Goal: Information Seeking & Learning: Understand process/instructions

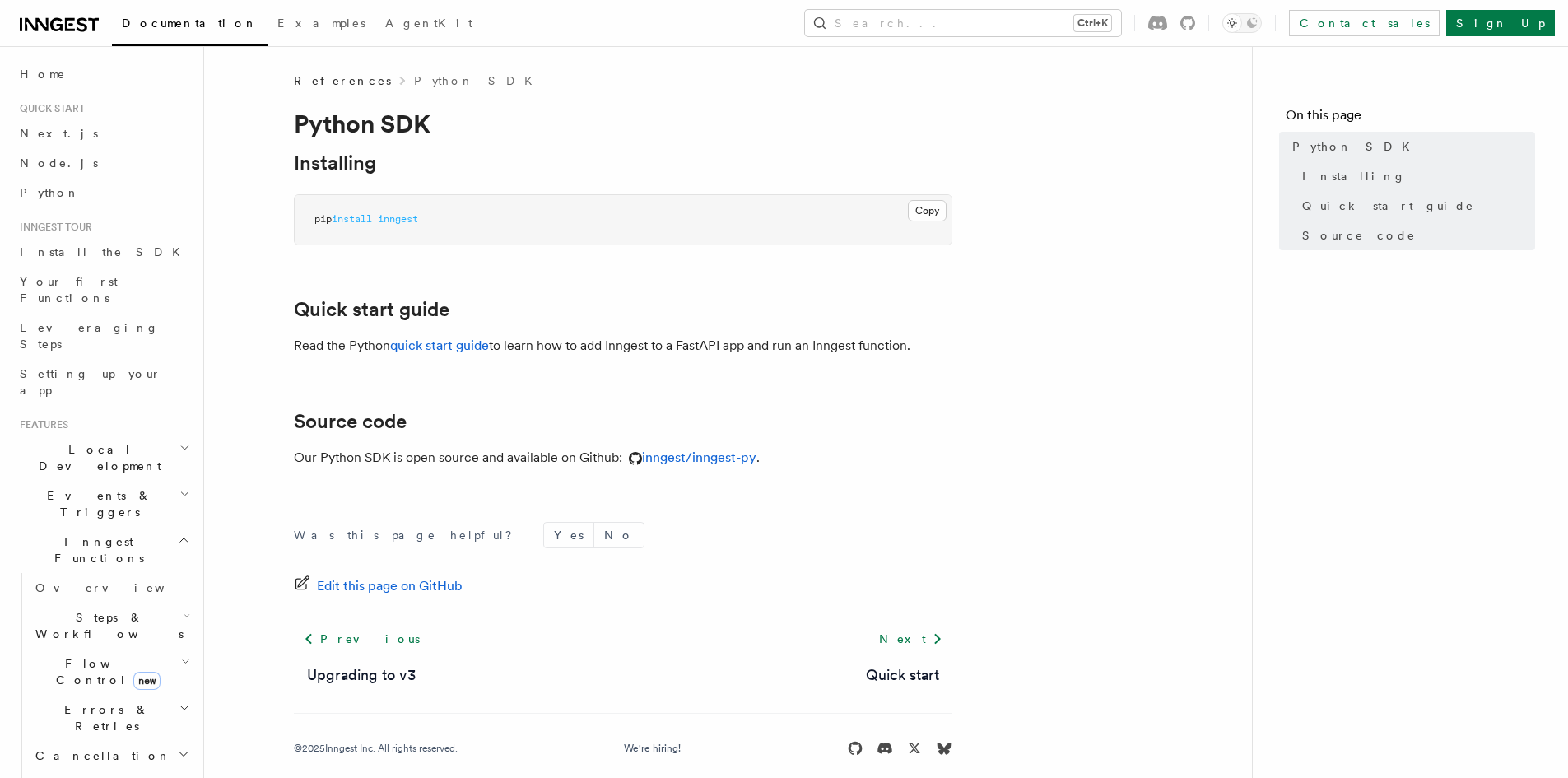
click at [33, 24] on icon at bounding box center [60, 25] width 79 height 20
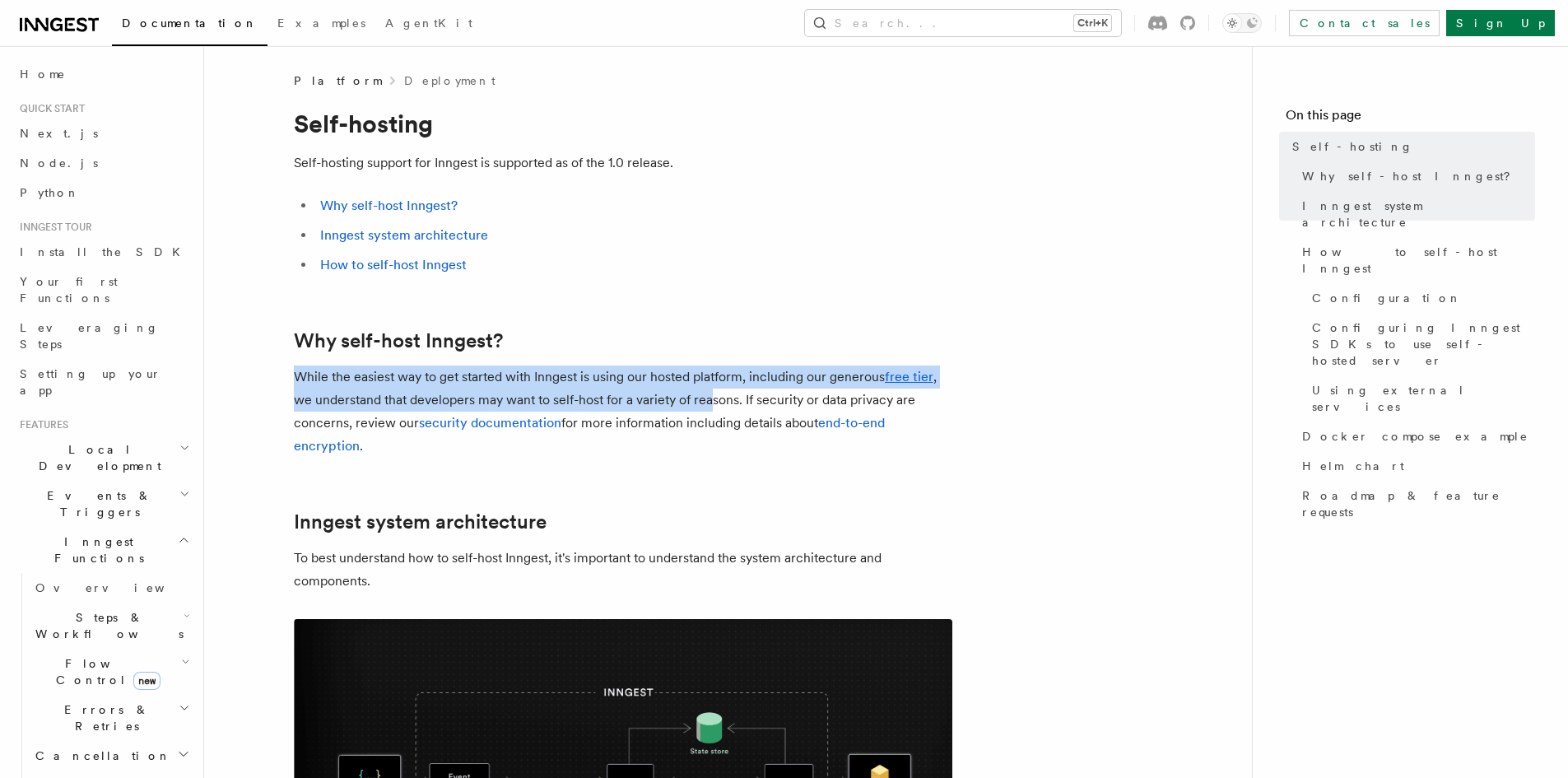
drag, startPoint x: 288, startPoint y: 378, endPoint x: 712, endPoint y: 398, distance: 424.5
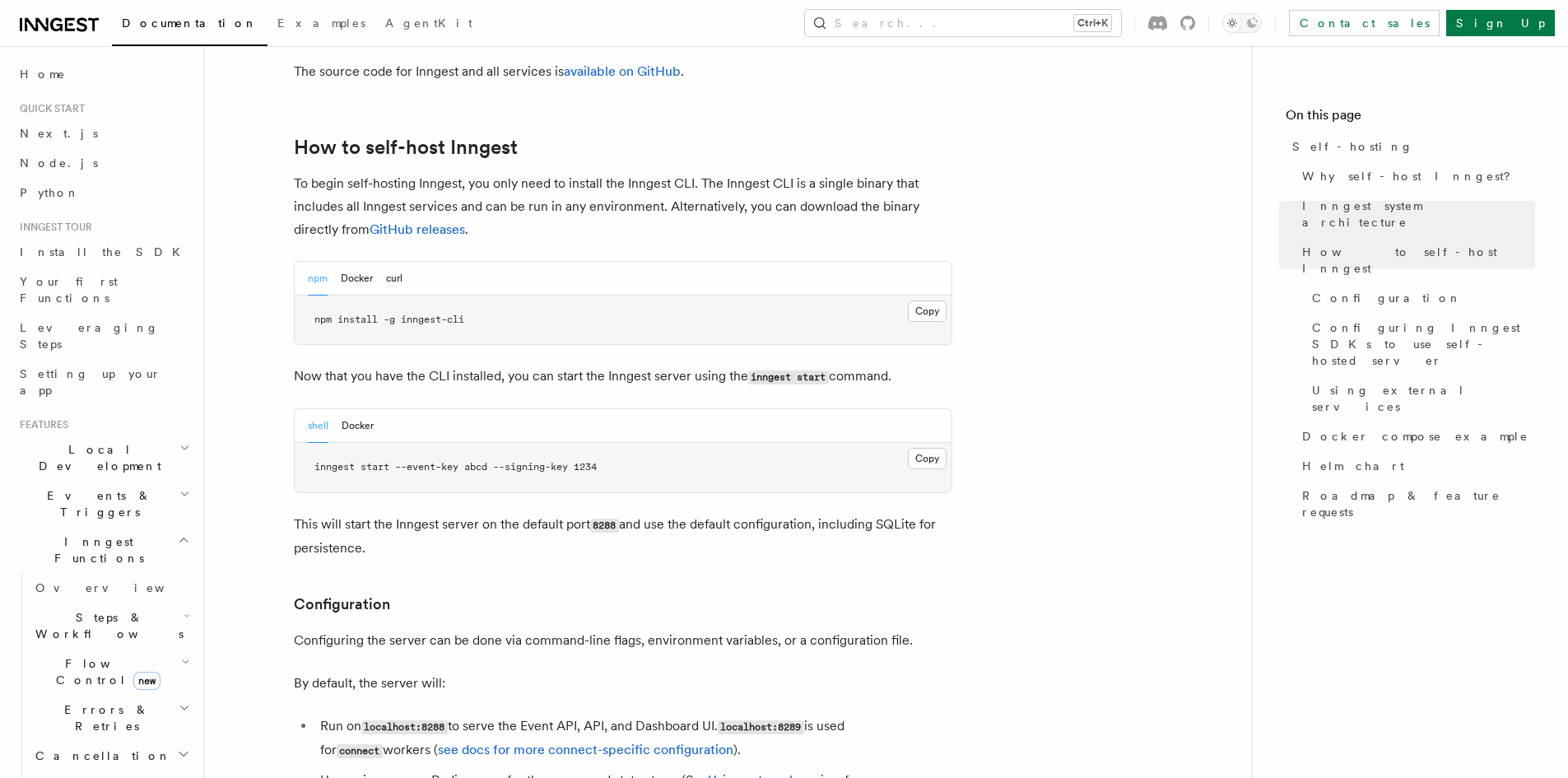
scroll to position [1647, 0]
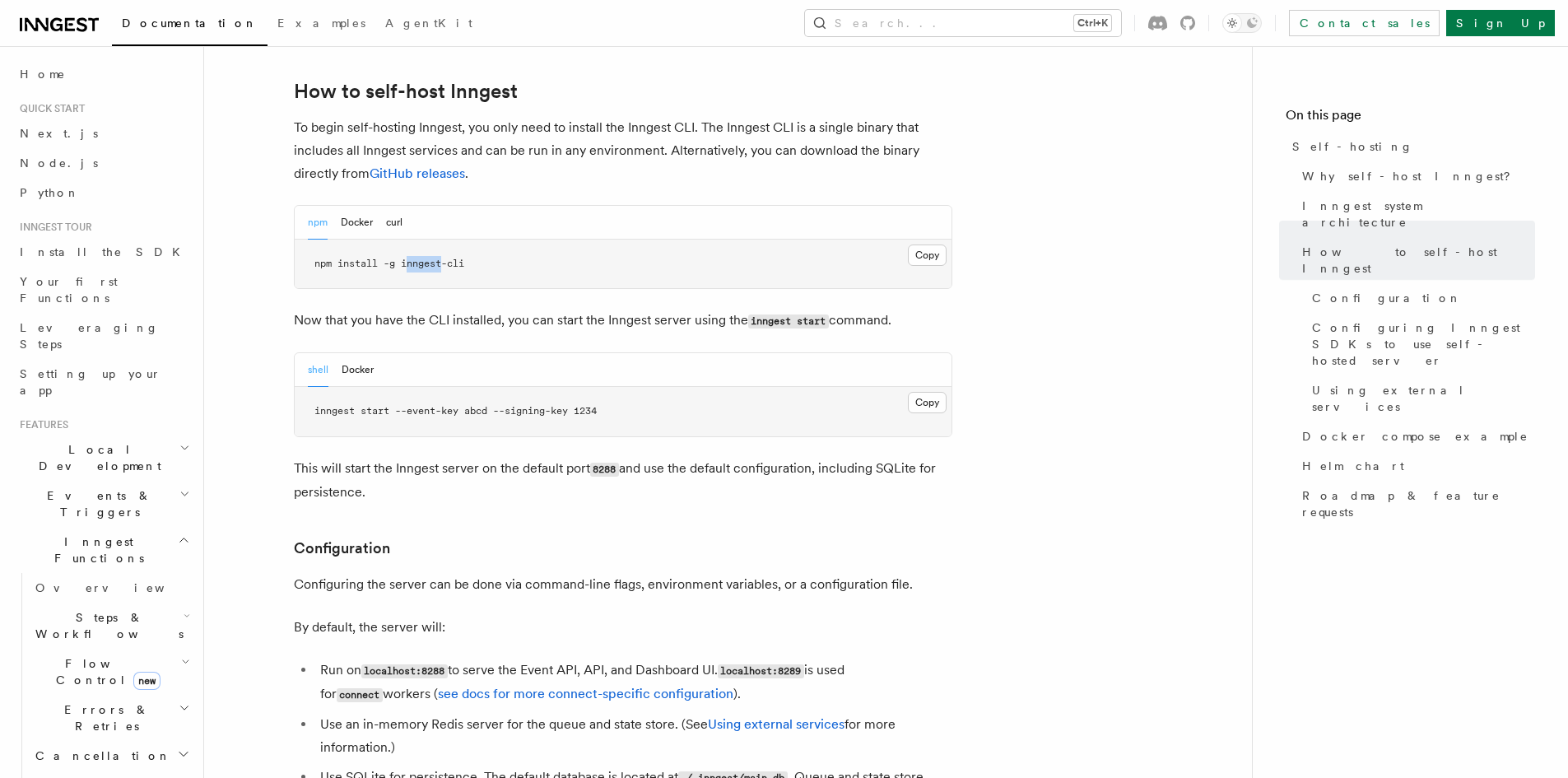
drag, startPoint x: 408, startPoint y: 212, endPoint x: 443, endPoint y: 215, distance: 35.1
click at [443, 258] on span "npm install -g inngest-cli" at bounding box center [389, 264] width 150 height 12
copy span "nngest"
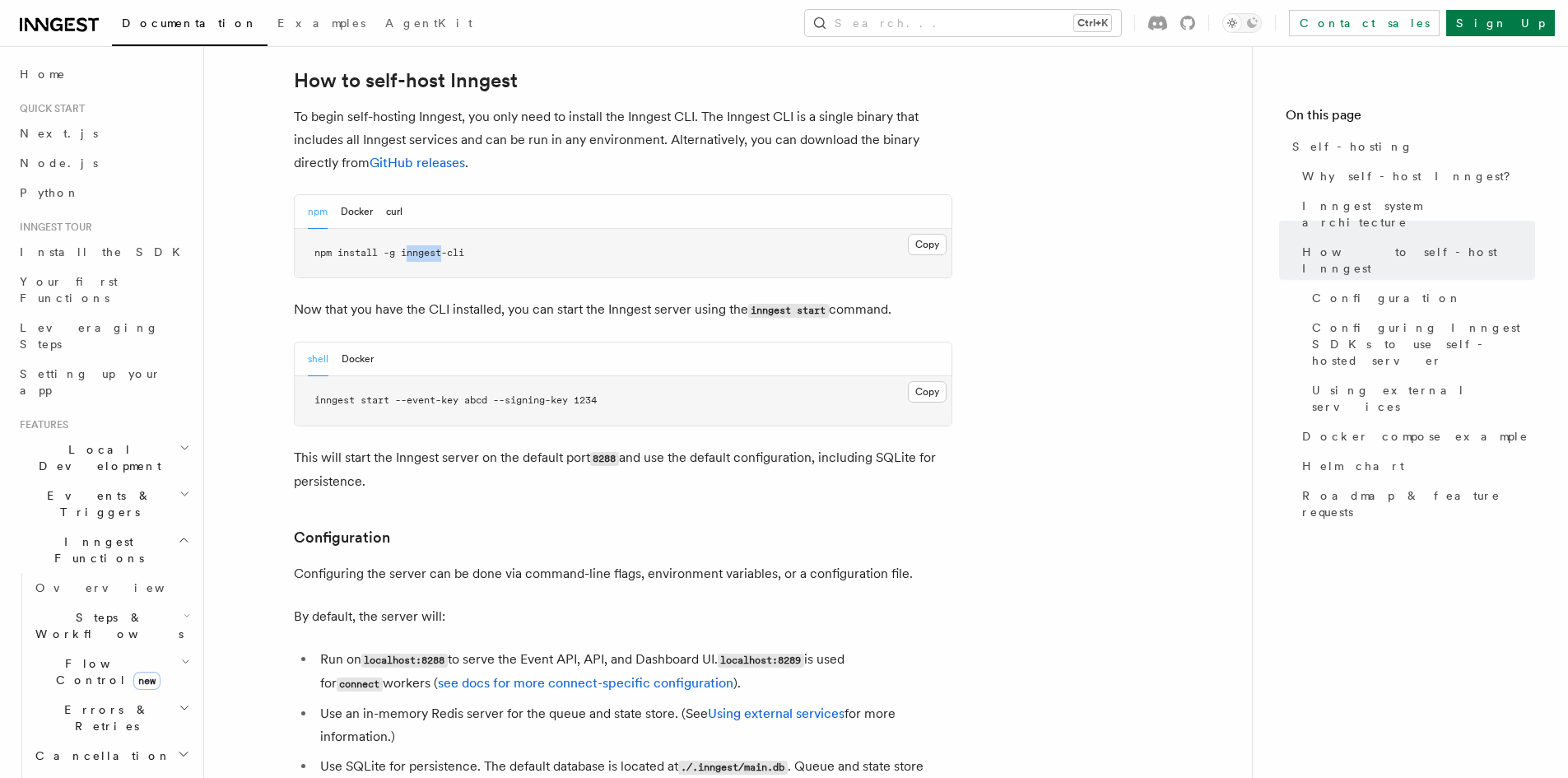
scroll to position [1812, 0]
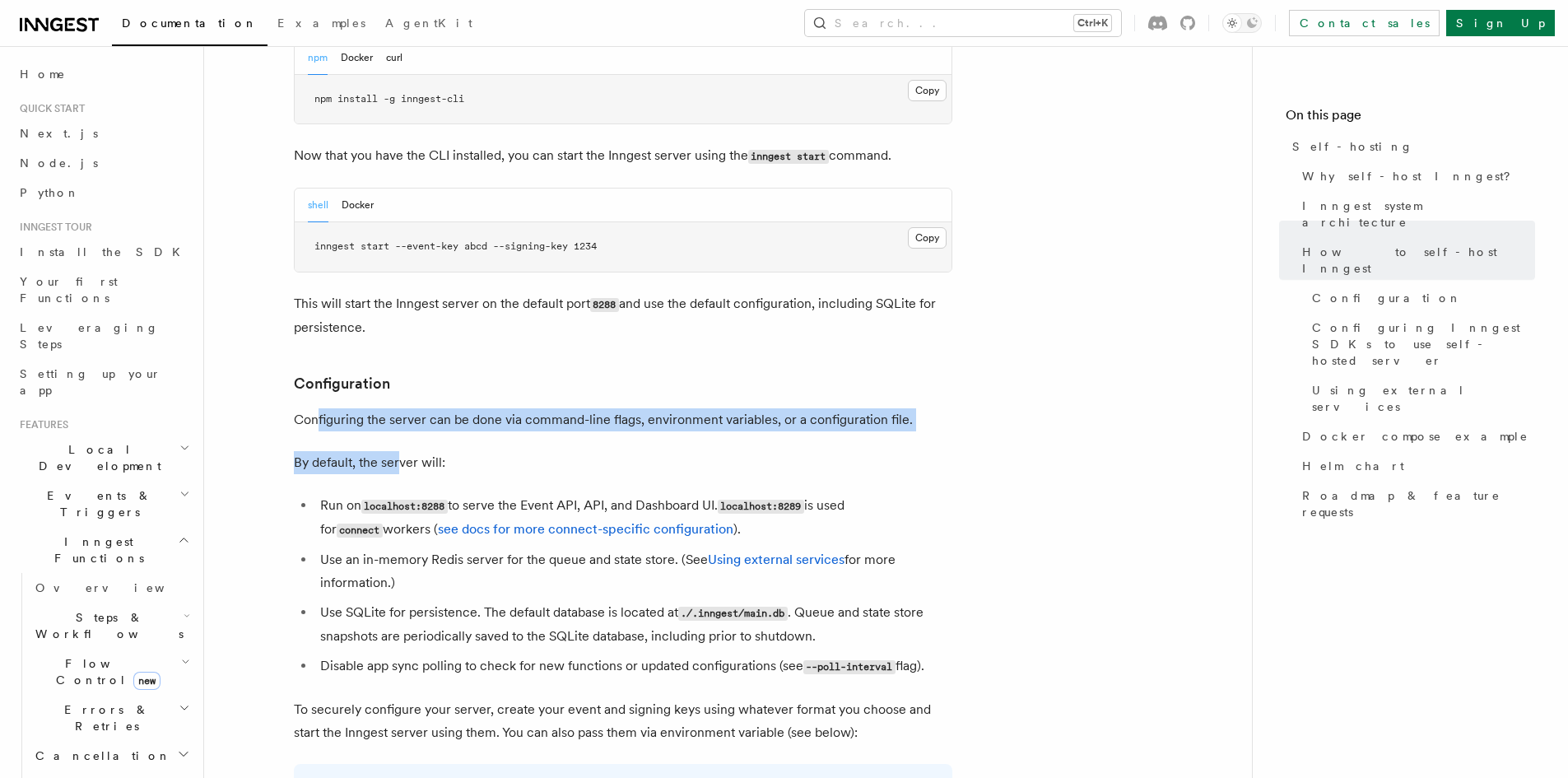
drag, startPoint x: 426, startPoint y: 393, endPoint x: 472, endPoint y: 392, distance: 46.0
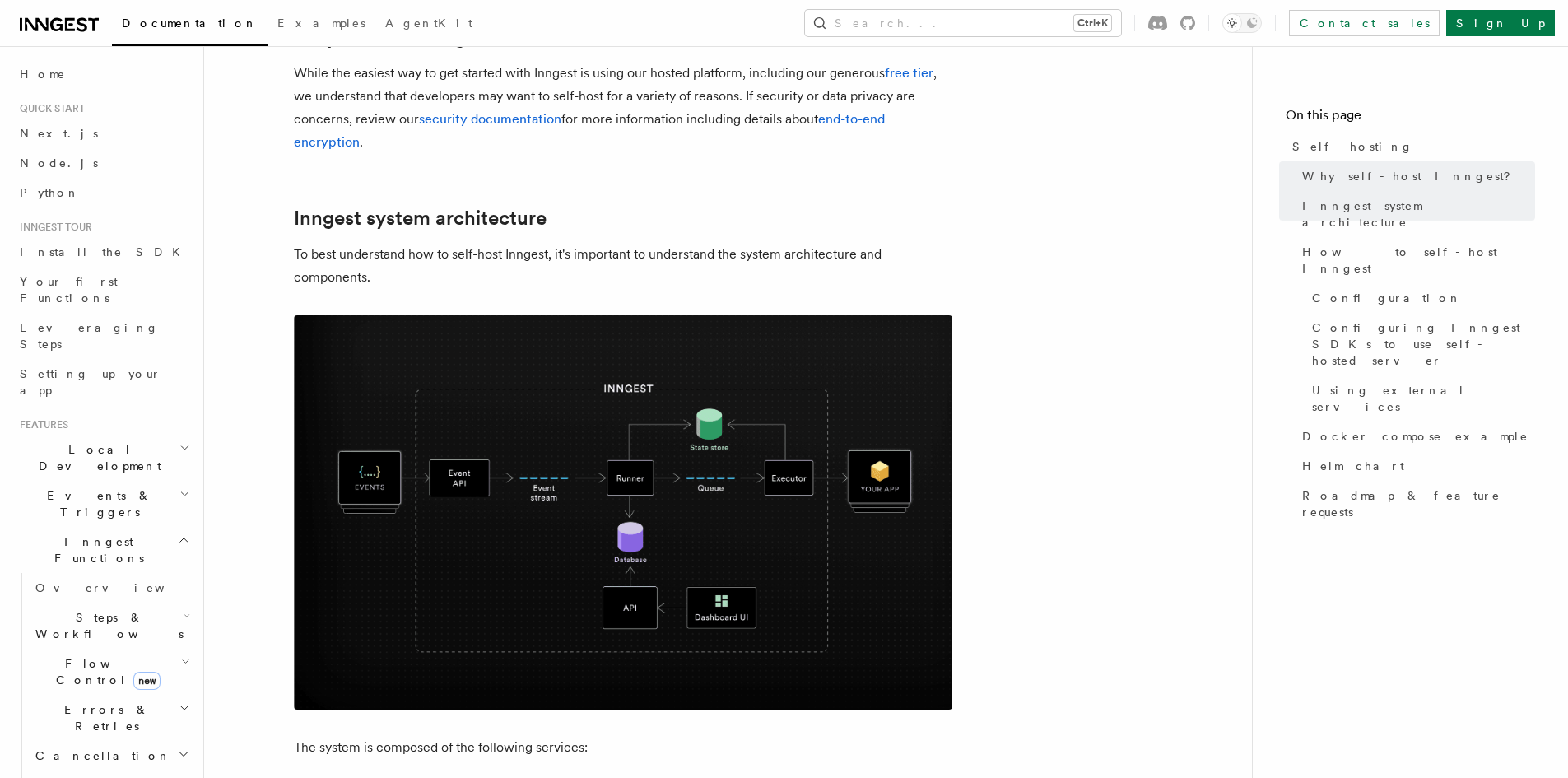
scroll to position [412, 0]
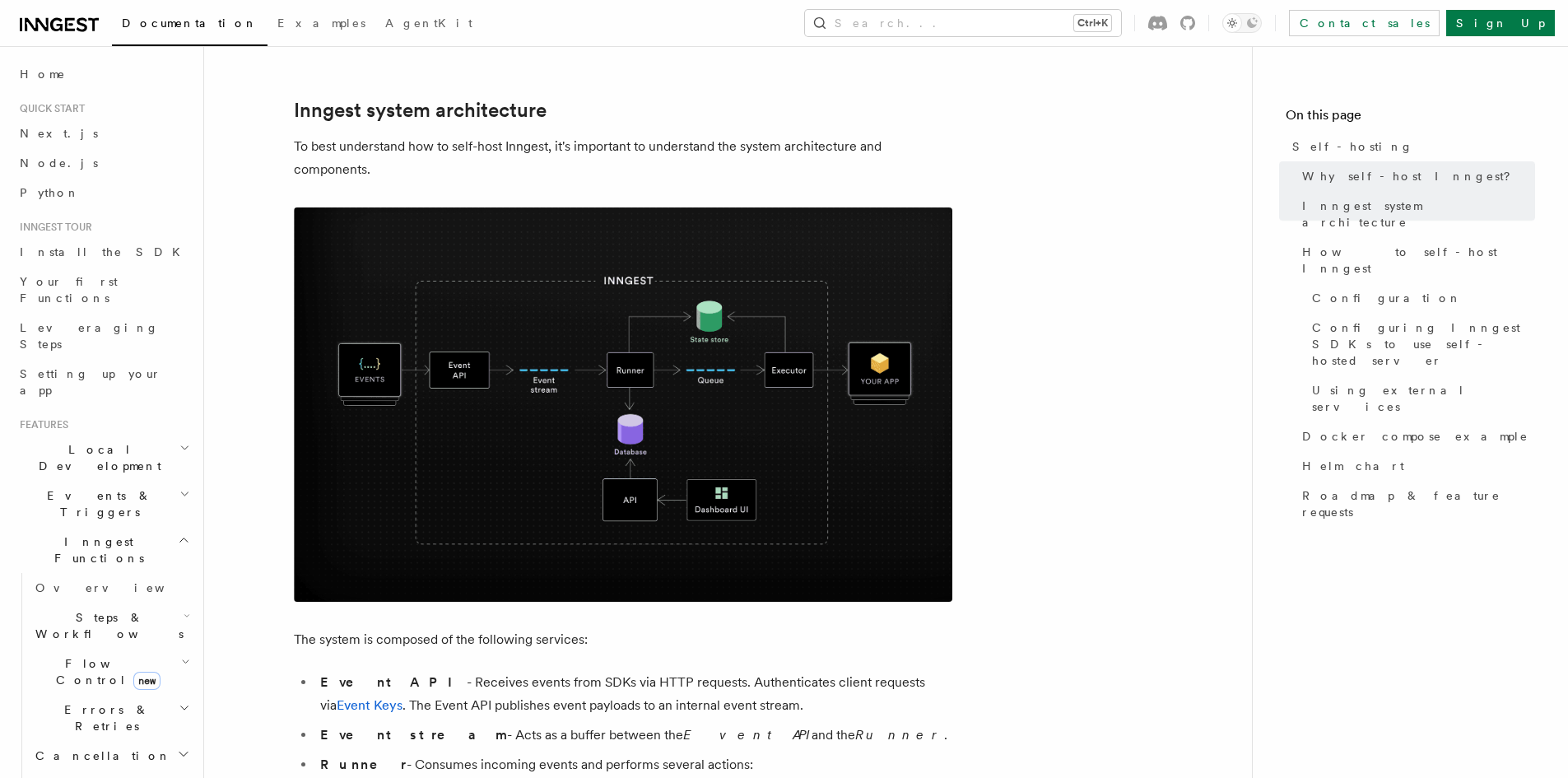
click at [510, 424] on img at bounding box center [623, 405] width 659 height 395
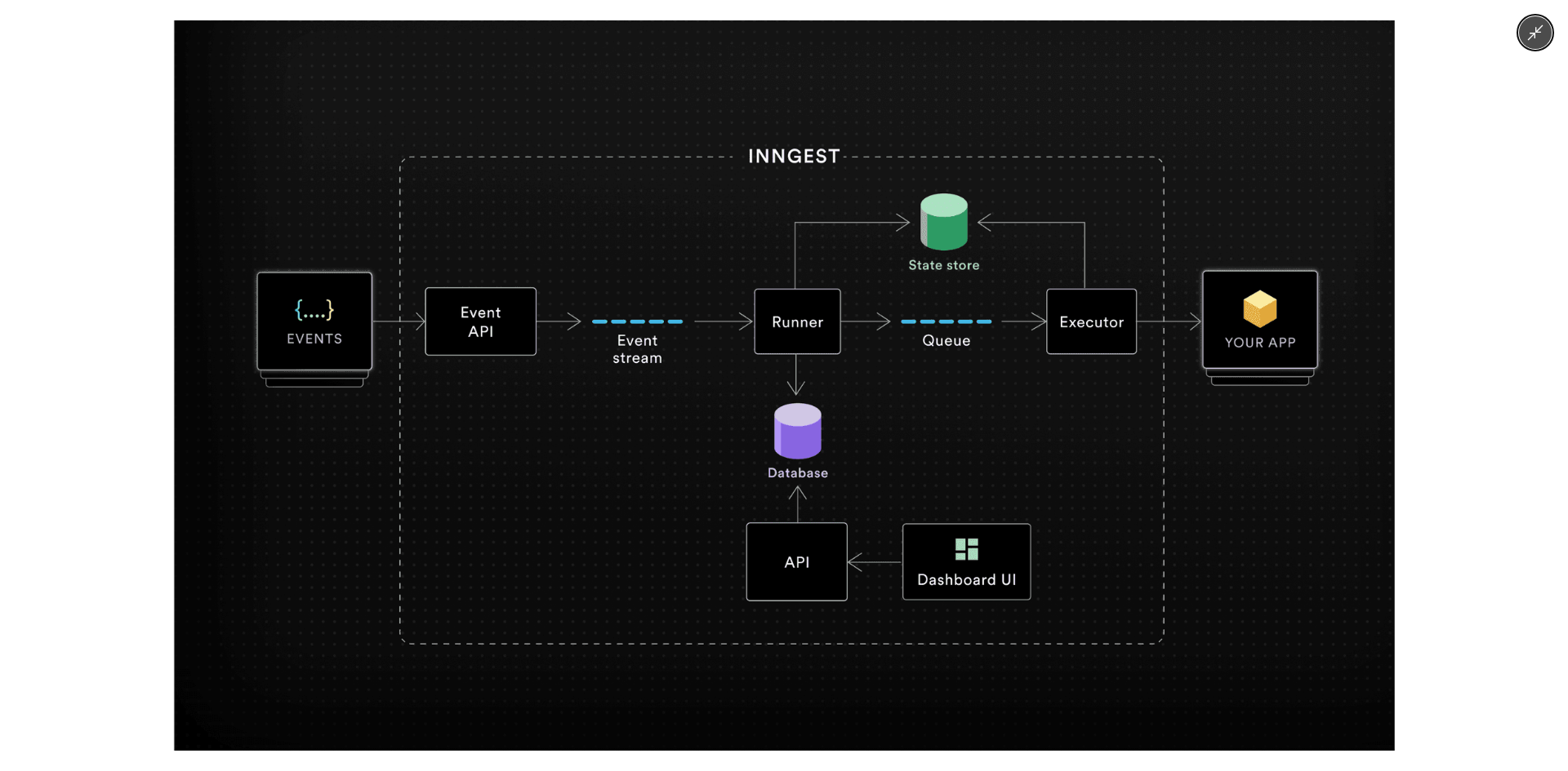
click at [1025, 570] on img at bounding box center [784, 386] width 1222 height 731
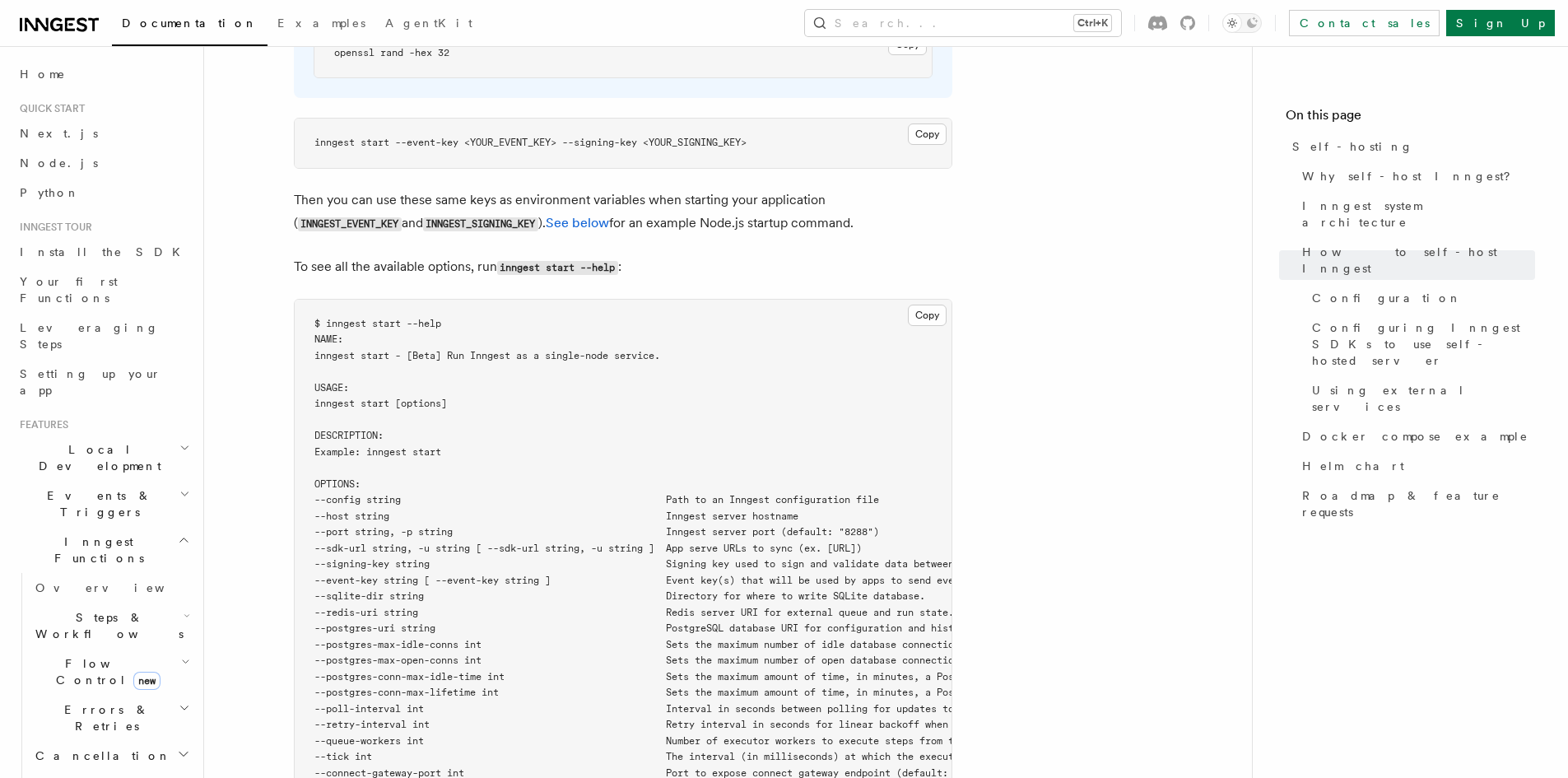
scroll to position [2471, 0]
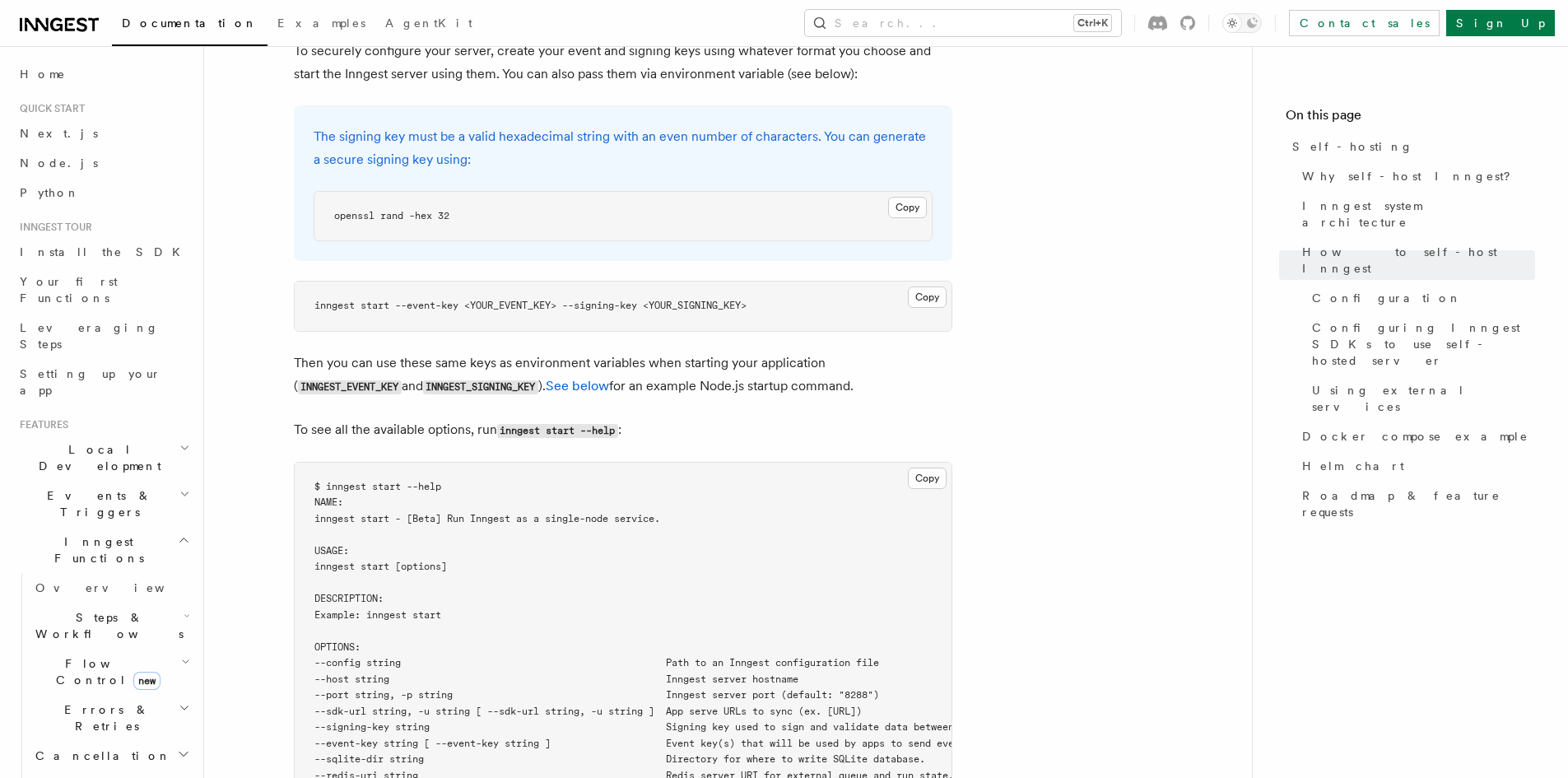
drag, startPoint x: 327, startPoint y: 254, endPoint x: 805, endPoint y: 246, distance: 478.1
click at [805, 282] on pre "inngest start --event-key <YOUR_EVENT_KEY> --signing-key <YOUR_SIGNING_KEY>" at bounding box center [623, 307] width 657 height 50
drag, startPoint x: 316, startPoint y: 313, endPoint x: 959, endPoint y: 330, distance: 643.2
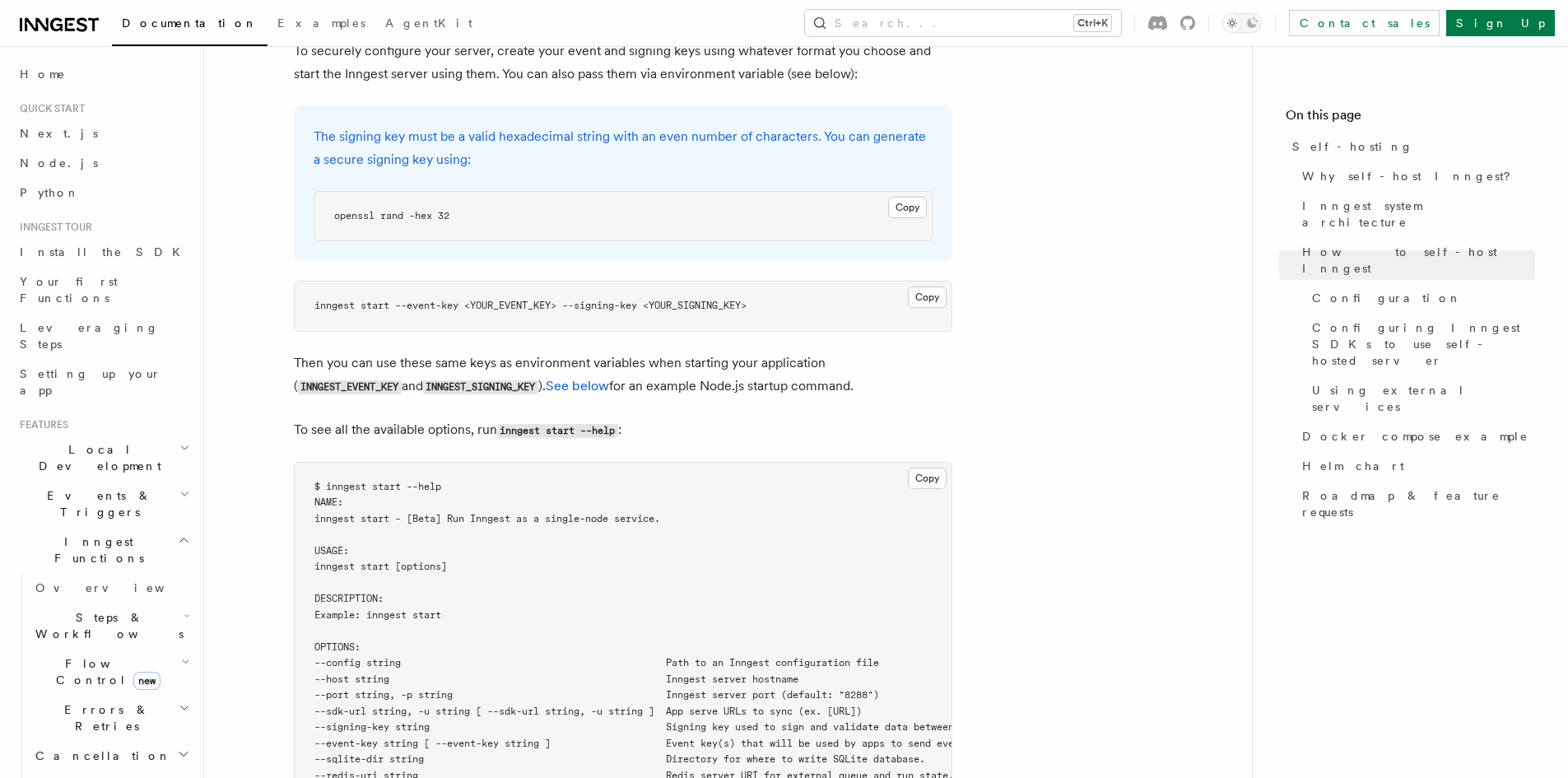
drag, startPoint x: 703, startPoint y: 321, endPoint x: 957, endPoint y: 336, distance: 254.4
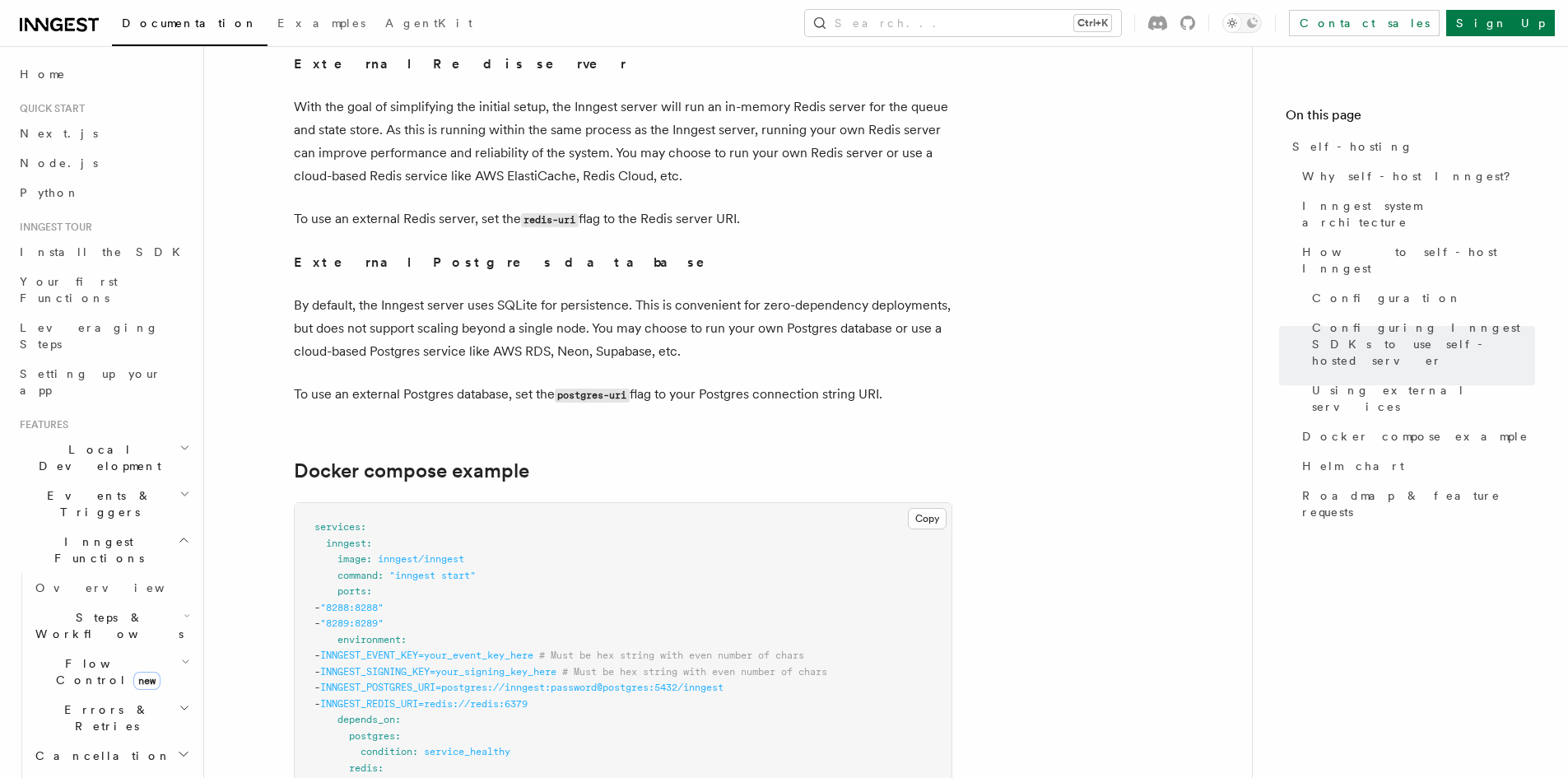
scroll to position [3706, 0]
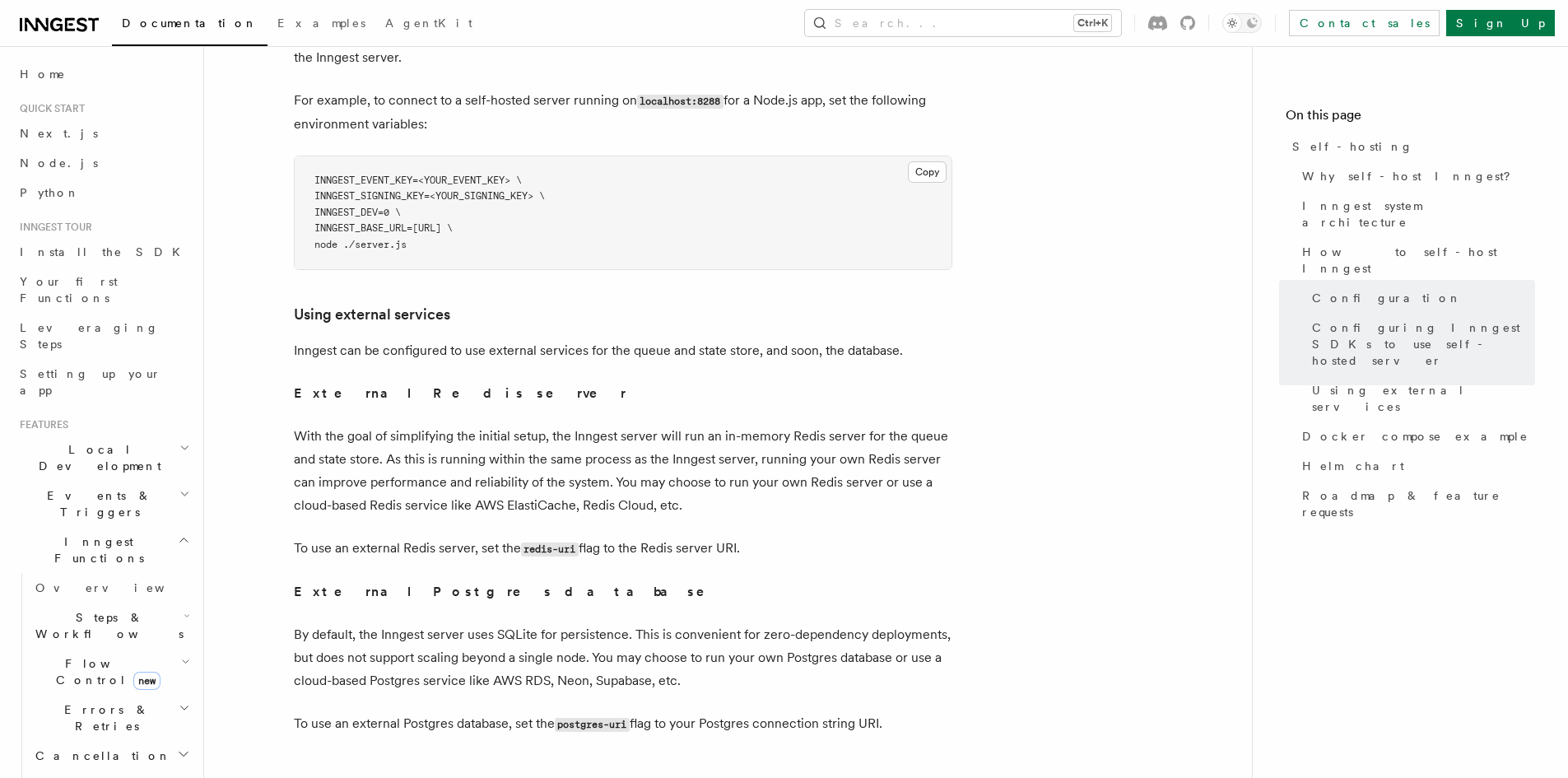
drag, startPoint x: 301, startPoint y: 404, endPoint x: 744, endPoint y: 437, distance: 444.2
click at [744, 437] on p "With the goal of simplifying the initial setup, the Inngest server will run an …" at bounding box center [623, 470] width 659 height 92
click at [841, 453] on p "With the goal of simplifying the initial setup, the Inngest server will run an …" at bounding box center [623, 470] width 659 height 92
drag, startPoint x: 622, startPoint y: 444, endPoint x: 925, endPoint y: 461, distance: 303.5
click at [925, 461] on p "With the goal of simplifying the initial setup, the Inngest server will run an …" at bounding box center [623, 470] width 659 height 92
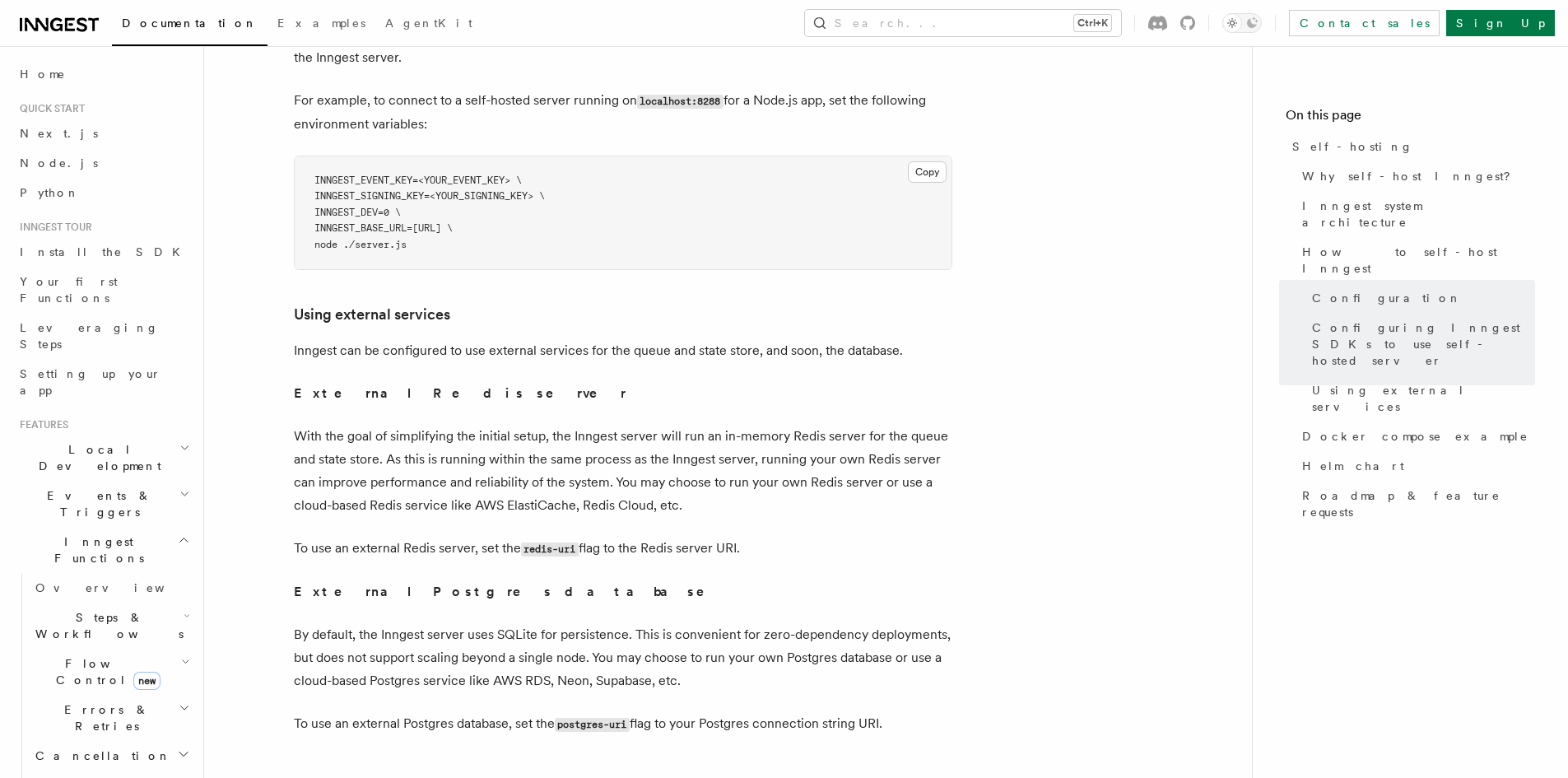
drag, startPoint x: 384, startPoint y: 477, endPoint x: 654, endPoint y: 480, distance: 270.0
click at [654, 480] on p "With the goal of simplifying the initial setup, the Inngest server will run an …" at bounding box center [623, 470] width 659 height 92
click at [670, 537] on p "To use an external Redis server, set the redis-uri flag to the Redis server URI." at bounding box center [623, 549] width 659 height 24
drag, startPoint x: 338, startPoint y: 510, endPoint x: 650, endPoint y: 519, distance: 312.1
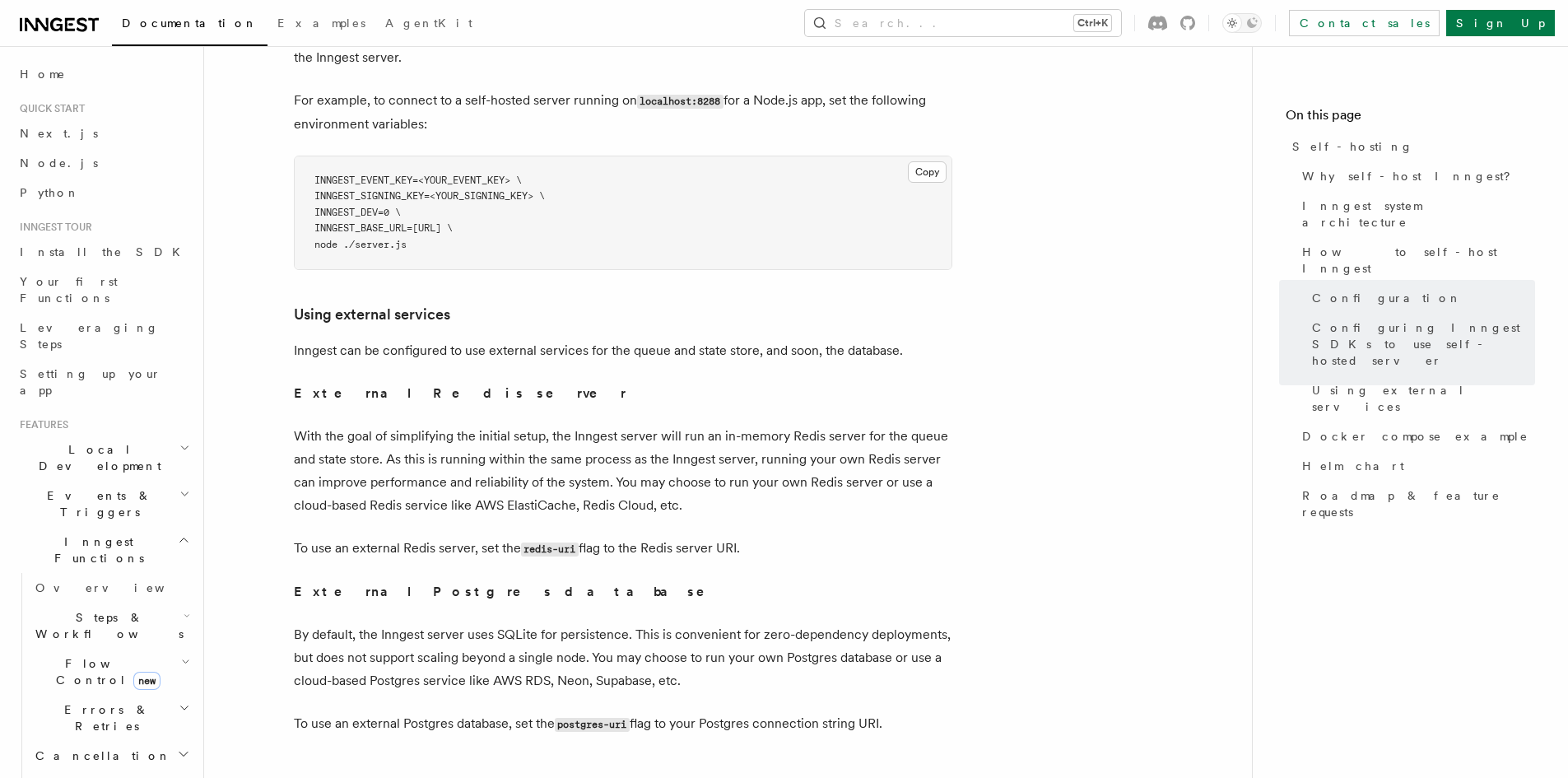
click at [650, 537] on p "To use an external Redis server, set the redis-uri flag to the Redis server URI." at bounding box center [623, 549] width 659 height 24
click at [627, 581] on p "External Postgres database" at bounding box center [623, 591] width 659 height 23
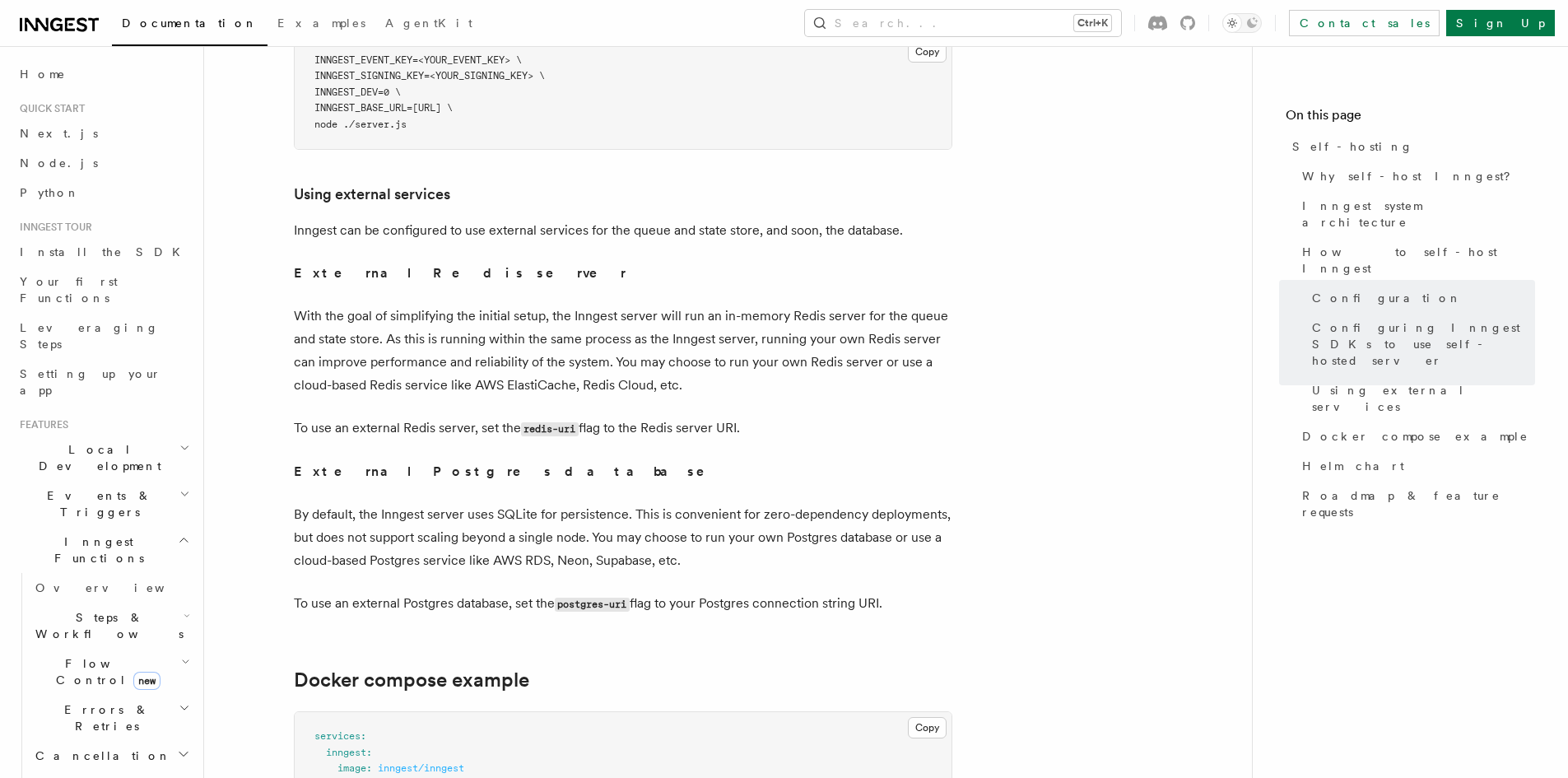
scroll to position [3954, 0]
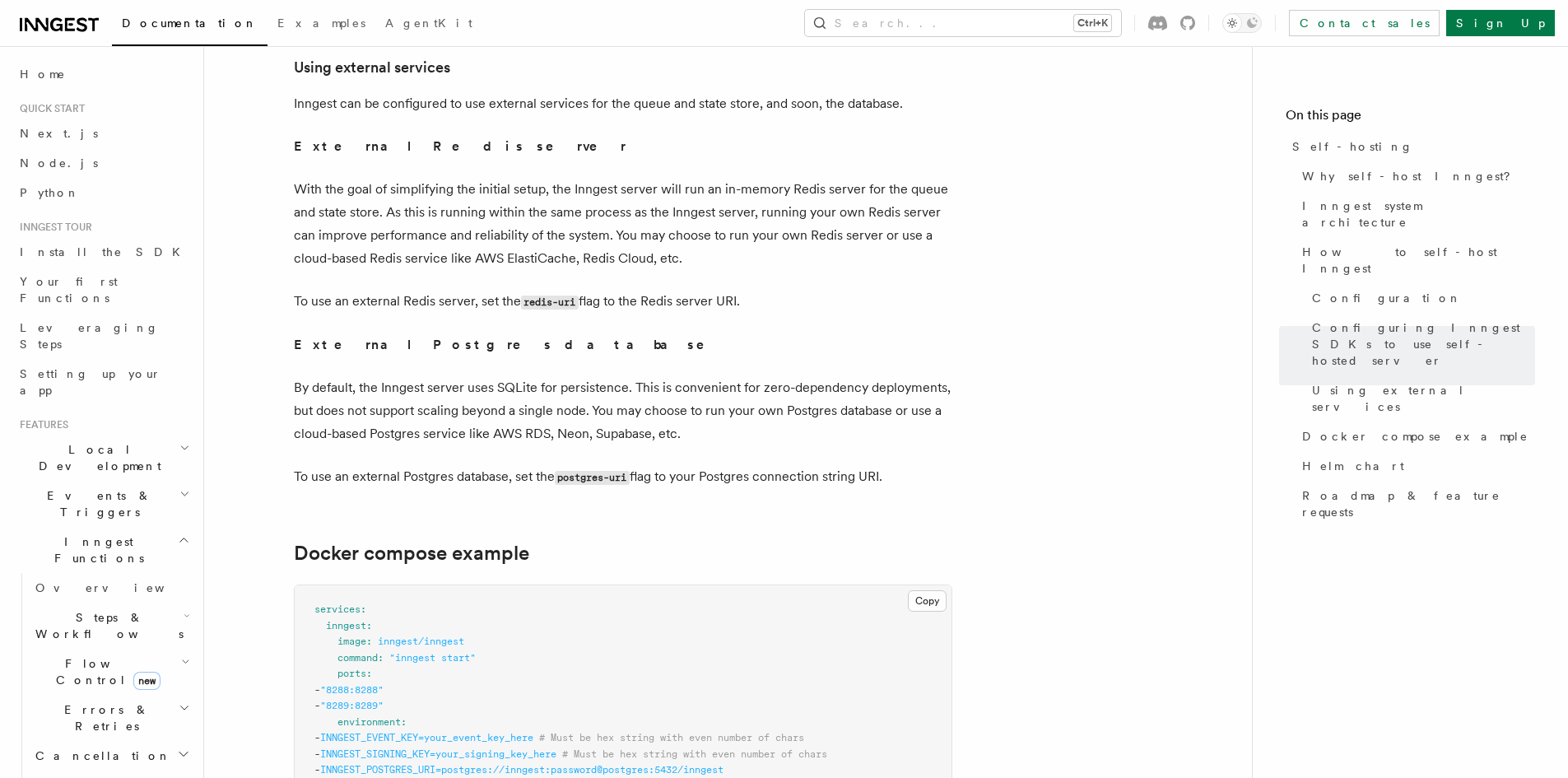
drag, startPoint x: 642, startPoint y: 346, endPoint x: 981, endPoint y: 355, distance: 339.1
drag, startPoint x: 450, startPoint y: 373, endPoint x: 945, endPoint y: 400, distance: 495.7
click at [945, 400] on p "By default, the Inngest server uses SQLite for persistence. This is convenient …" at bounding box center [623, 411] width 659 height 69
drag, startPoint x: 312, startPoint y: 439, endPoint x: 756, endPoint y: 451, distance: 444.2
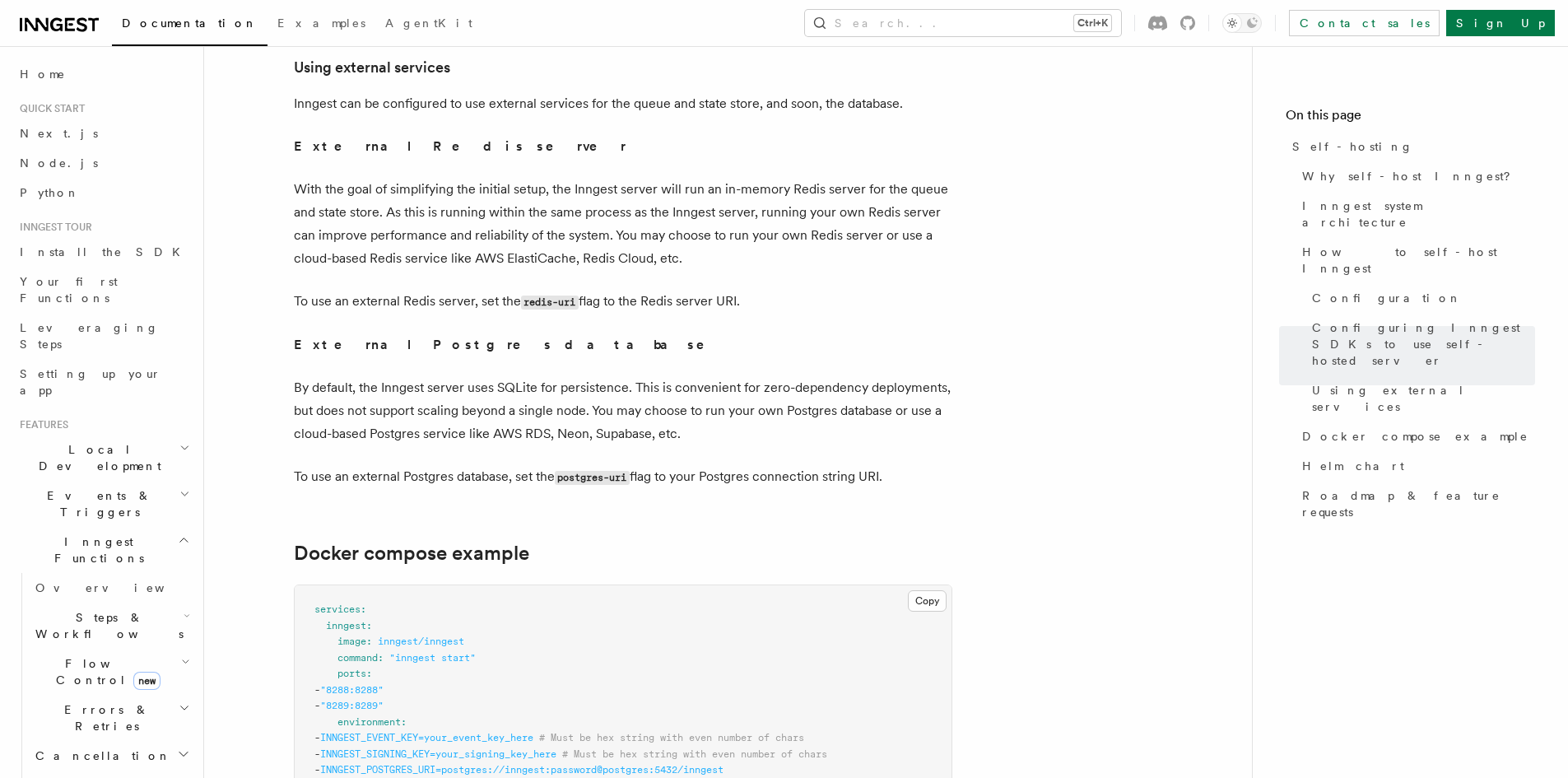
click at [756, 465] on p "To use an external Postgres database, set the postgres-uri flag to your Postgre…" at bounding box center [623, 477] width 659 height 24
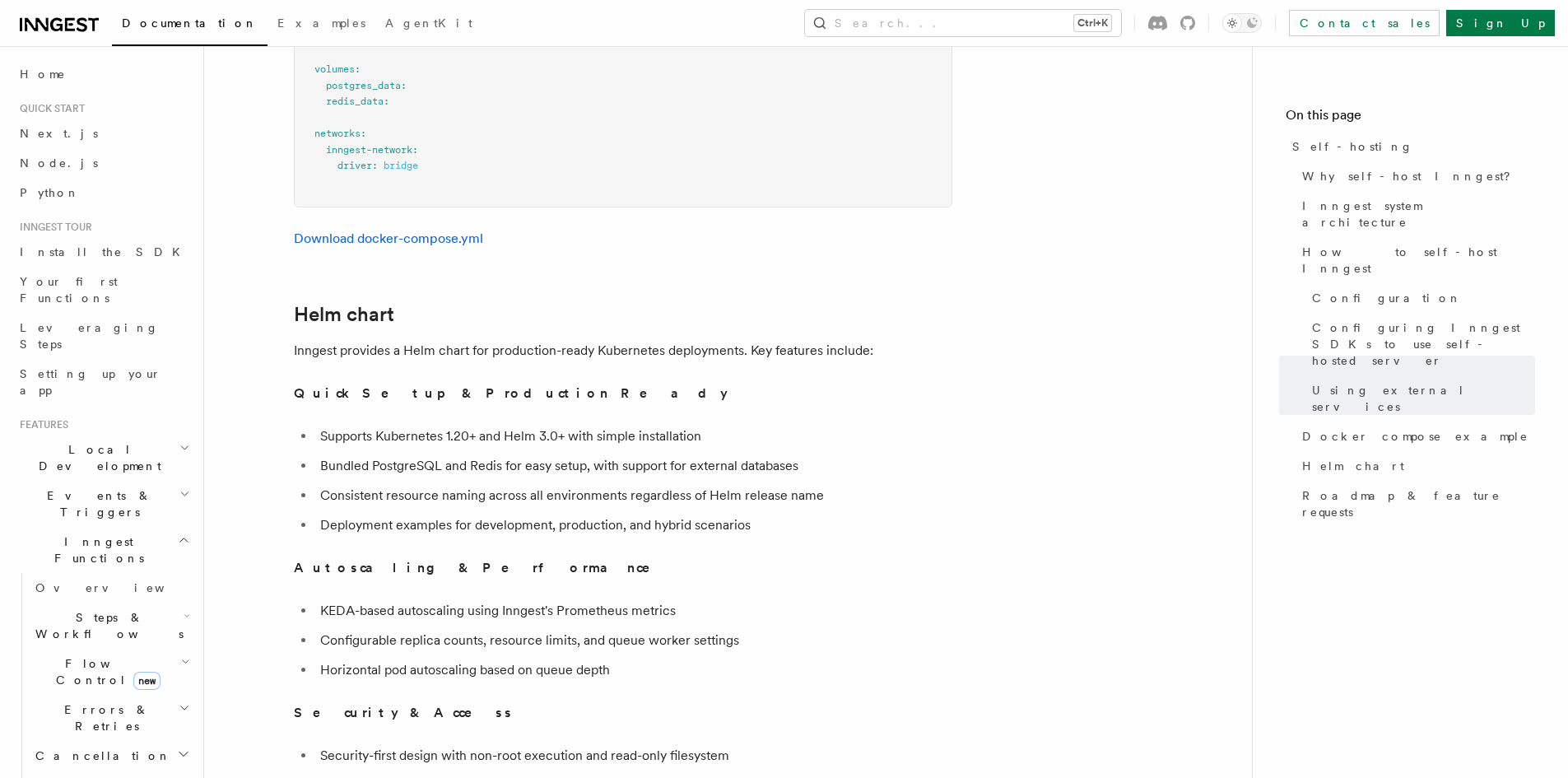
scroll to position [5436, 0]
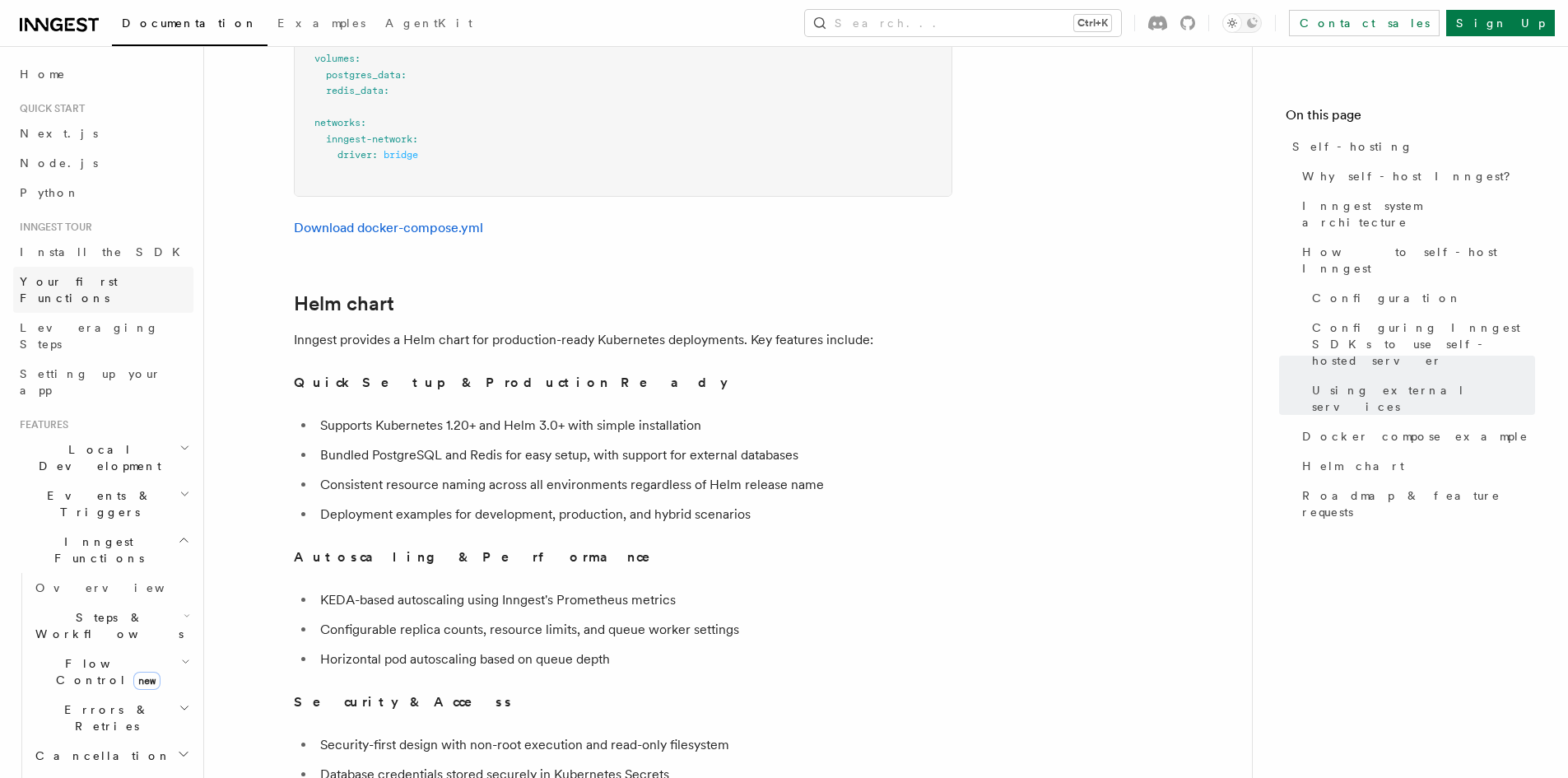
click at [69, 281] on span "Your first Functions" at bounding box center [68, 290] width 98 height 30
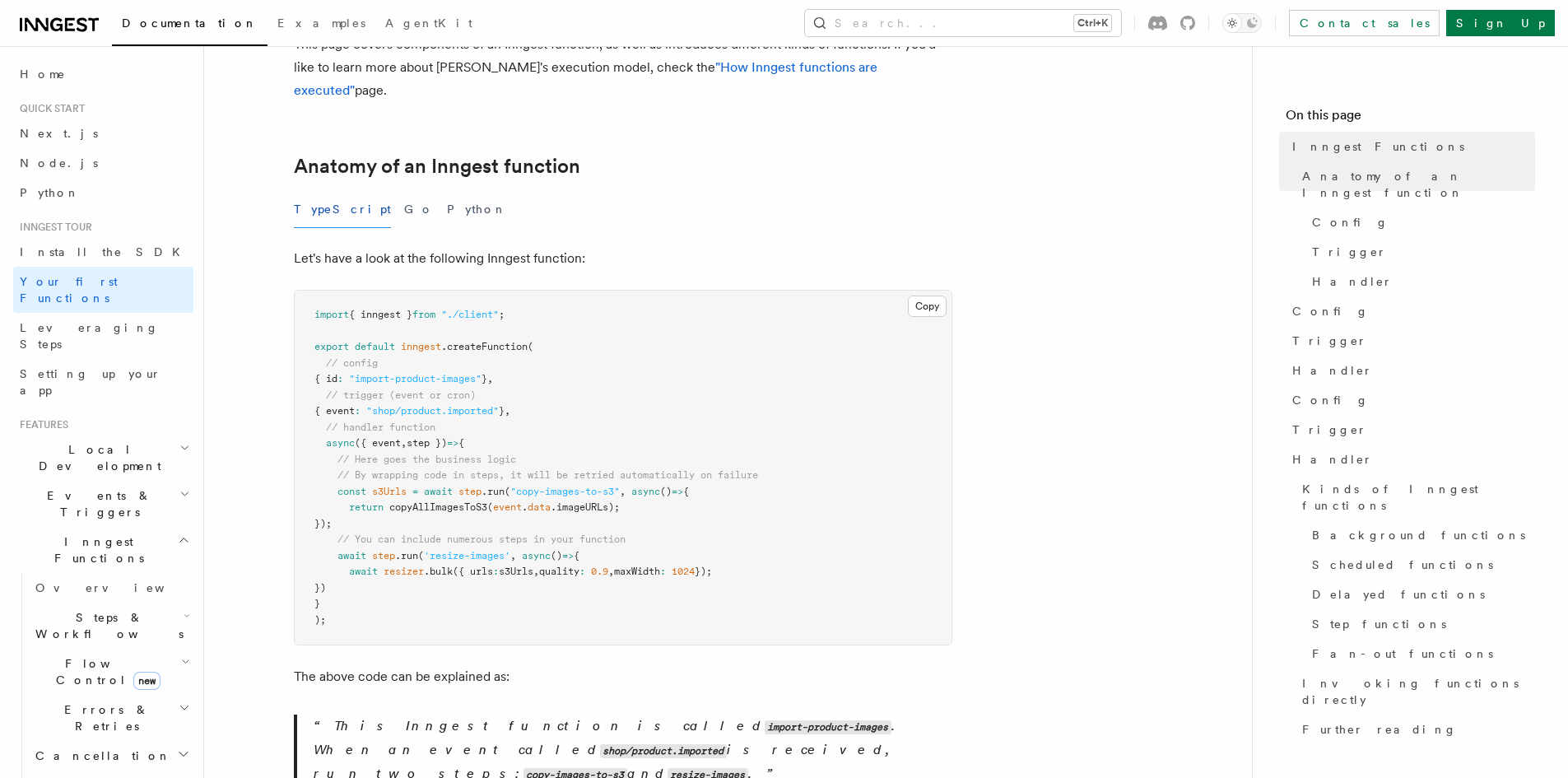
scroll to position [247, 0]
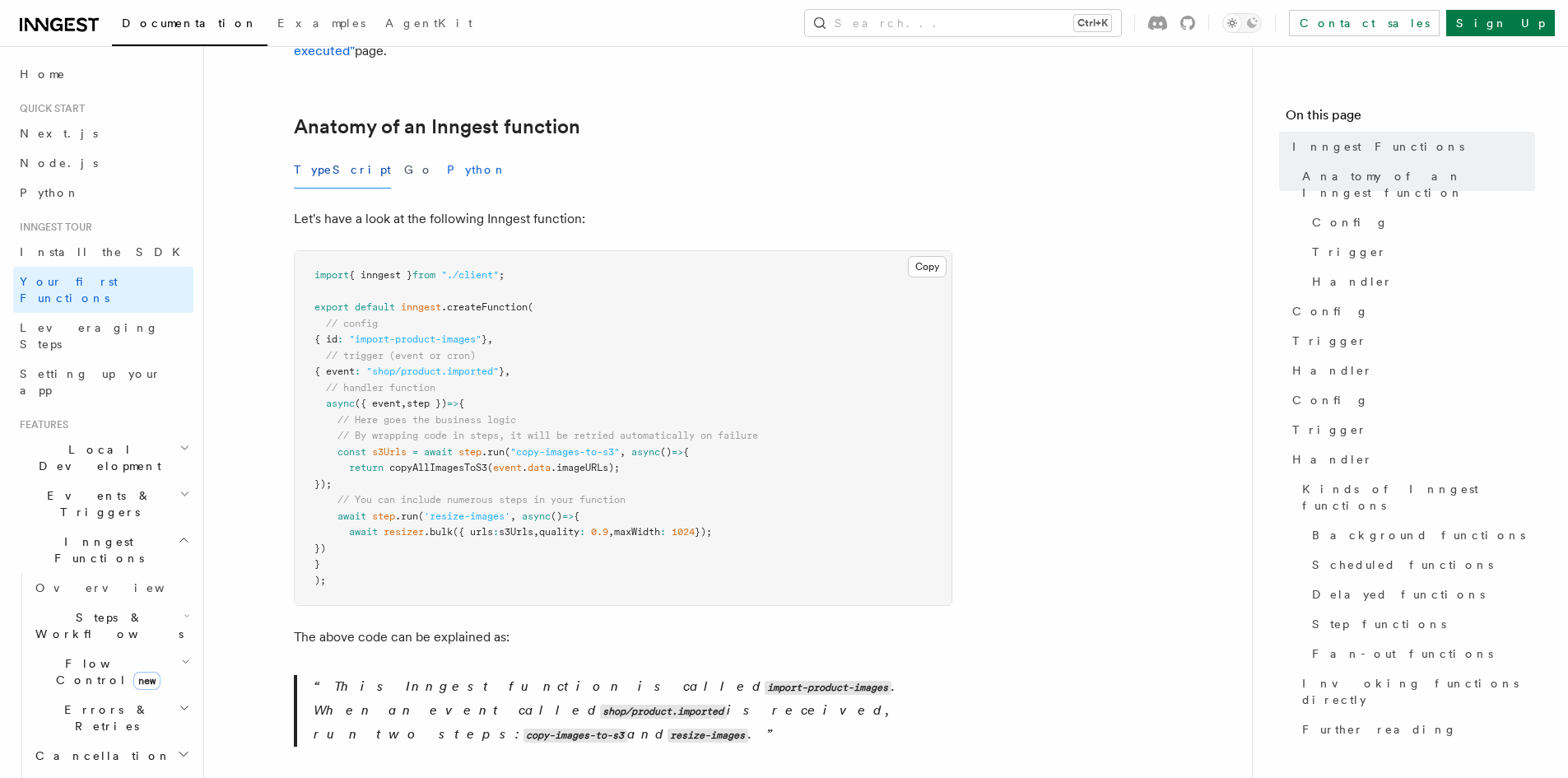
click at [447, 152] on button "Python" at bounding box center [477, 170] width 60 height 37
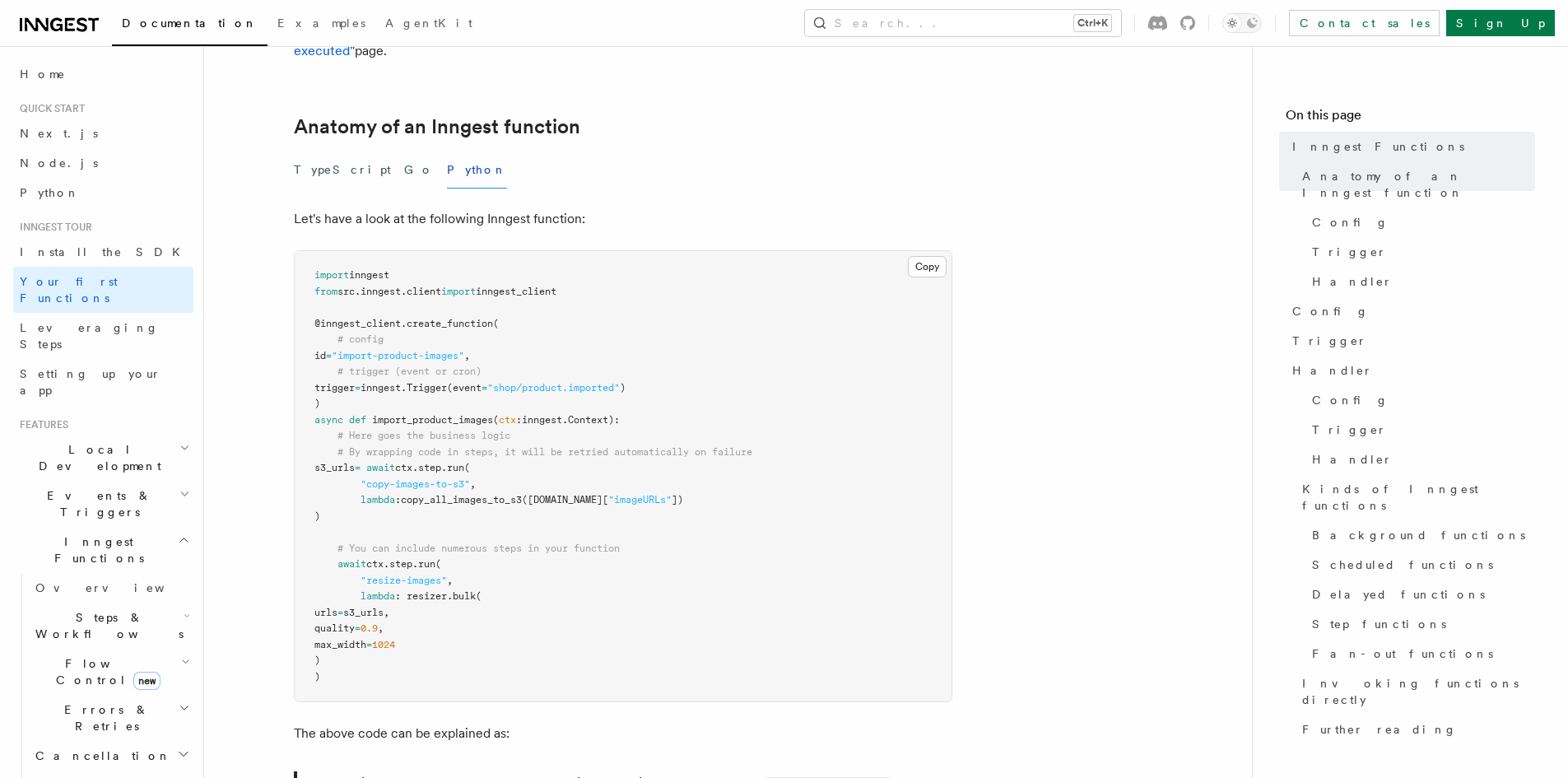
drag, startPoint x: 313, startPoint y: 269, endPoint x: 590, endPoint y: 269, distance: 277.0
click at [590, 269] on pre "import inngest from src . inngest . client import inngest_client @inngest_clien…" at bounding box center [623, 476] width 657 height 451
click at [609, 326] on pre "import inngest from src . inngest . client import inngest_client @inngest_clien…" at bounding box center [623, 476] width 657 height 451
drag, startPoint x: 320, startPoint y: 303, endPoint x: 504, endPoint y: 304, distance: 184.0
click at [504, 304] on pre "import inngest from src . inngest . client import inngest_client @inngest_clien…" at bounding box center [623, 476] width 657 height 451
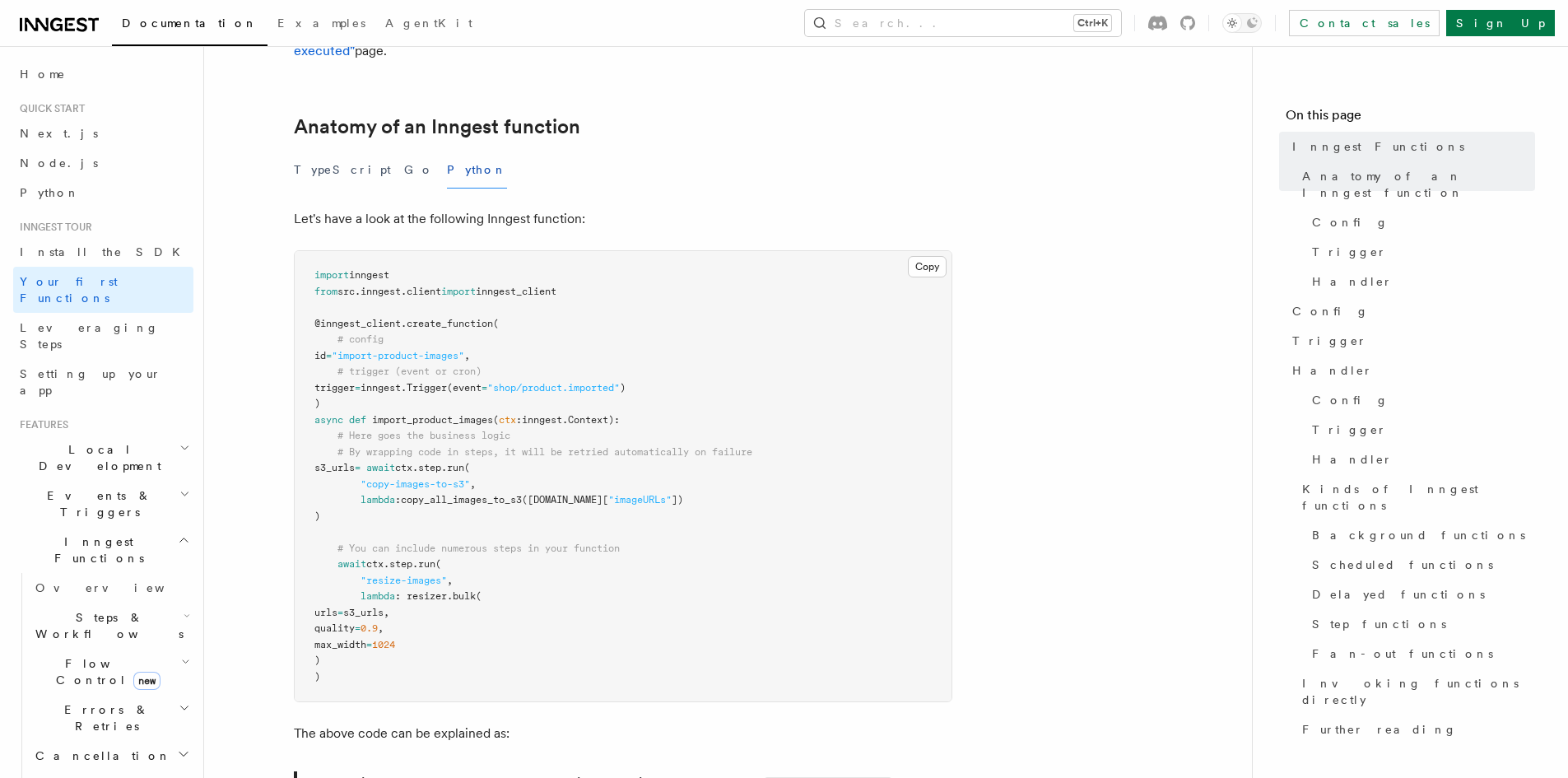
click at [554, 373] on pre "import inngest from src . inngest . client import inngest_client @inngest_clien…" at bounding box center [623, 476] width 657 height 451
drag, startPoint x: 309, startPoint y: 306, endPoint x: 535, endPoint y: 320, distance: 226.4
click at [535, 320] on pre "import inngest from src . inngest . client import inngest_client @inngest_clien…" at bounding box center [623, 476] width 657 height 451
click at [543, 337] on pre "import inngest from src . inngest . client import inngest_client @inngest_clien…" at bounding box center [623, 476] width 657 height 451
drag, startPoint x: 347, startPoint y: 343, endPoint x: 461, endPoint y: 341, distance: 114.0
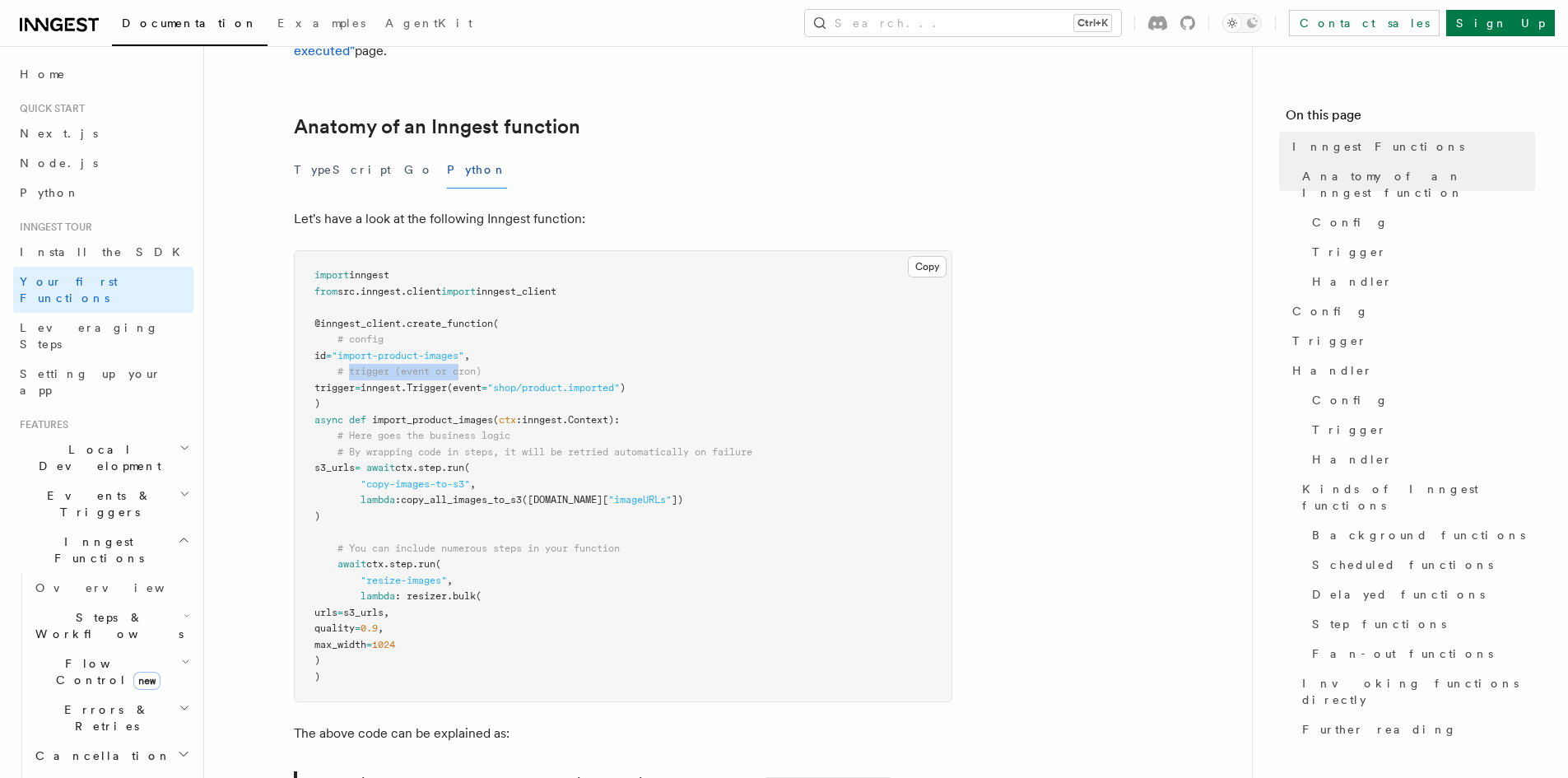
click at [461, 341] on pre "import inngest from src . inngest . client import inngest_client @inngest_clien…" at bounding box center [623, 476] width 657 height 451
click at [448, 372] on pre "import inngest from src . inngest . client import inngest_client @inngest_clien…" at bounding box center [623, 476] width 657 height 451
drag, startPoint x: 334, startPoint y: 350, endPoint x: 474, endPoint y: 368, distance: 141.2
click at [495, 342] on pre "import inngest from src . inngest . client import inngest_client @inngest_clien…" at bounding box center [623, 476] width 657 height 451
click at [470, 380] on pre "import inngest from src . inngest . client import inngest_client @inngest_clien…" at bounding box center [623, 476] width 657 height 451
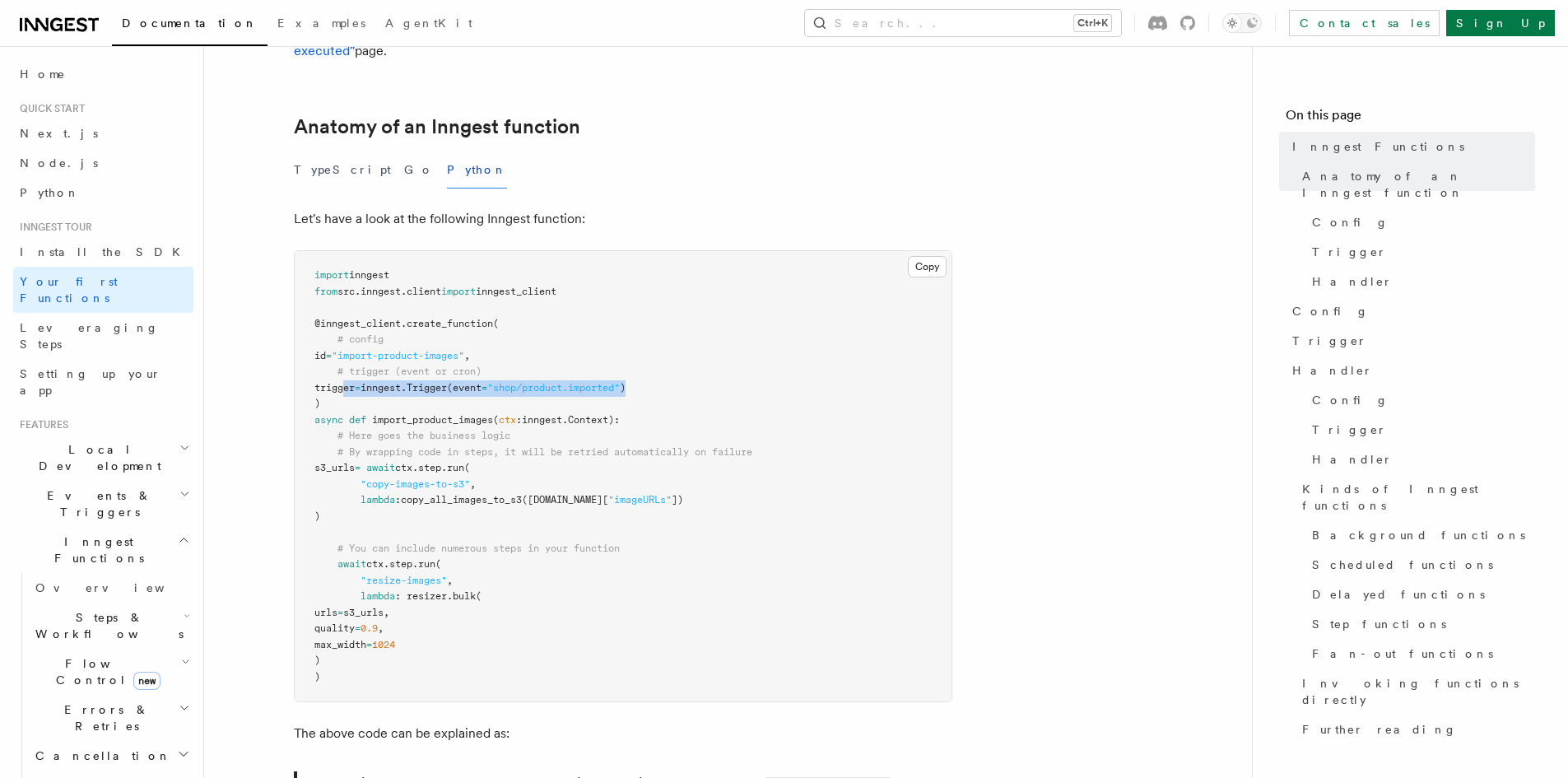
drag, startPoint x: 341, startPoint y: 365, endPoint x: 721, endPoint y: 361, distance: 380.0
click at [721, 361] on pre "import inngest from src . inngest . client import inngest_client @inngest_clien…" at bounding box center [623, 476] width 657 height 451
click at [738, 400] on pre "import inngest from src . inngest . client import inngest_client @inngest_clien…" at bounding box center [623, 476] width 657 height 451
click at [537, 382] on span ""shop/product.imported"" at bounding box center [553, 388] width 133 height 12
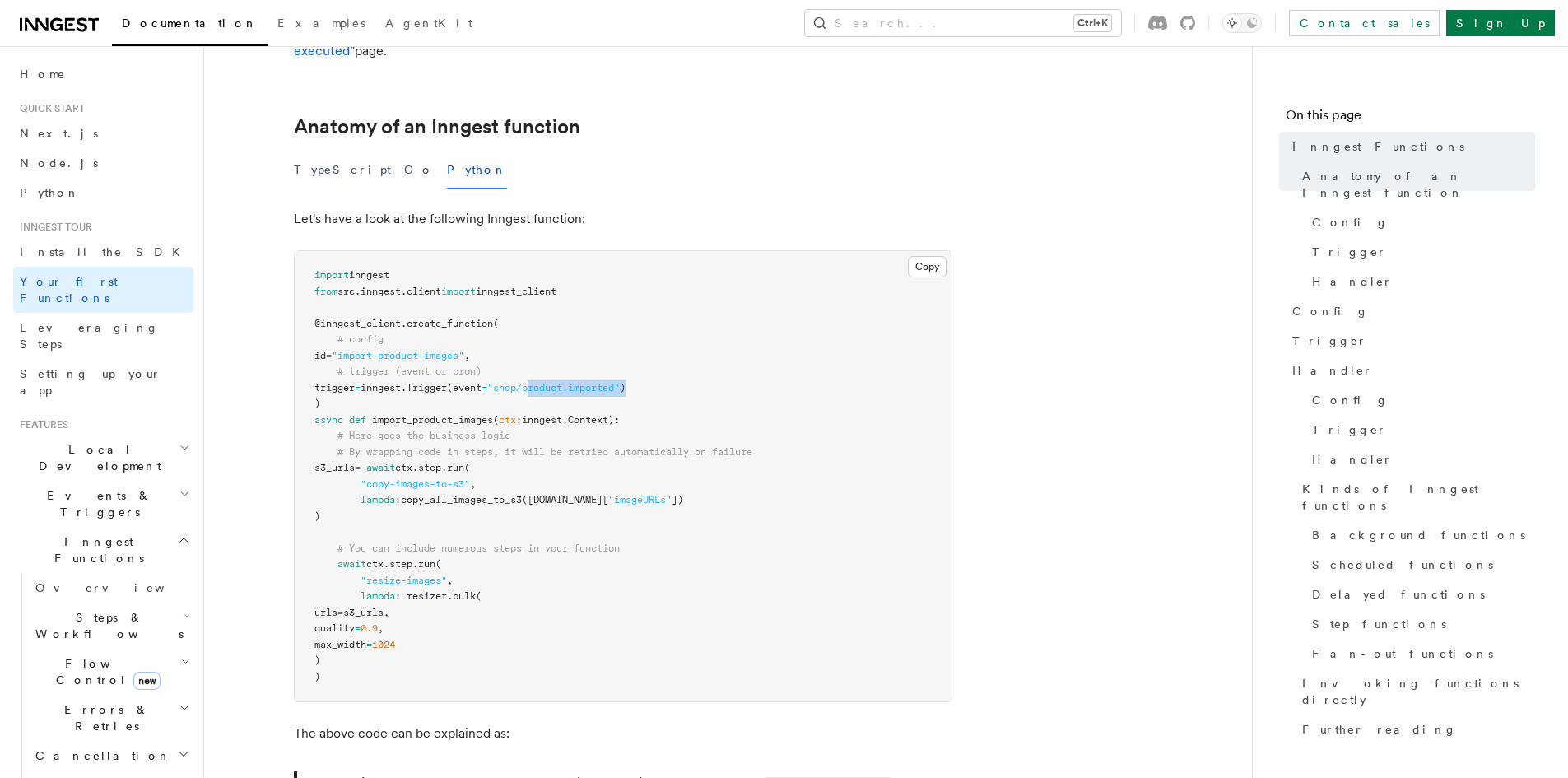
drag, startPoint x: 559, startPoint y: 367, endPoint x: 667, endPoint y: 359, distance: 108.3
click at [667, 359] on pre "import inngest from src . inngest . client import inngest_client @inngest_clien…" at bounding box center [623, 476] width 657 height 451
click at [709, 395] on pre "import inngest from src . inngest . client import inngest_client @inngest_clien…" at bounding box center [623, 476] width 657 height 451
drag, startPoint x: 511, startPoint y: 357, endPoint x: 618, endPoint y: 360, distance: 107.0
click at [618, 360] on pre "import inngest from src . inngest . client import inngest_client @inngest_clien…" at bounding box center [623, 476] width 657 height 451
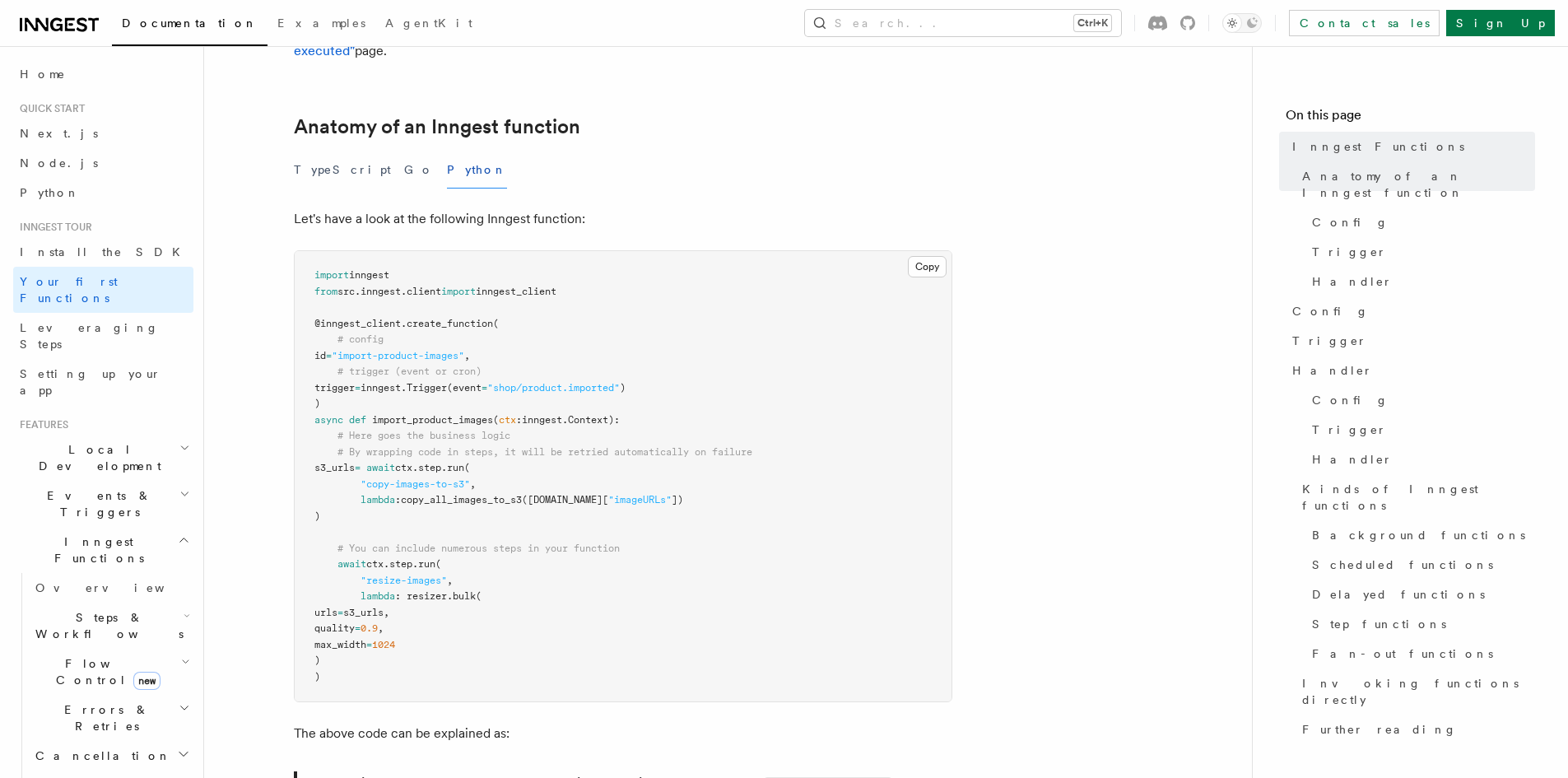
click at [709, 382] on pre "import inngest from src . inngest . client import inngest_client @inngest_clien…" at bounding box center [623, 476] width 657 height 451
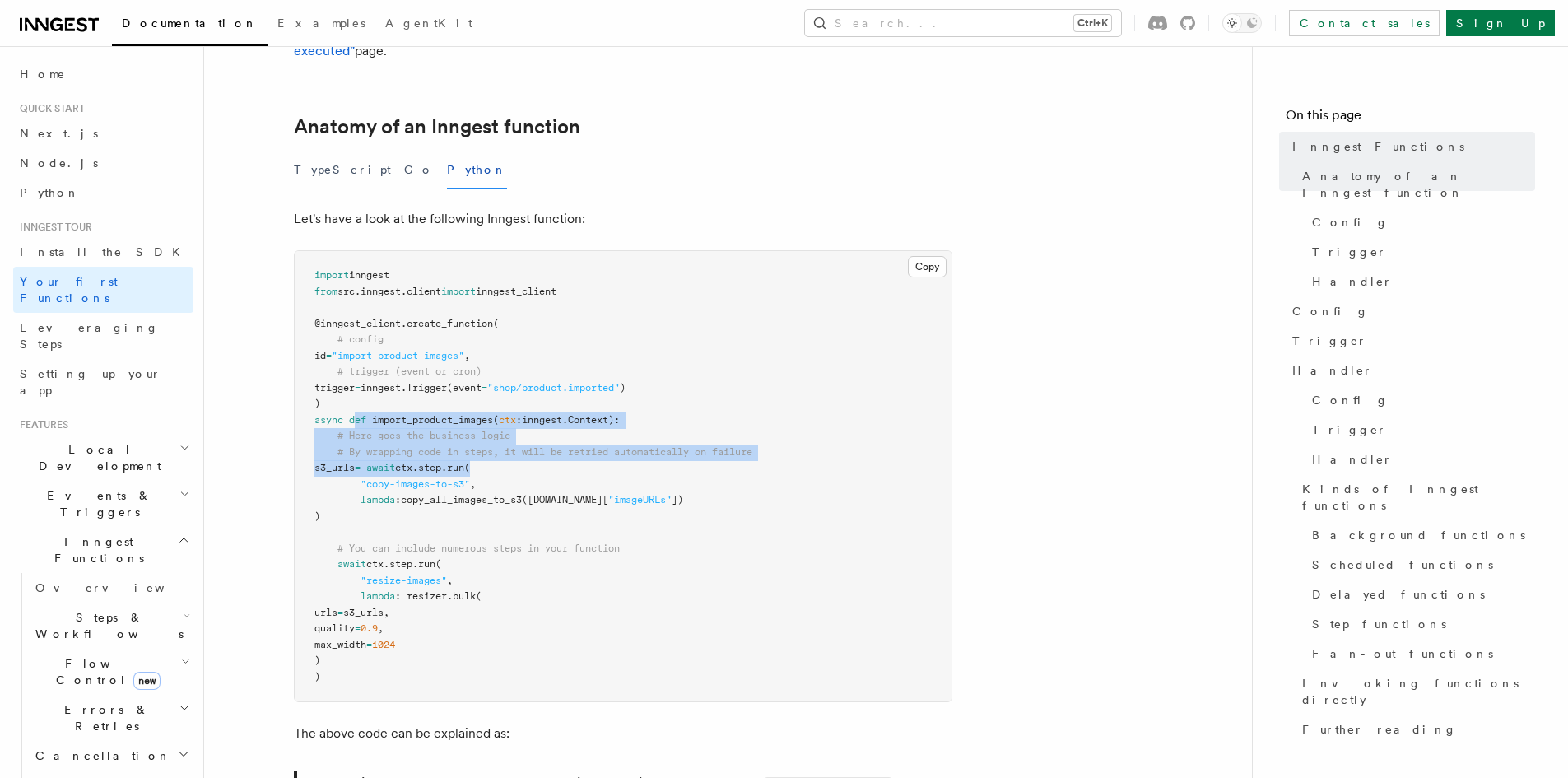
drag, startPoint x: 358, startPoint y: 395, endPoint x: 702, endPoint y: 443, distance: 347.3
click at [702, 443] on pre "import inngest from src . inngest . client import inngest_client @inngest_clien…" at bounding box center [623, 476] width 657 height 451
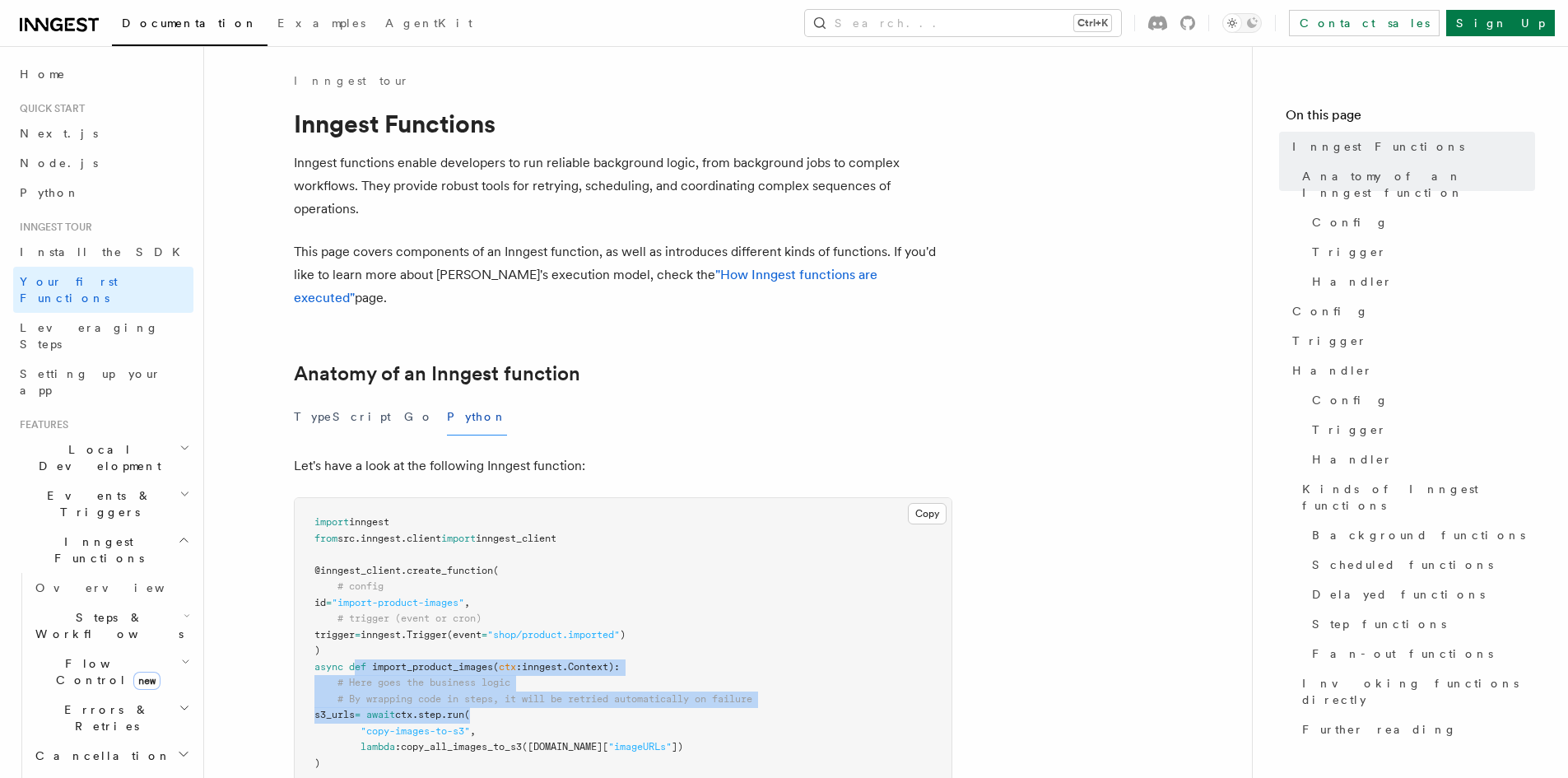
click at [102, 609] on span "Steps & Workflows" at bounding box center [106, 625] width 155 height 33
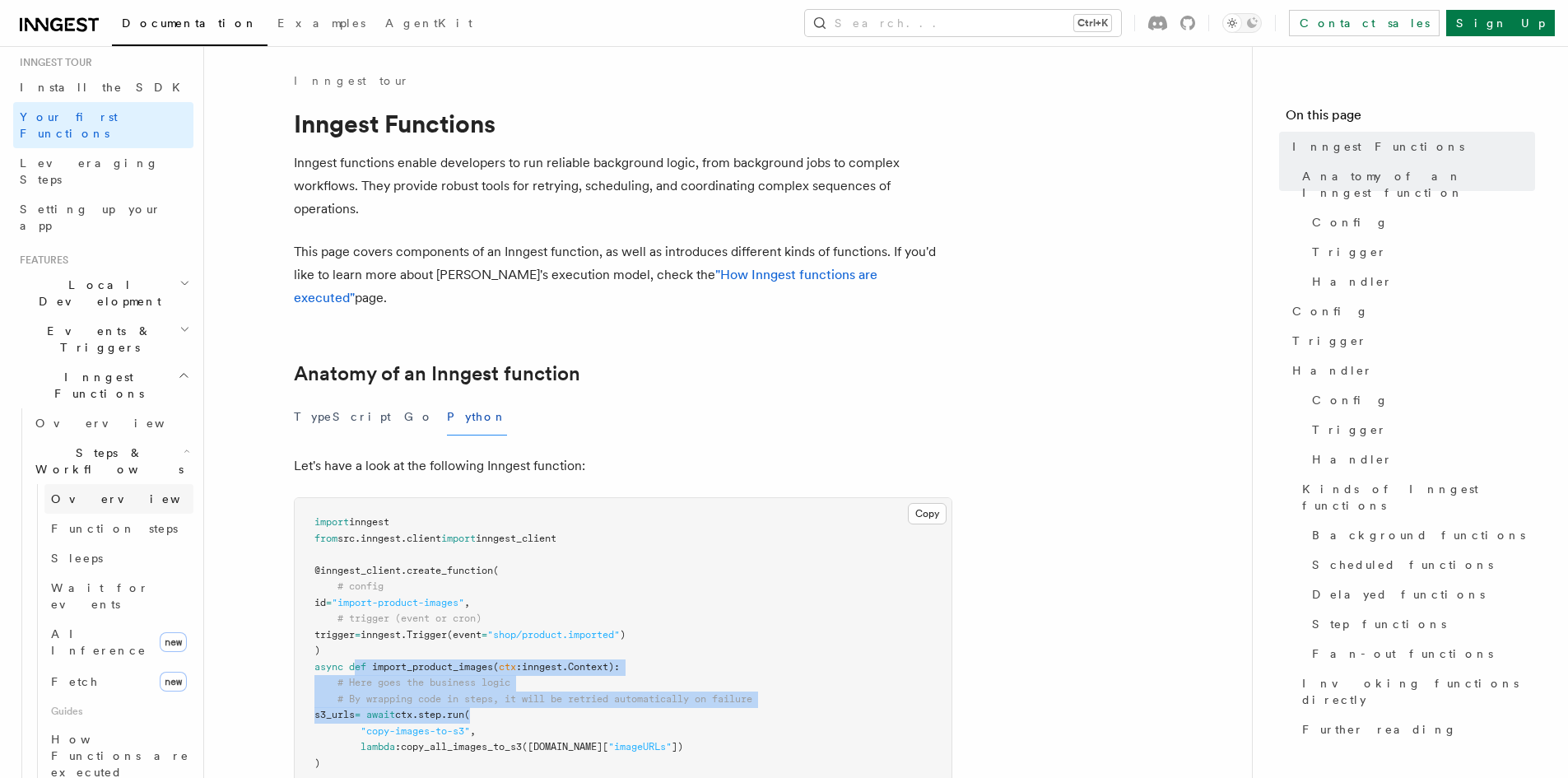
click at [87, 491] on span "Overview" at bounding box center [135, 499] width 170 height 17
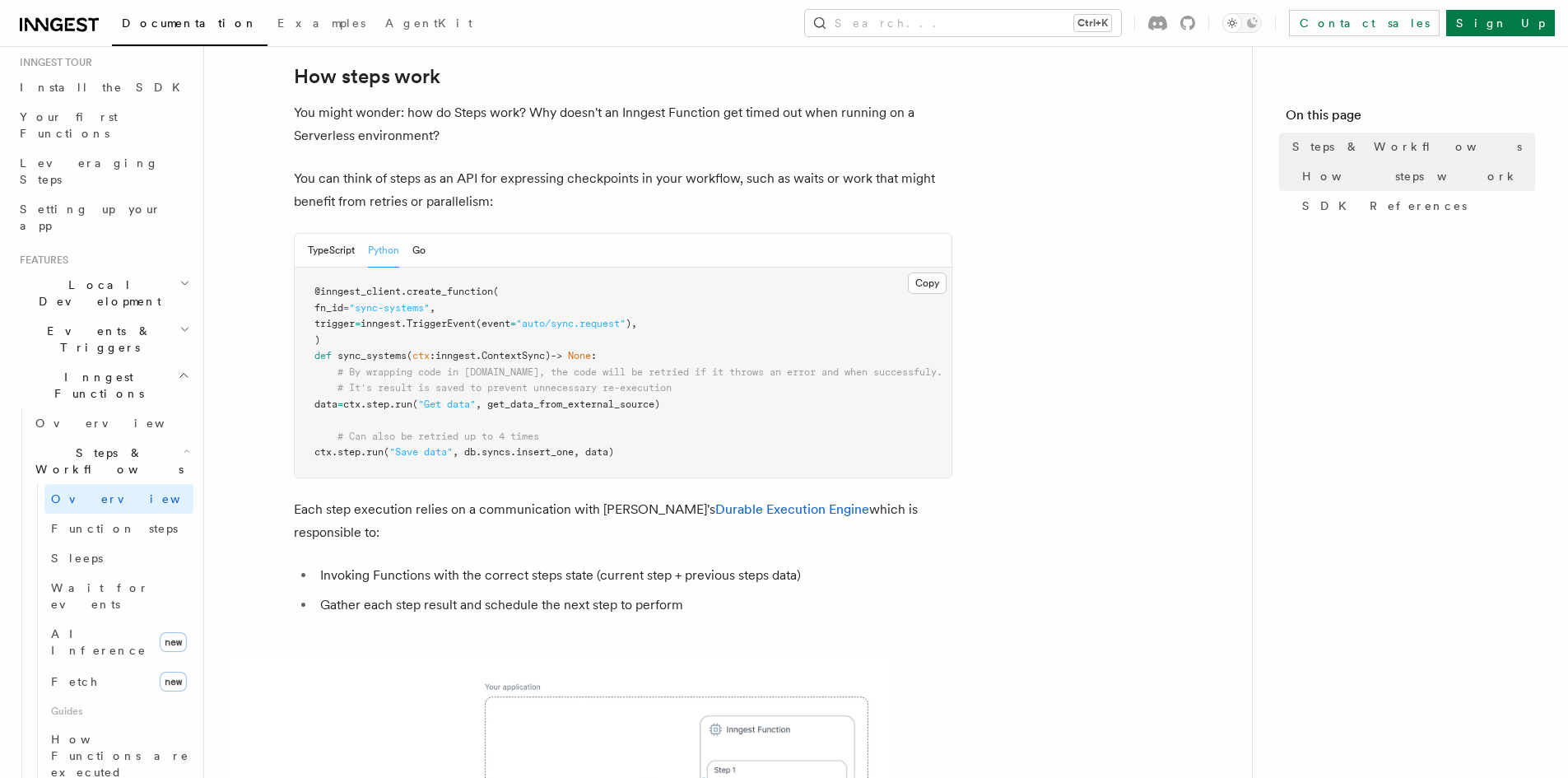
scroll to position [659, 0]
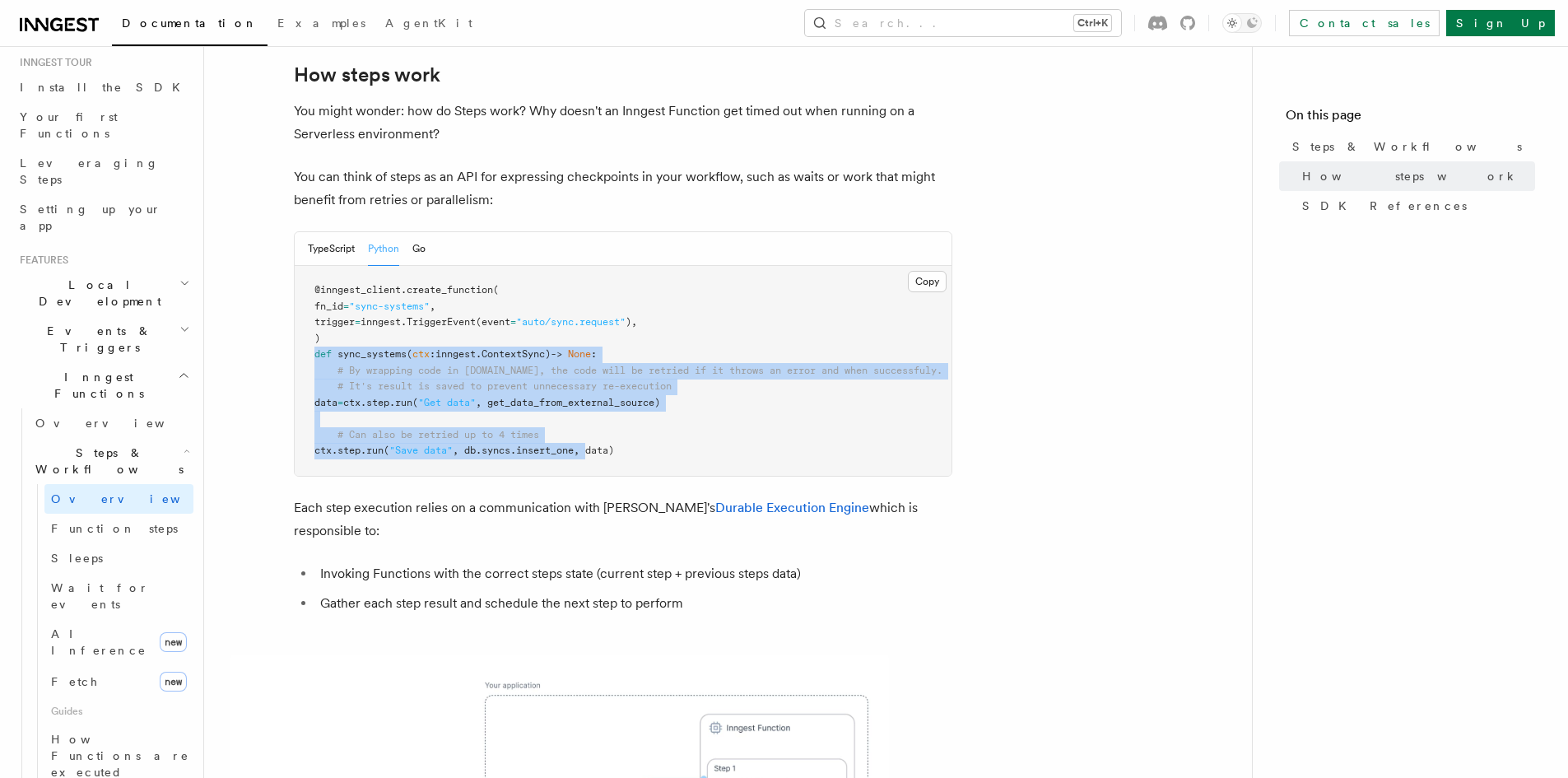
drag, startPoint x: 302, startPoint y: 291, endPoint x: 633, endPoint y: 398, distance: 347.9
click at [627, 401] on pre "@inngest_client . create_function ( fn_id = "sync-systems" , trigger = inngest.…" at bounding box center [623, 371] width 657 height 210
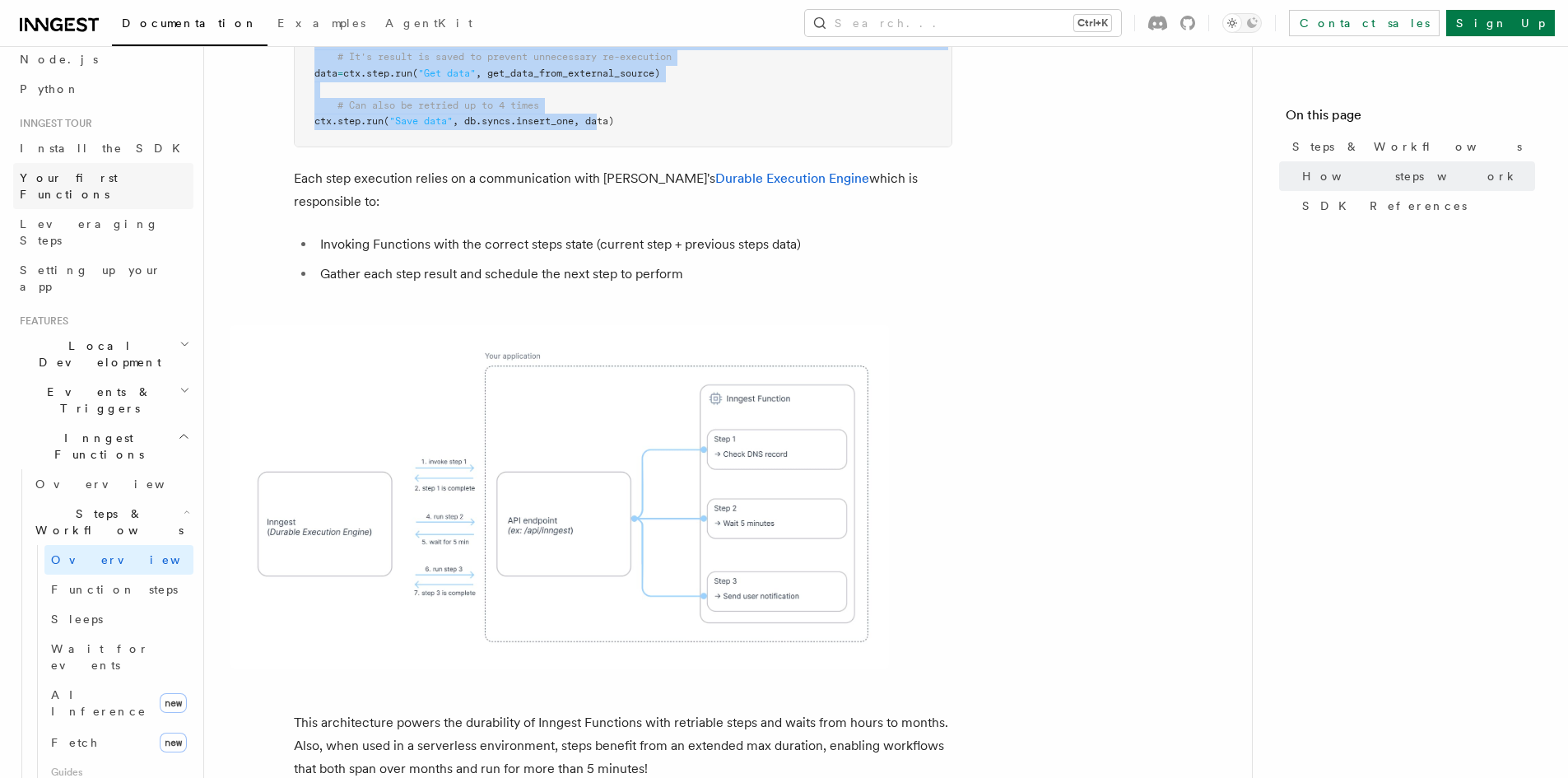
scroll to position [0, 0]
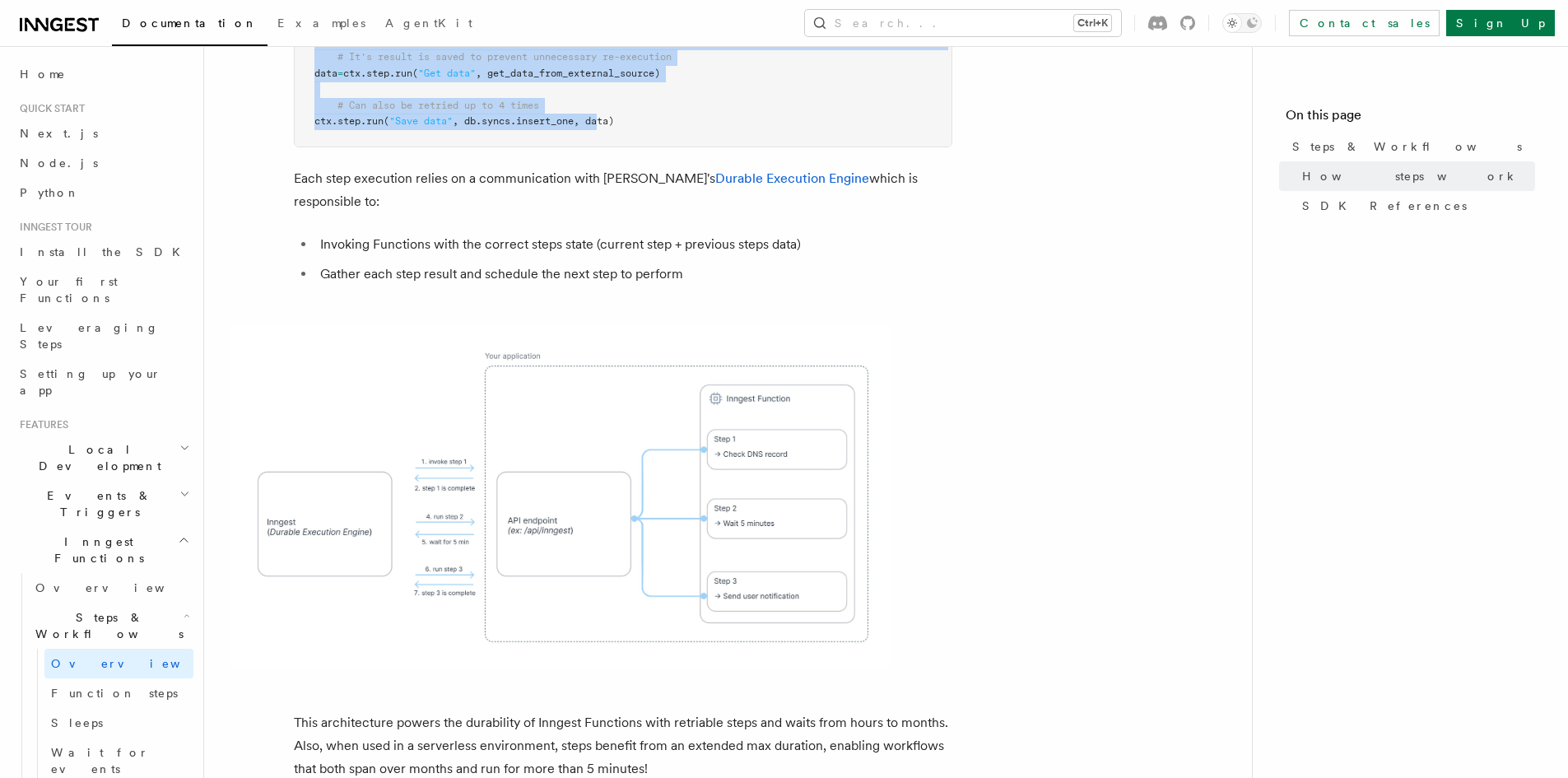
click at [95, 442] on span "Local Development" at bounding box center [96, 457] width 167 height 33
click at [75, 489] on span "Overview" at bounding box center [120, 495] width 170 height 13
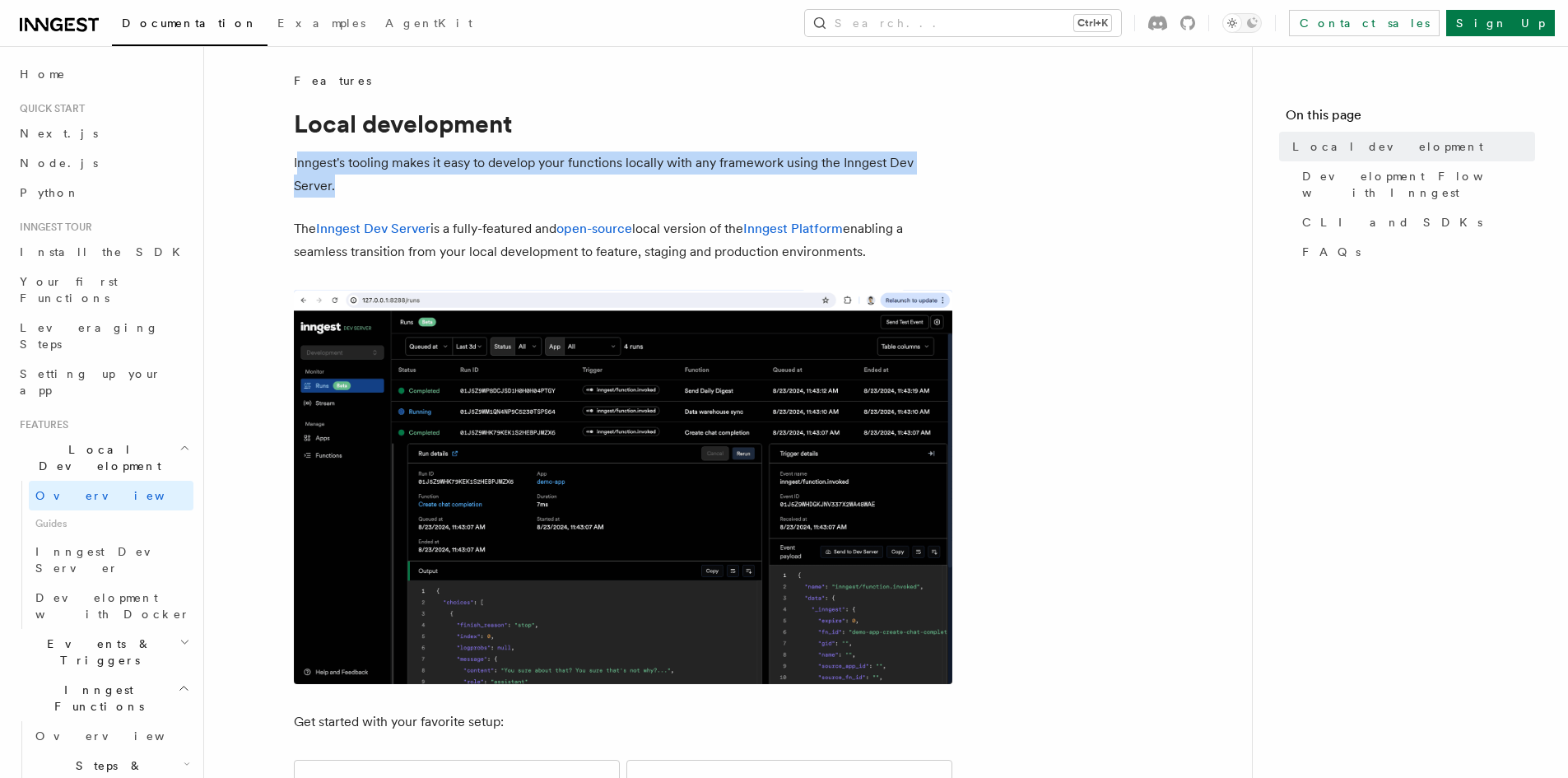
drag, startPoint x: 299, startPoint y: 156, endPoint x: 939, endPoint y: 187, distance: 640.8
click at [939, 187] on p "Inngest's tooling makes it easy to develop your functions locally with any fram…" at bounding box center [623, 175] width 659 height 46
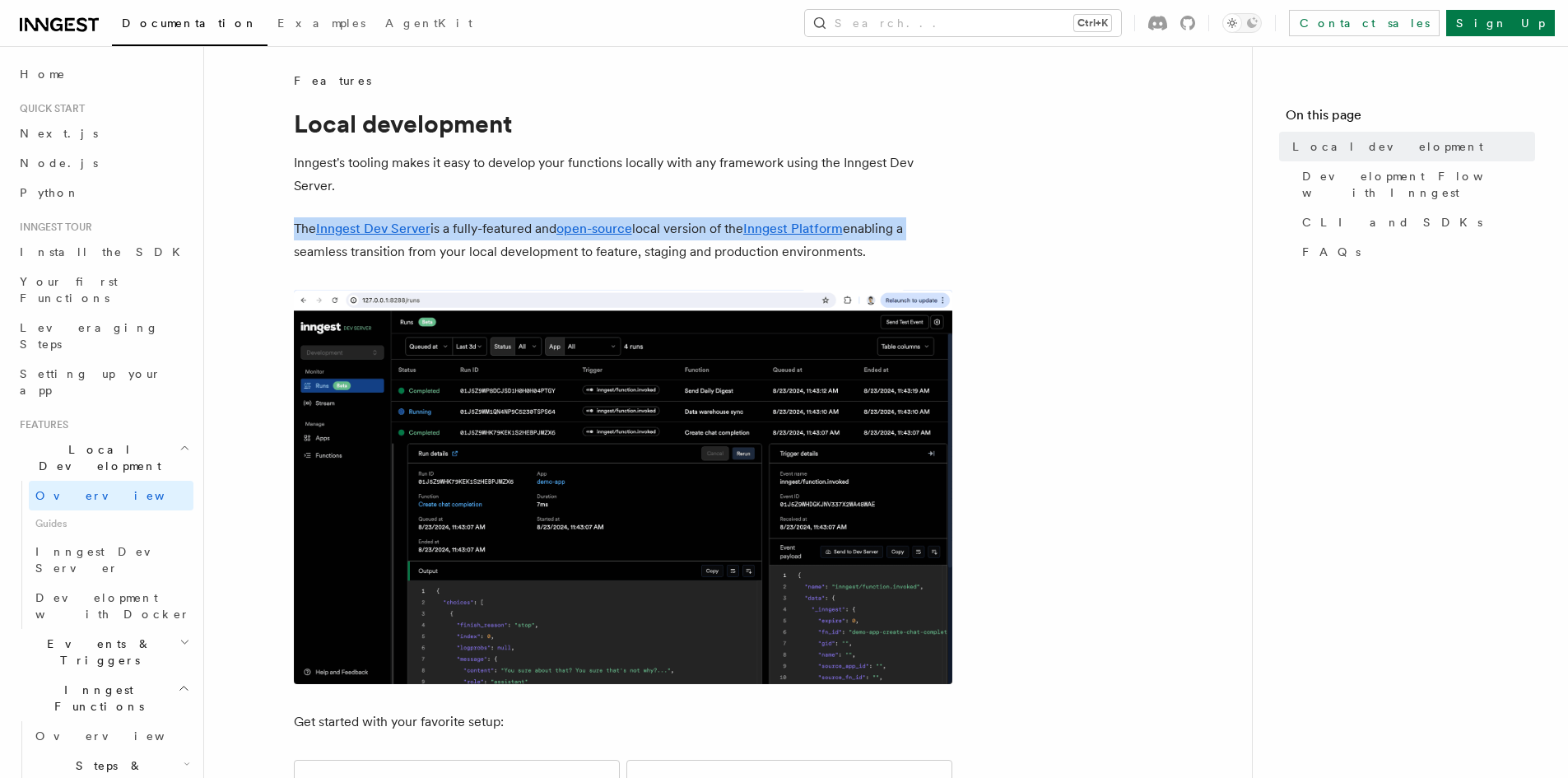
drag, startPoint x: 287, startPoint y: 228, endPoint x: 975, endPoint y: 224, distance: 688.0
drag, startPoint x: 642, startPoint y: 229, endPoint x: 917, endPoint y: 214, distance: 275.4
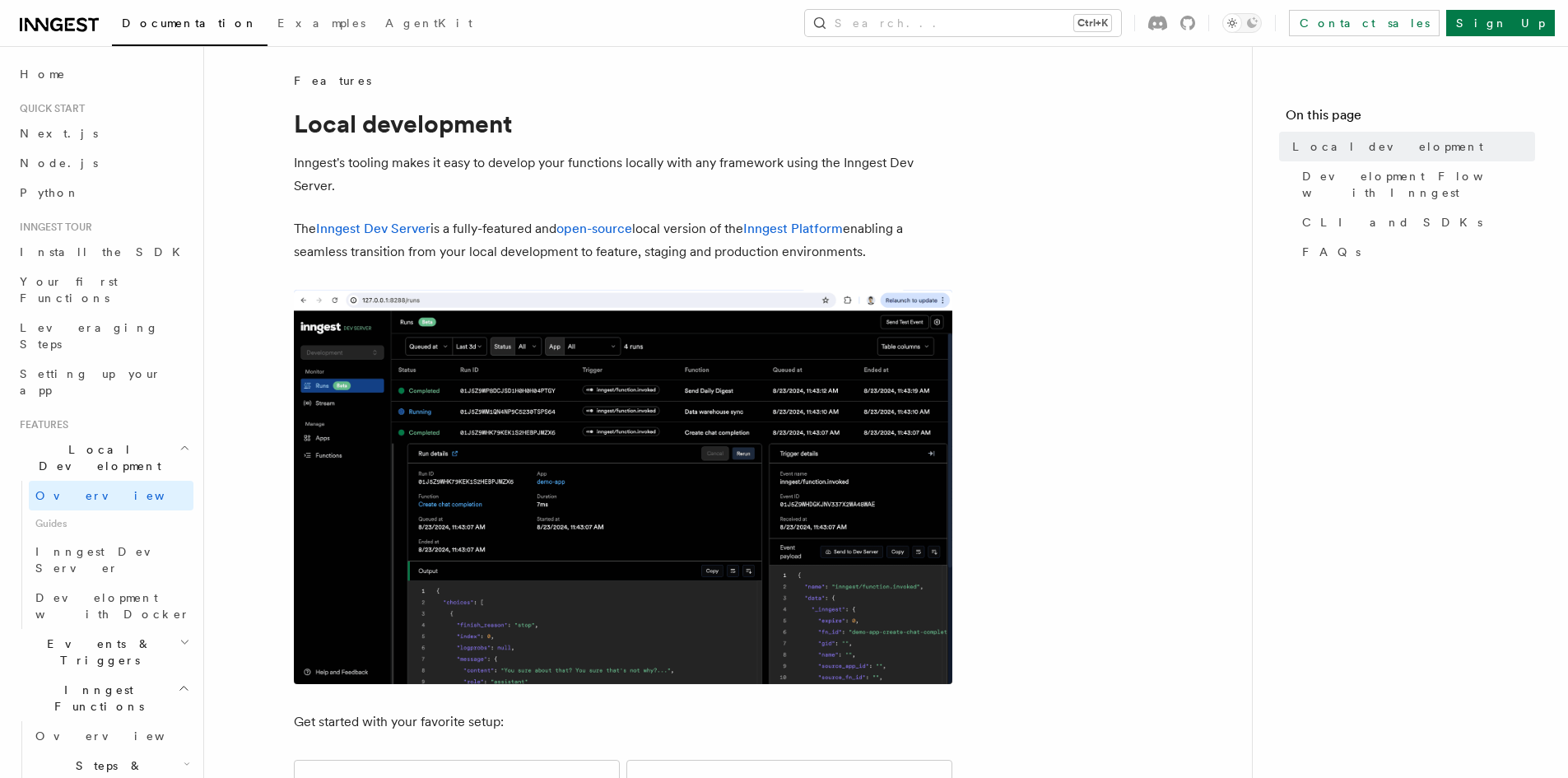
drag, startPoint x: 302, startPoint y: 254, endPoint x: 878, endPoint y: 243, distance: 576.1
click at [878, 243] on p "The Inngest Dev Server is a fully-featured and open-source local version of the…" at bounding box center [623, 240] width 659 height 46
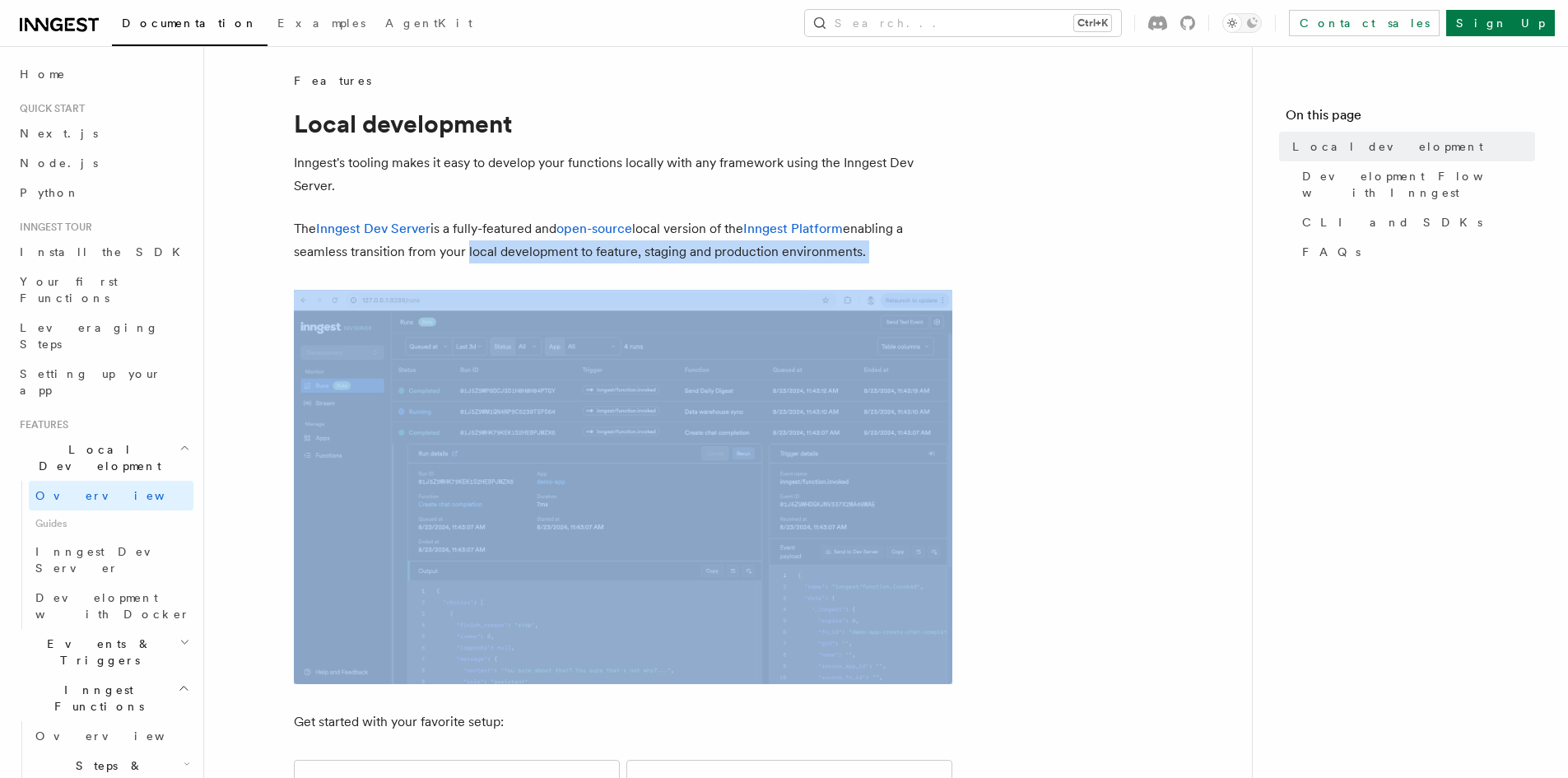
drag, startPoint x: 449, startPoint y: 255, endPoint x: 901, endPoint y: 244, distance: 452.1
click at [901, 244] on p "The Inngest Dev Server is a fully-featured and open-source local version of the…" at bounding box center [623, 240] width 659 height 46
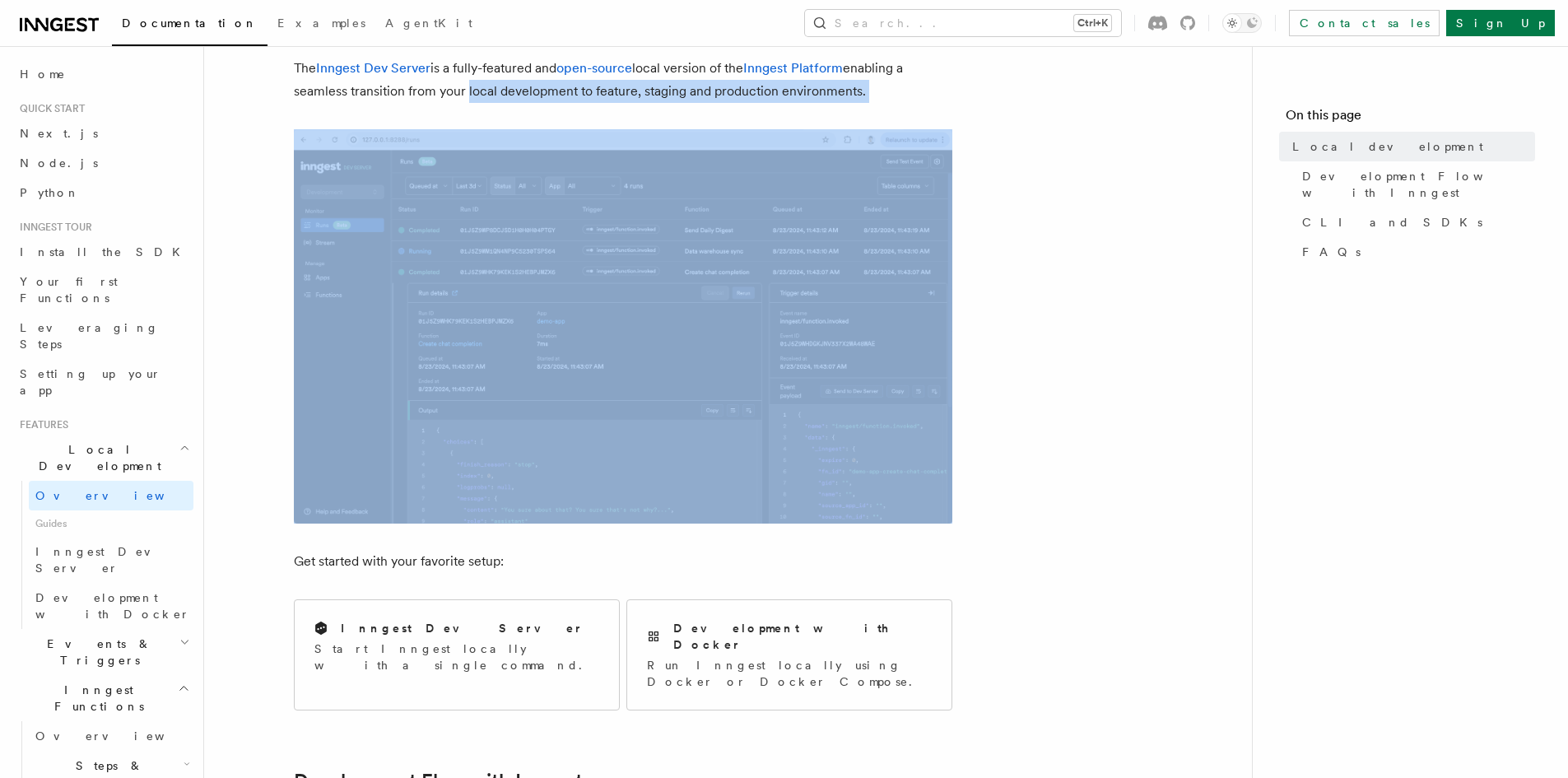
scroll to position [412, 0]
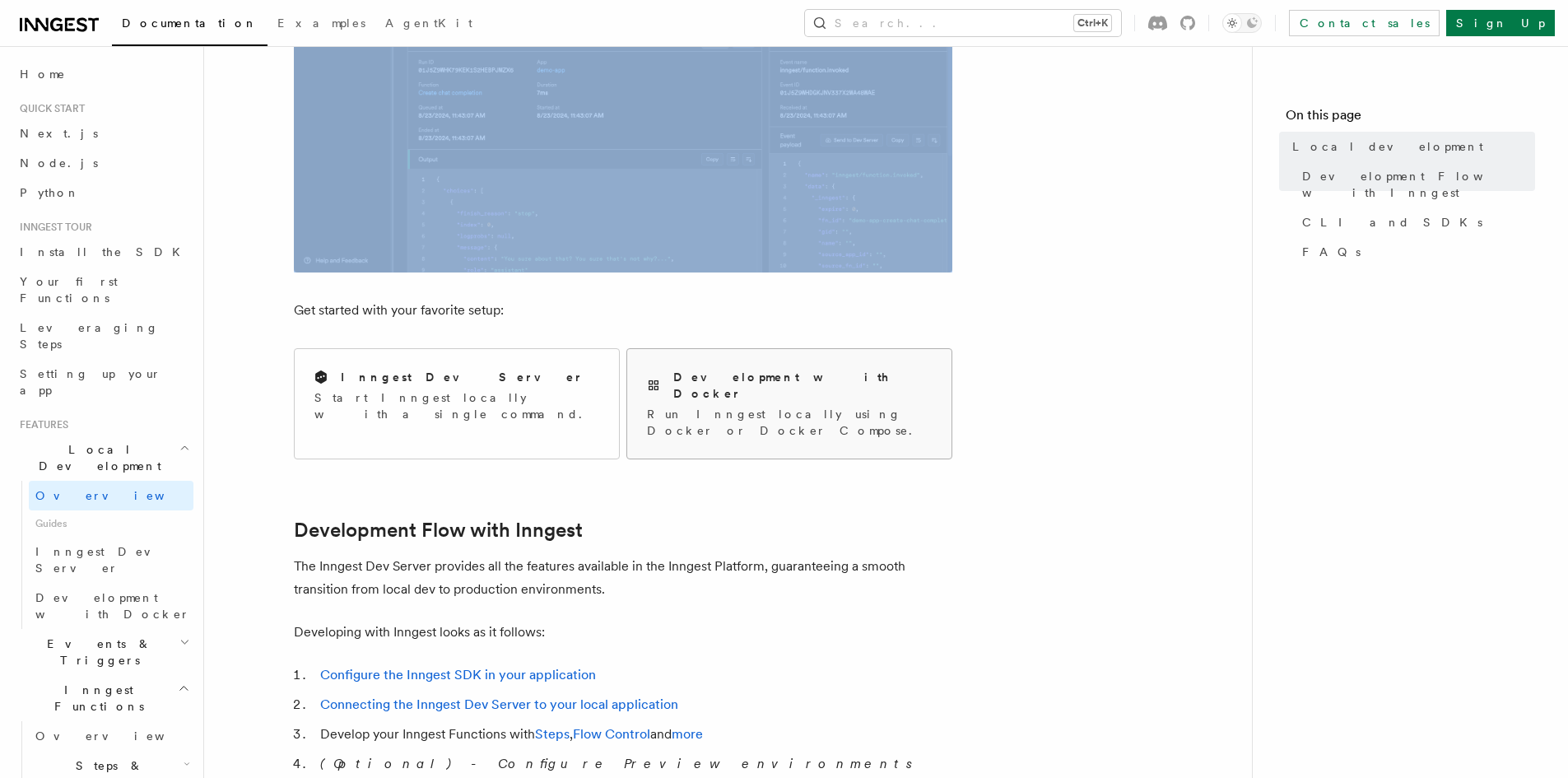
click at [721, 406] on p "Run Inngest locally using Docker or Docker Compose." at bounding box center [788, 422] width 285 height 33
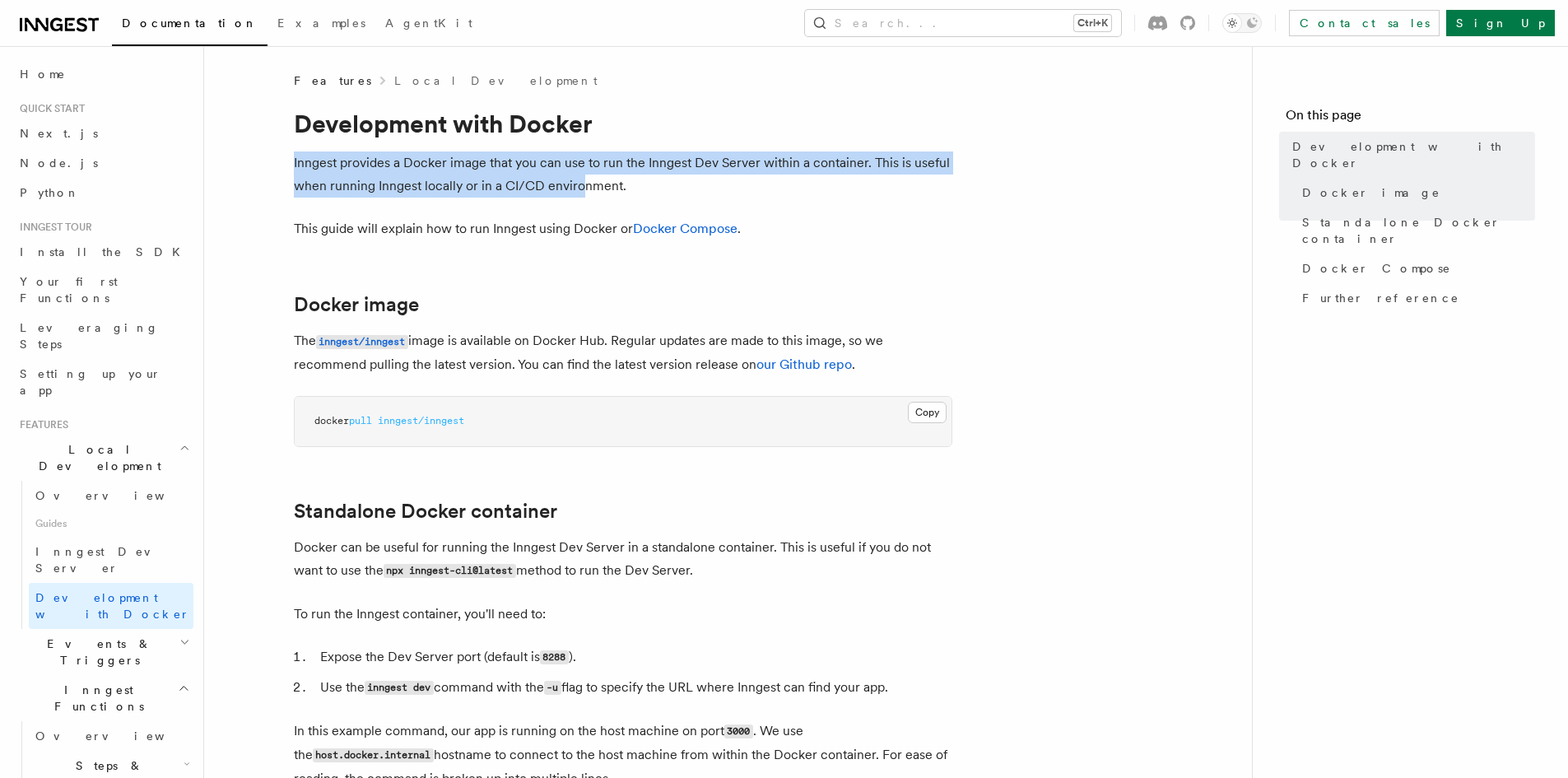
drag, startPoint x: 291, startPoint y: 170, endPoint x: 581, endPoint y: 187, distance: 290.5
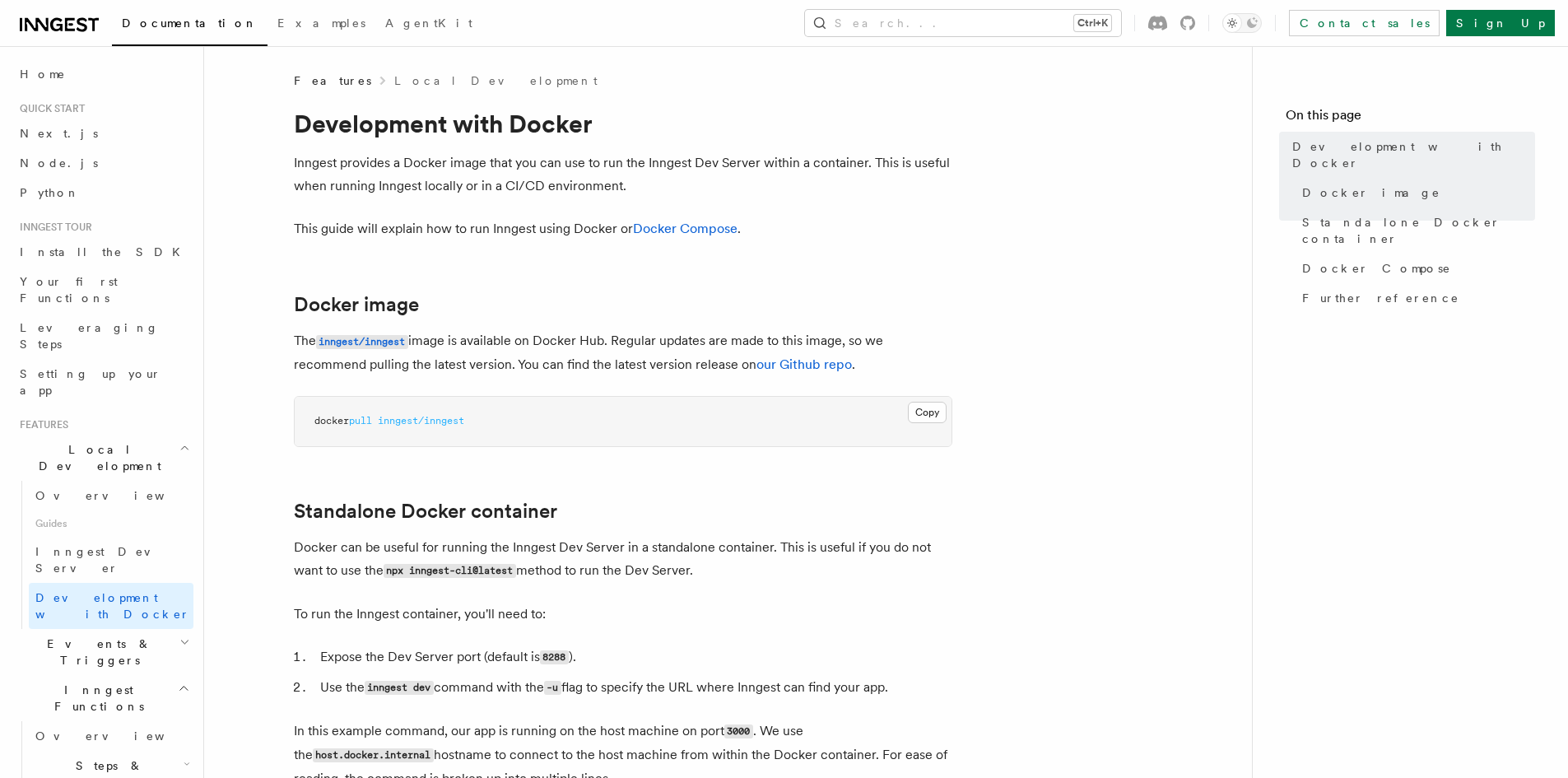
click at [614, 177] on p "Inngest provides a Docker image that you can use to run the Inngest Dev Server …" at bounding box center [623, 175] width 659 height 46
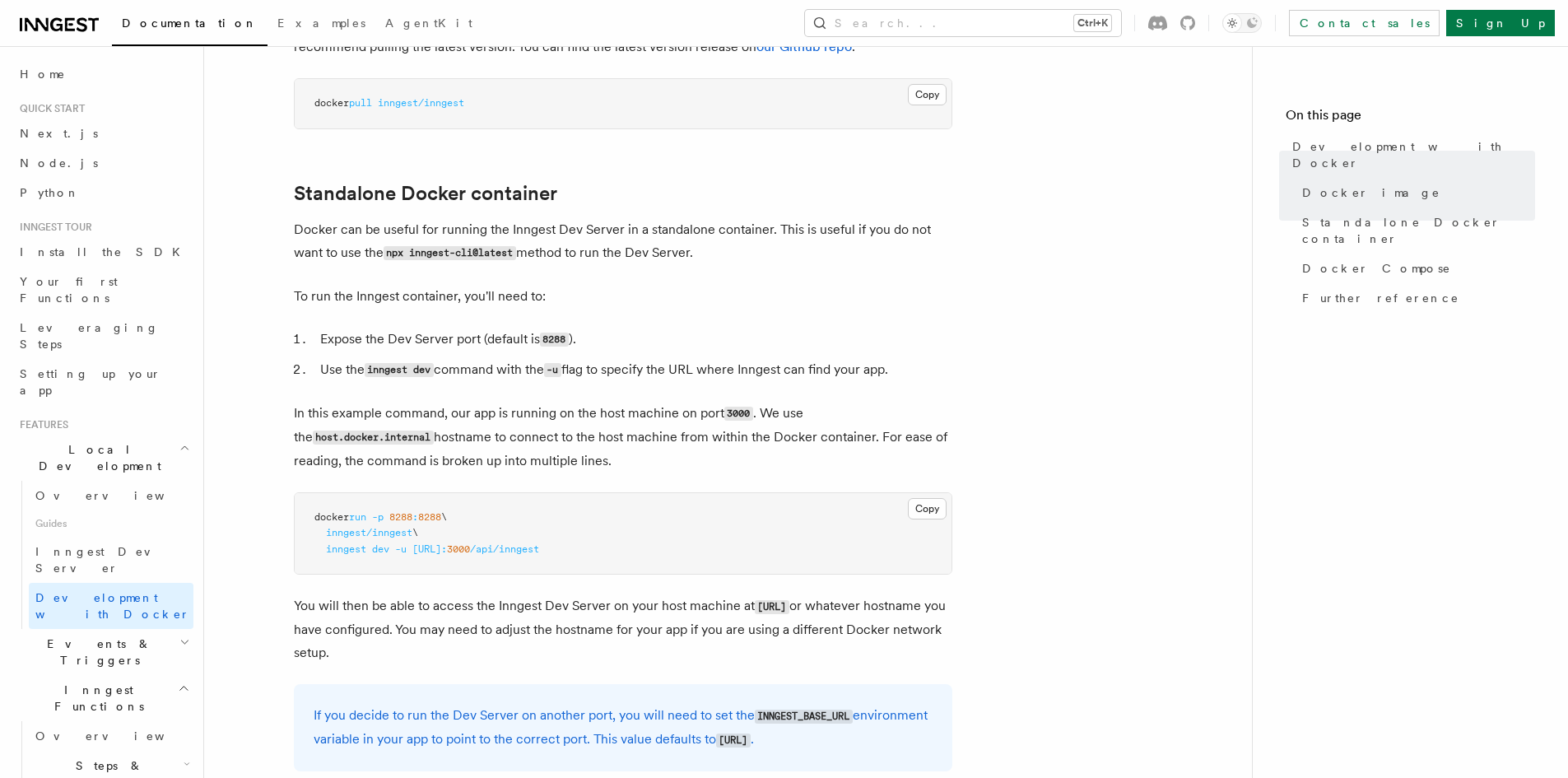
scroll to position [329, 0]
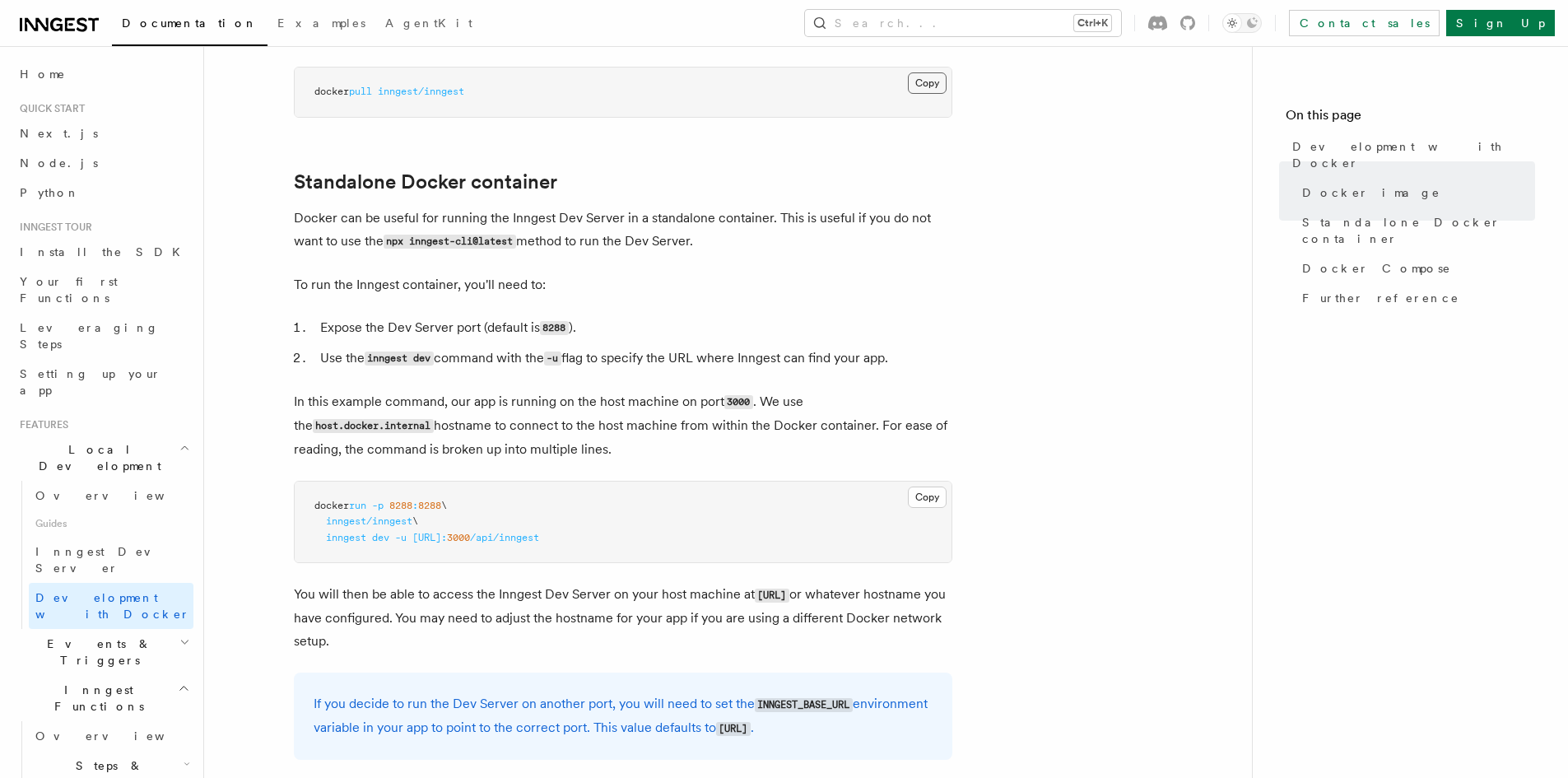
click at [923, 76] on button "Copy Copied" at bounding box center [926, 83] width 39 height 22
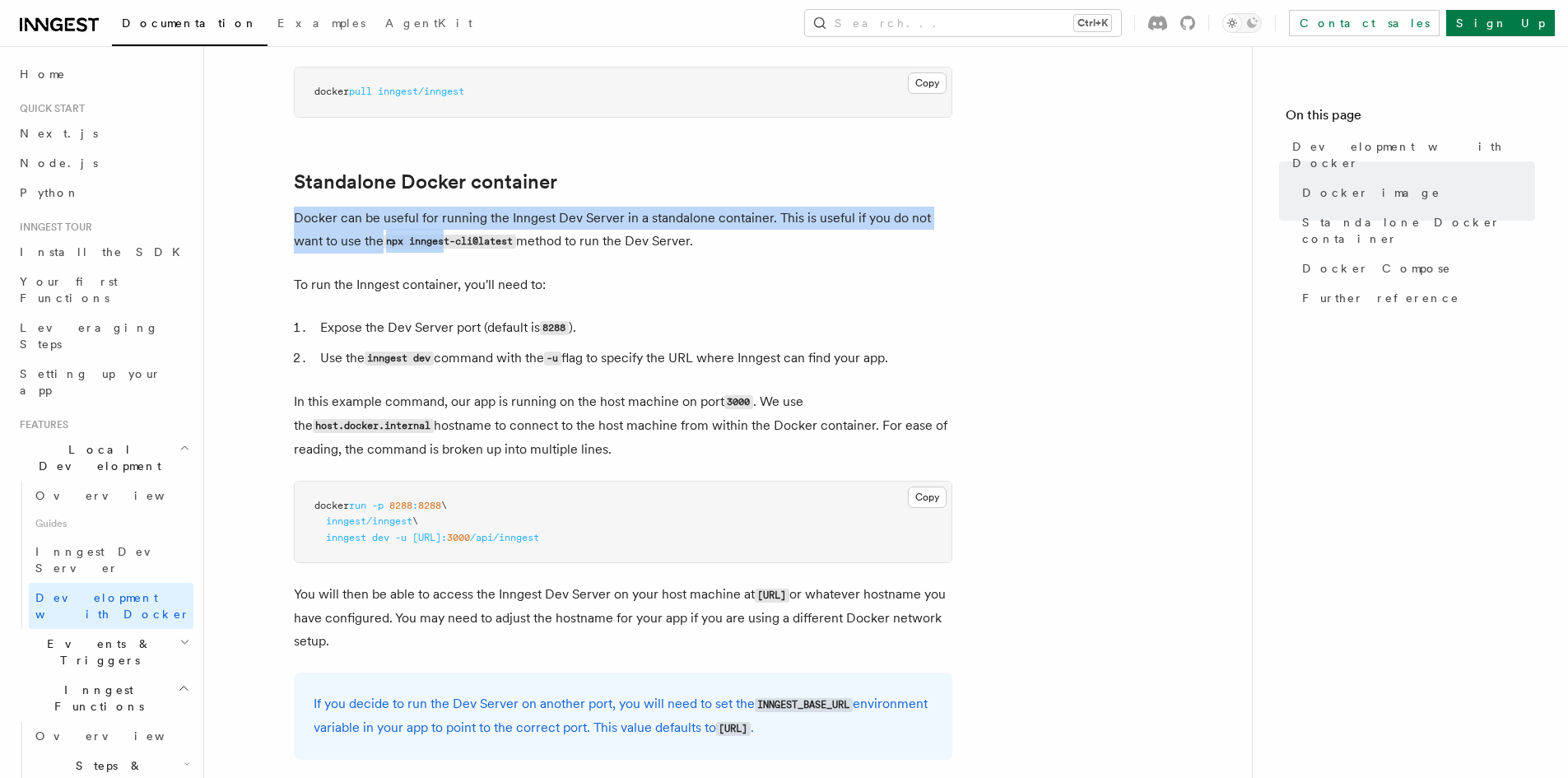
drag, startPoint x: 282, startPoint y: 218, endPoint x: 452, endPoint y: 234, distance: 170.8
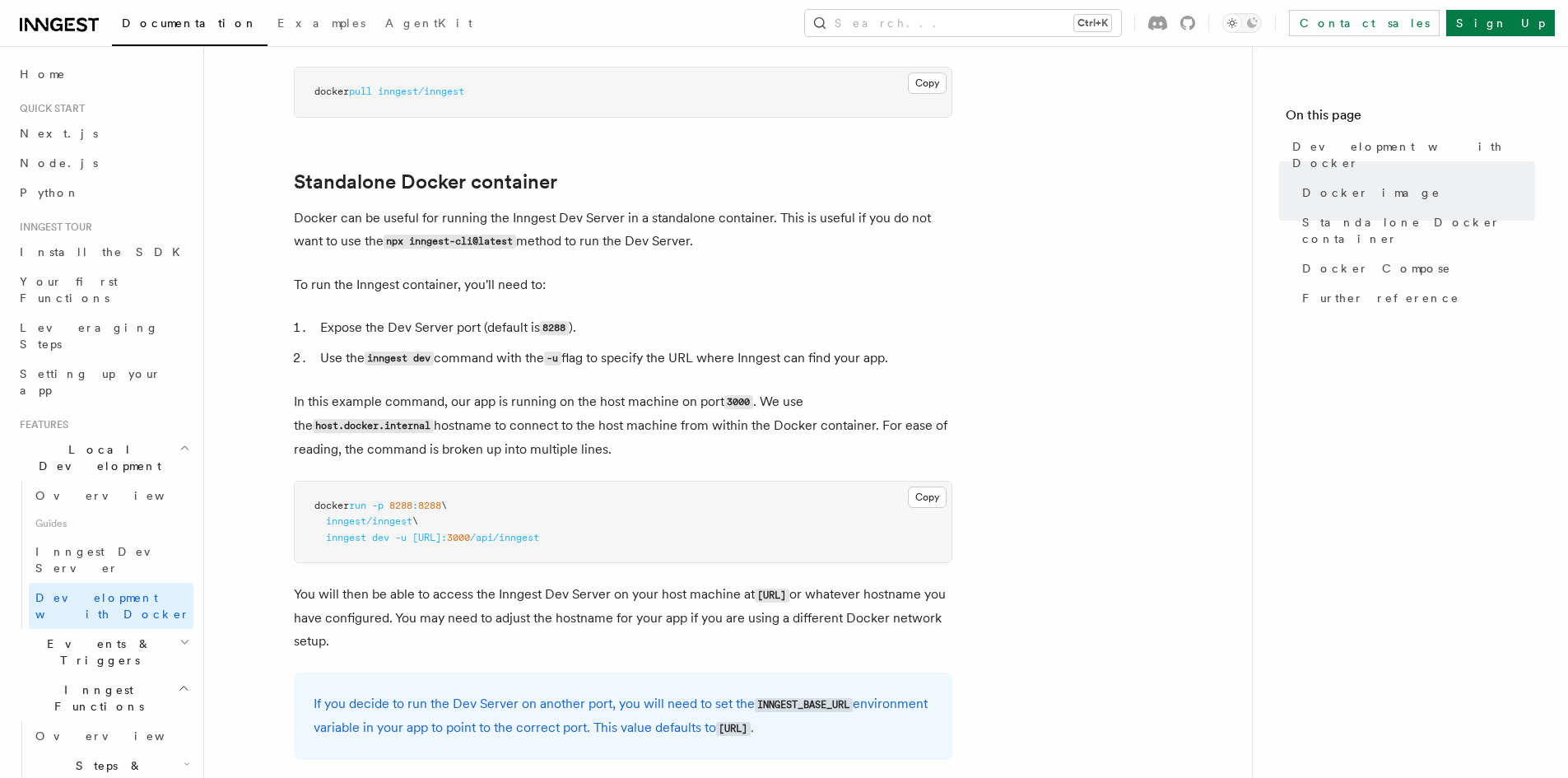
drag, startPoint x: 301, startPoint y: 281, endPoint x: 582, endPoint y: 280, distance: 281.0
click at [582, 280] on p "To run the Inngest container, you'll need to:" at bounding box center [623, 285] width 659 height 23
click at [783, 353] on li "Use the inngest dev command with the -u flag to specify the URL where Inngest c…" at bounding box center [634, 358] width 637 height 24
drag, startPoint x: 369, startPoint y: 318, endPoint x: 646, endPoint y: 319, distance: 277.0
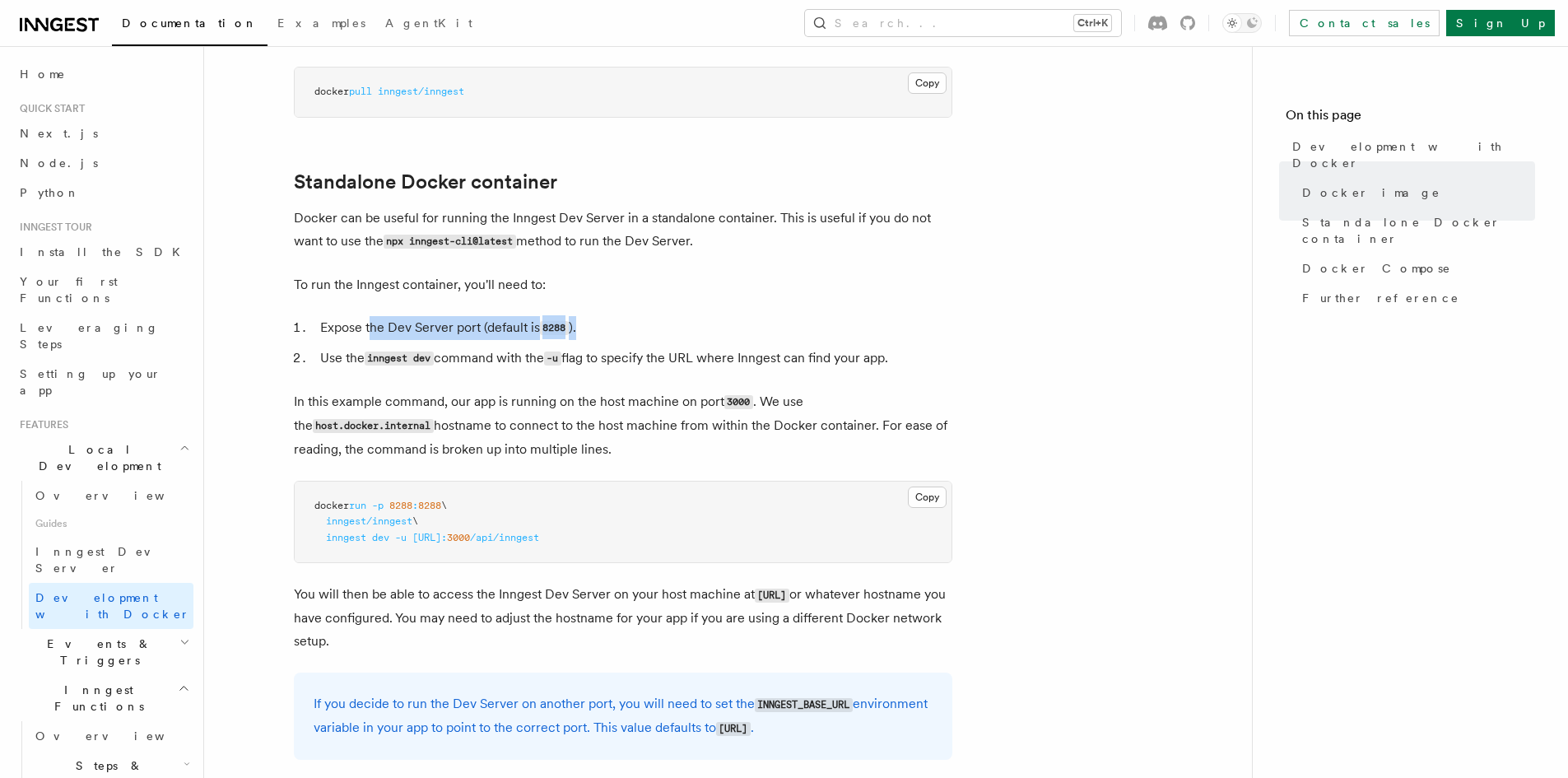
click at [646, 319] on li "Expose the Dev Server port (default is 8288 )." at bounding box center [634, 328] width 637 height 24
drag, startPoint x: 855, startPoint y: 331, endPoint x: 791, endPoint y: 333, distance: 64.0
click at [855, 331] on li "Expose the Dev Server port (default is 8288 )." at bounding box center [634, 328] width 637 height 24
click at [484, 365] on li "Use the inngest dev command with the -u flag to specify the URL where Inngest c…" at bounding box center [634, 358] width 637 height 24
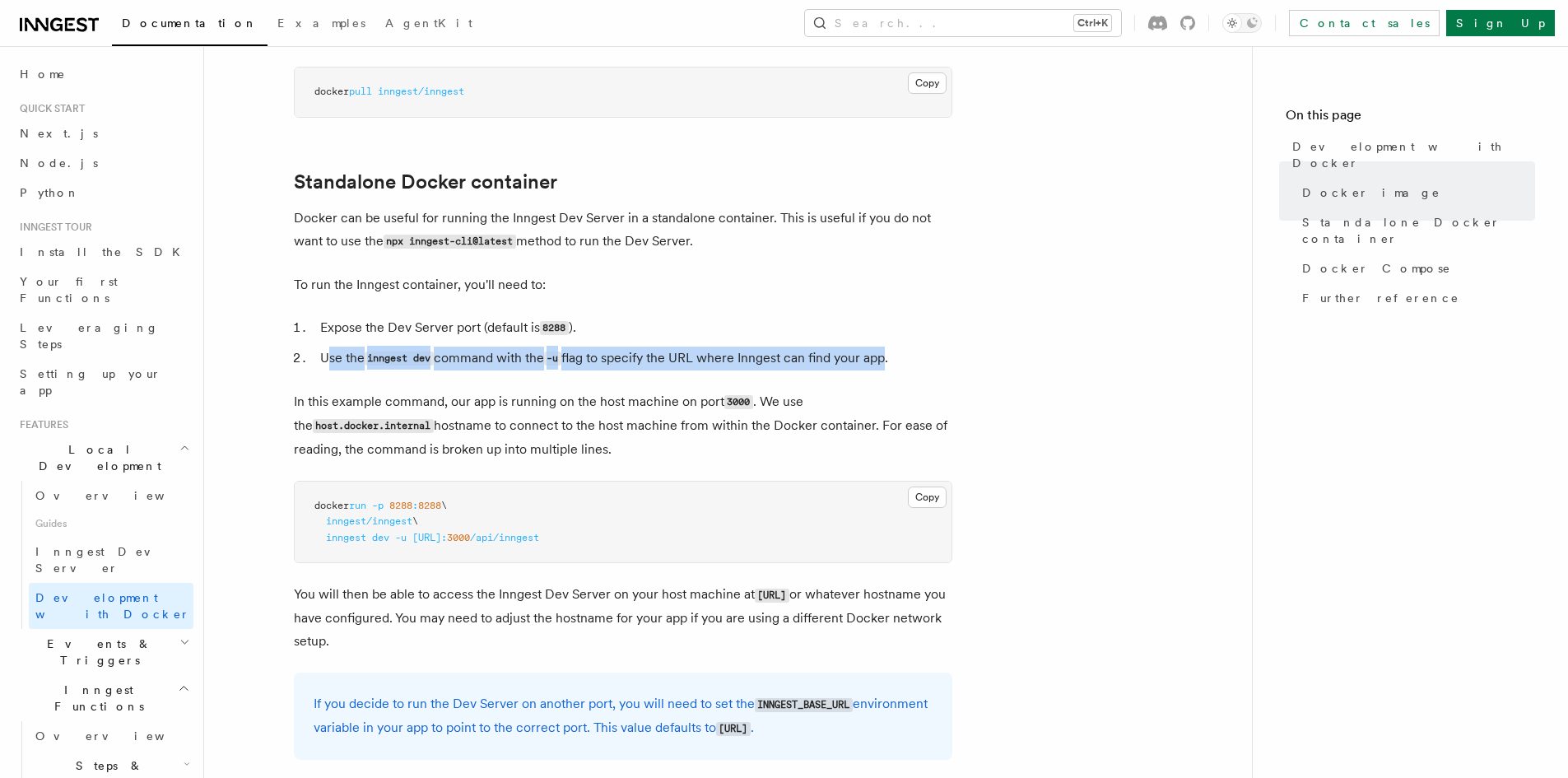
drag, startPoint x: 329, startPoint y: 363, endPoint x: 918, endPoint y: 359, distance: 589.0
click at [914, 358] on li "Use the inngest dev command with the -u flag to specify the URL where Inngest c…" at bounding box center [634, 358] width 637 height 24
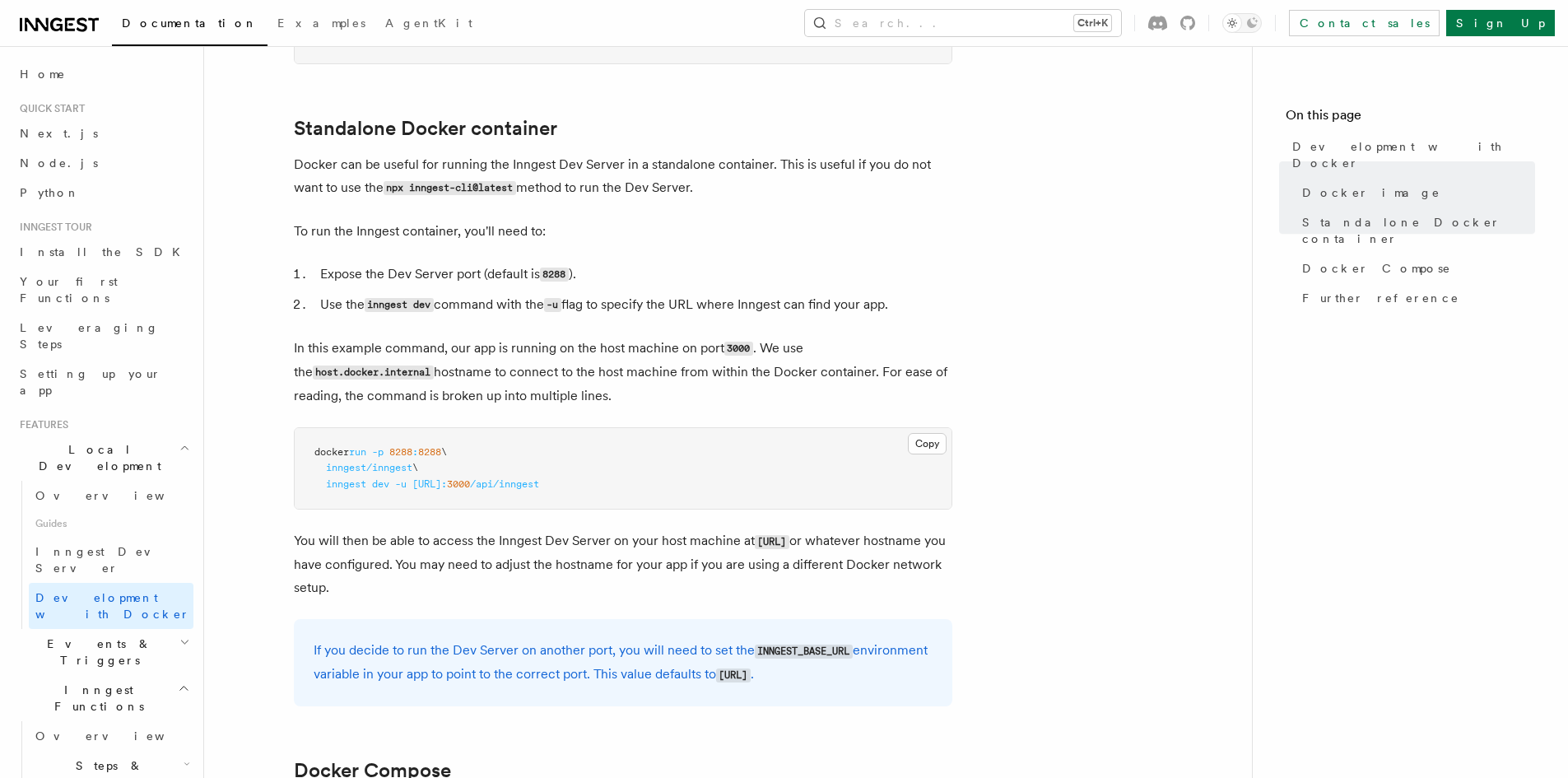
scroll to position [412, 0]
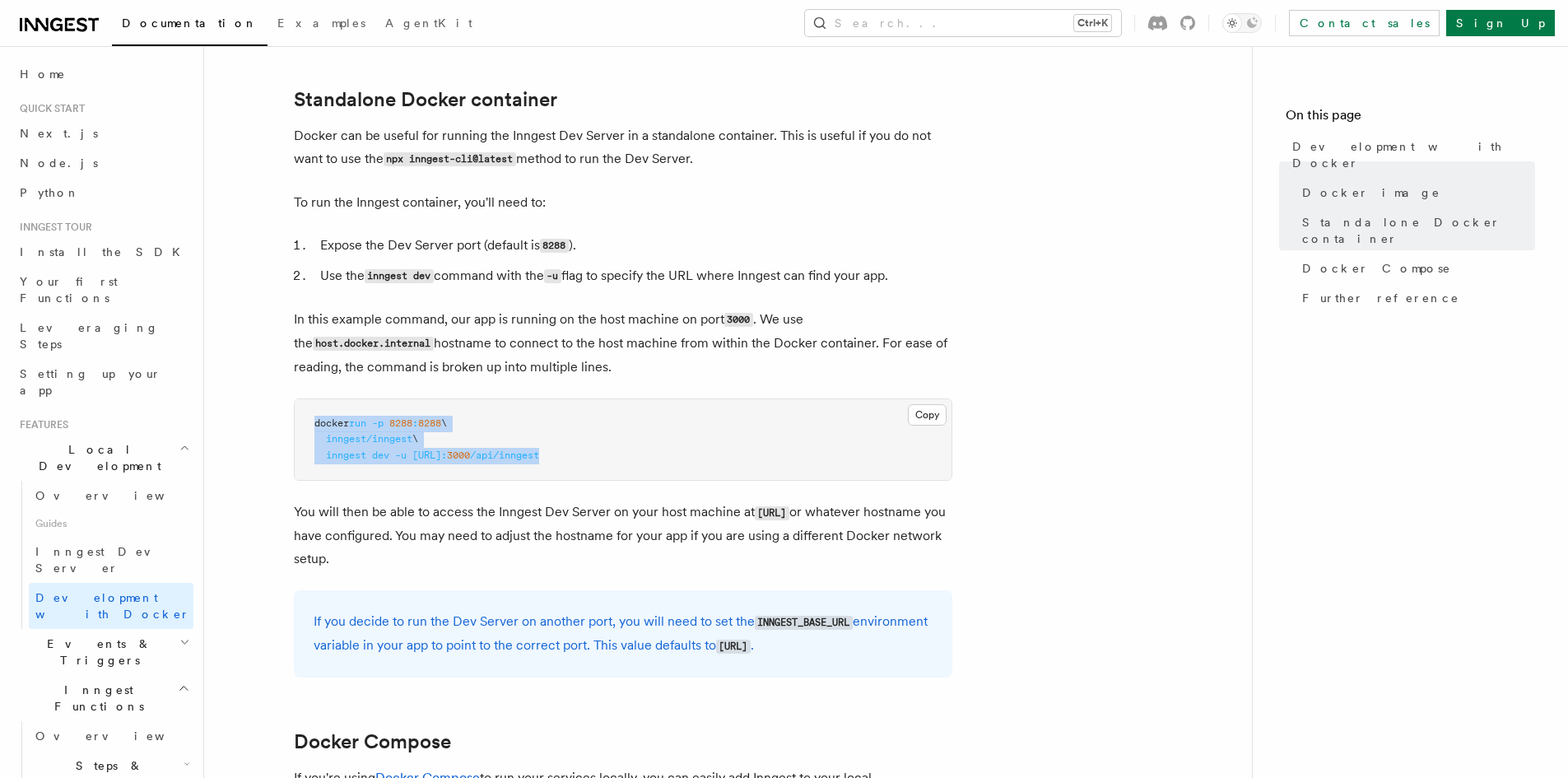
drag, startPoint x: 315, startPoint y: 421, endPoint x: 796, endPoint y: 447, distance: 481.7
click at [722, 459] on pre "docker run -p 8288 : 8288 \ inngest/inngest \ inngest dev -u http://host.docker…" at bounding box center [623, 441] width 657 height 81
click at [905, 419] on pre "docker run -p 8288 : 8288 \ inngest/inngest \ inngest dev -u http://host.docker…" at bounding box center [623, 441] width 657 height 81
click at [920, 415] on button "Copy Copied" at bounding box center [926, 416] width 39 height 22
click at [789, 518] on code "http://localhost:8288" at bounding box center [772, 513] width 35 height 14
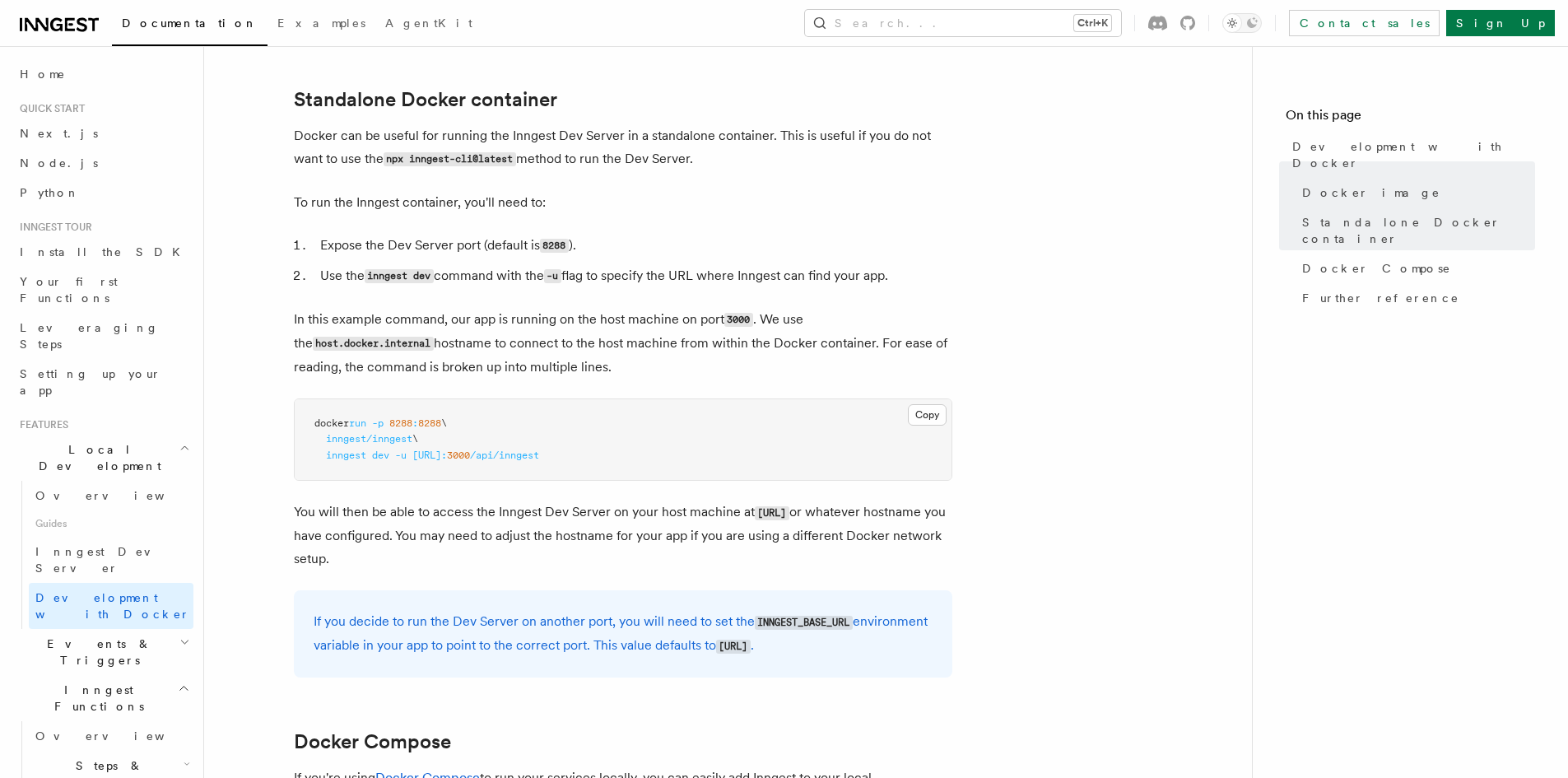
click at [789, 518] on code "http://localhost:8288" at bounding box center [772, 513] width 35 height 14
drag, startPoint x: 760, startPoint y: 518, endPoint x: 843, endPoint y: 510, distance: 83.4
click at [789, 511] on code "http://localhost:8288" at bounding box center [772, 513] width 35 height 14
drag, startPoint x: 880, startPoint y: 511, endPoint x: 757, endPoint y: 513, distance: 123.0
click at [757, 513] on code "http://localhost:8288" at bounding box center [772, 513] width 35 height 14
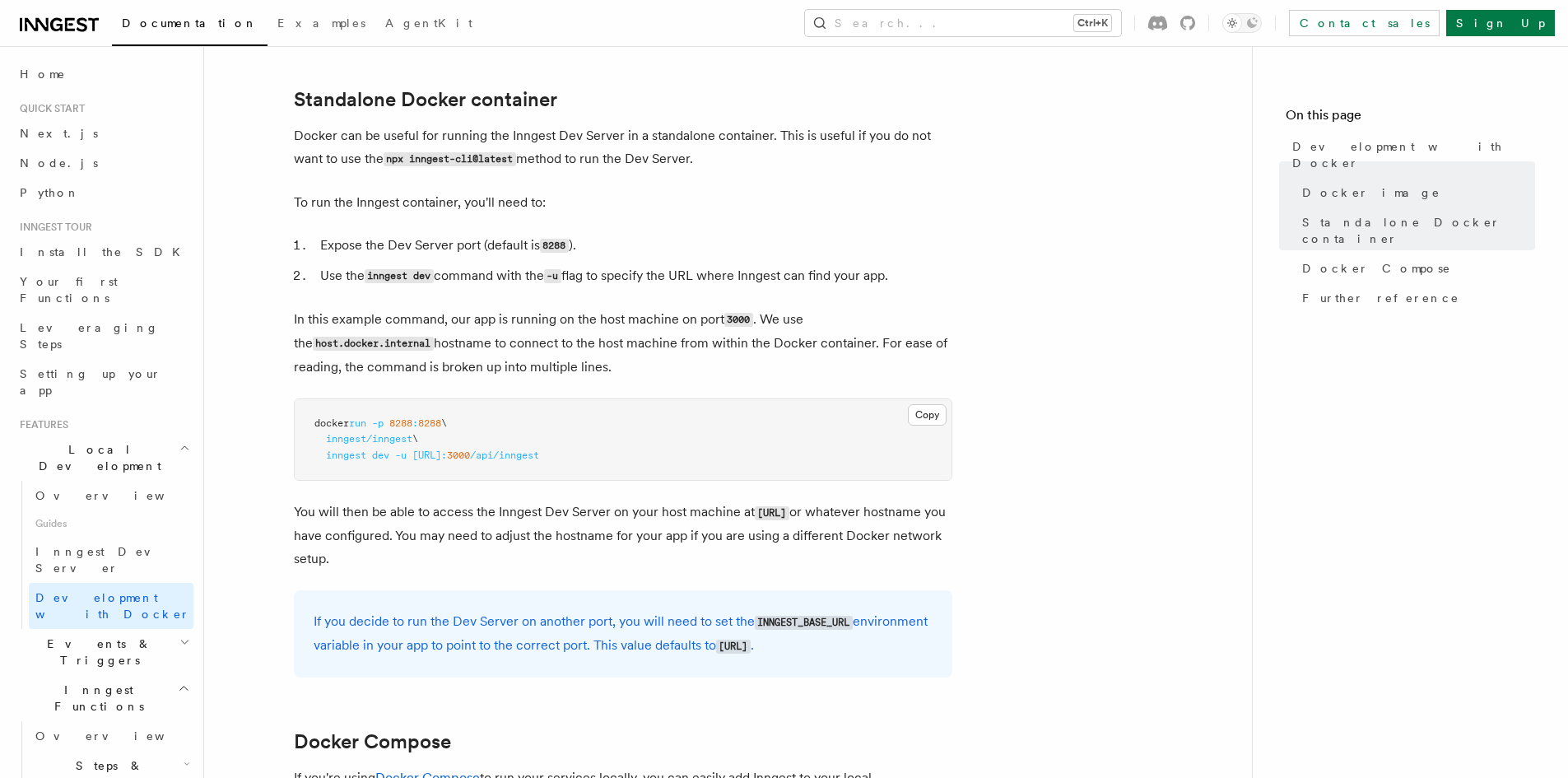
copy code "http://localhost:8288"
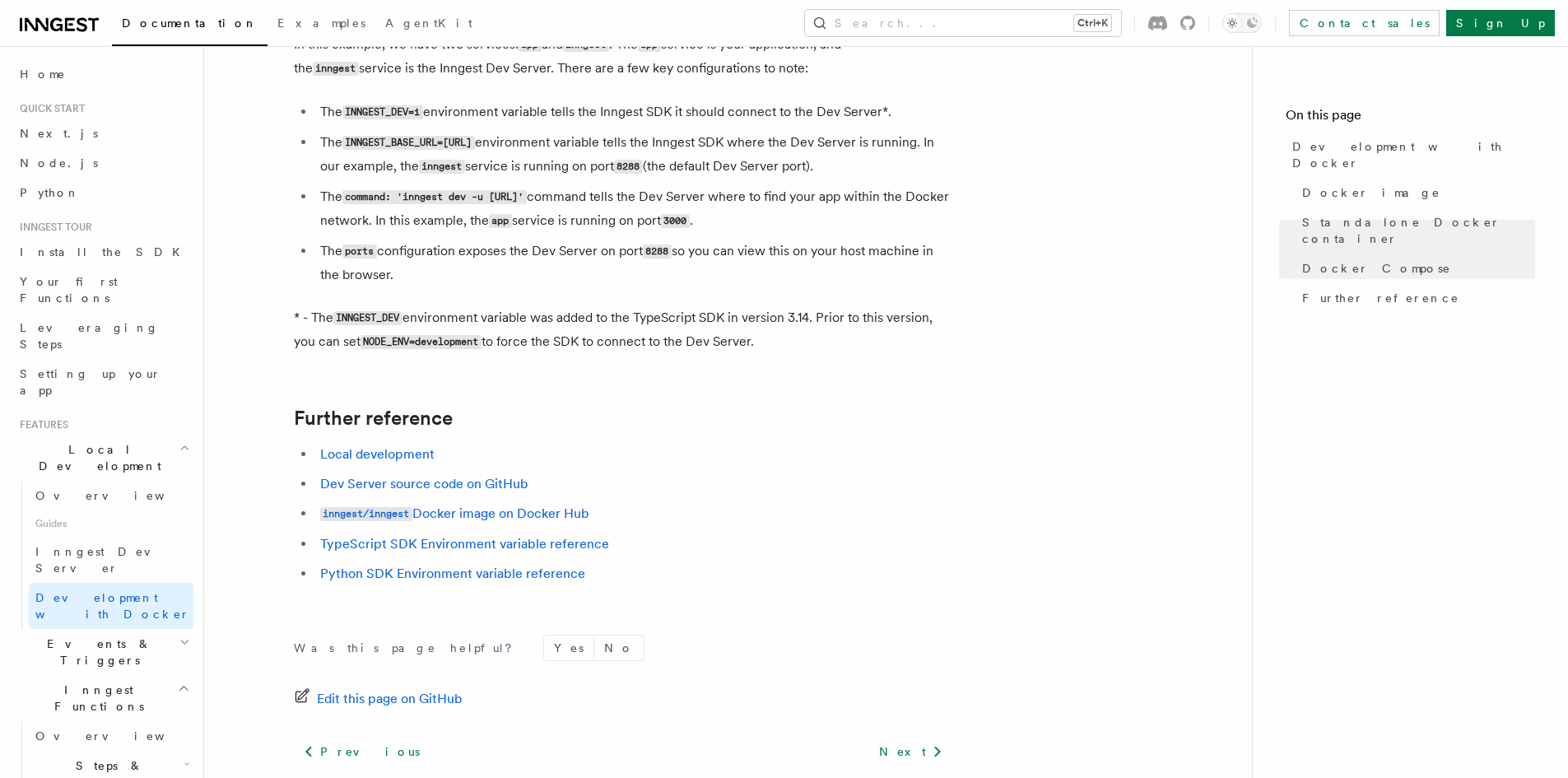
scroll to position [1640, 0]
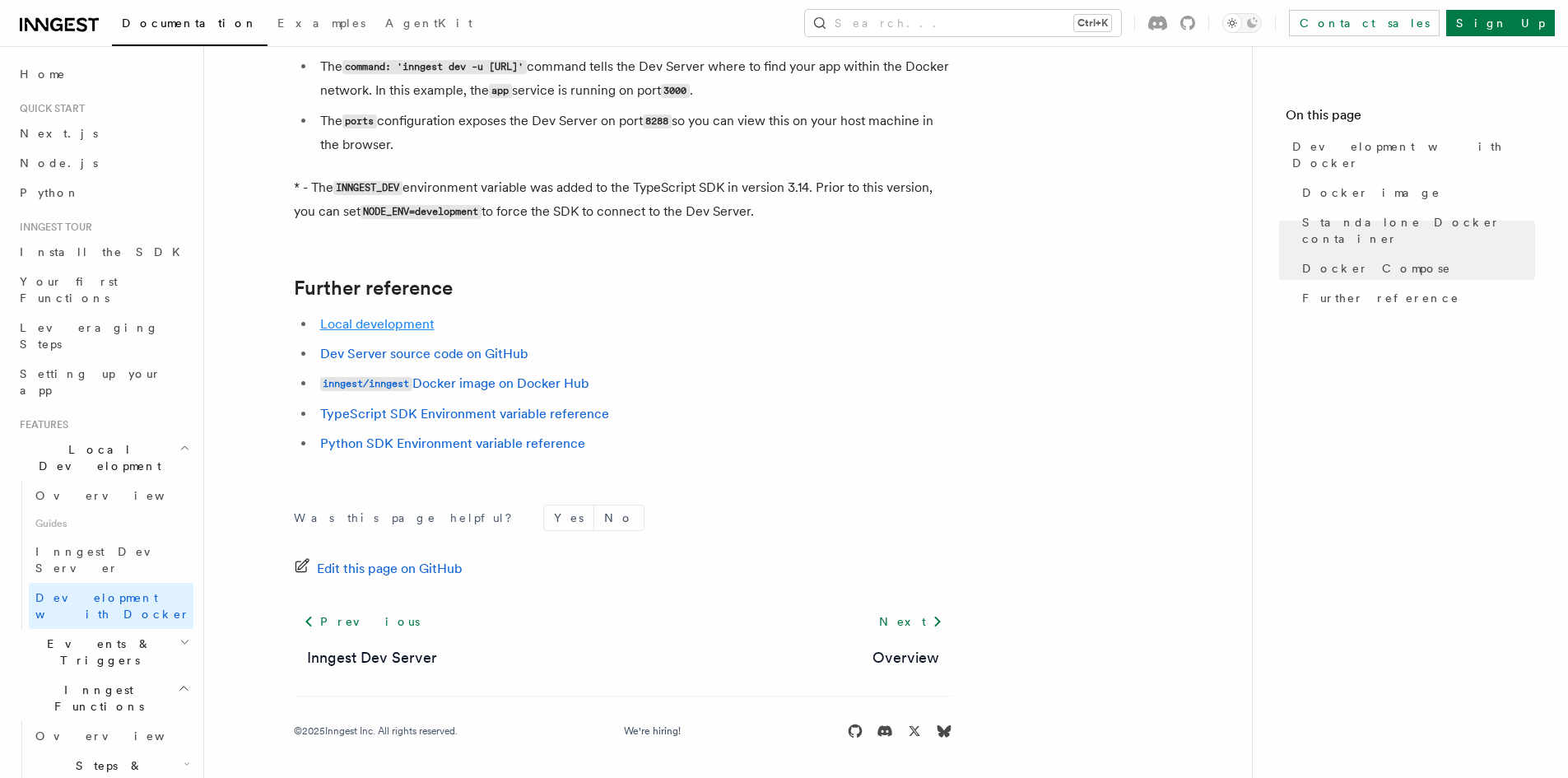
click at [370, 327] on link "Local development" at bounding box center [377, 324] width 114 height 16
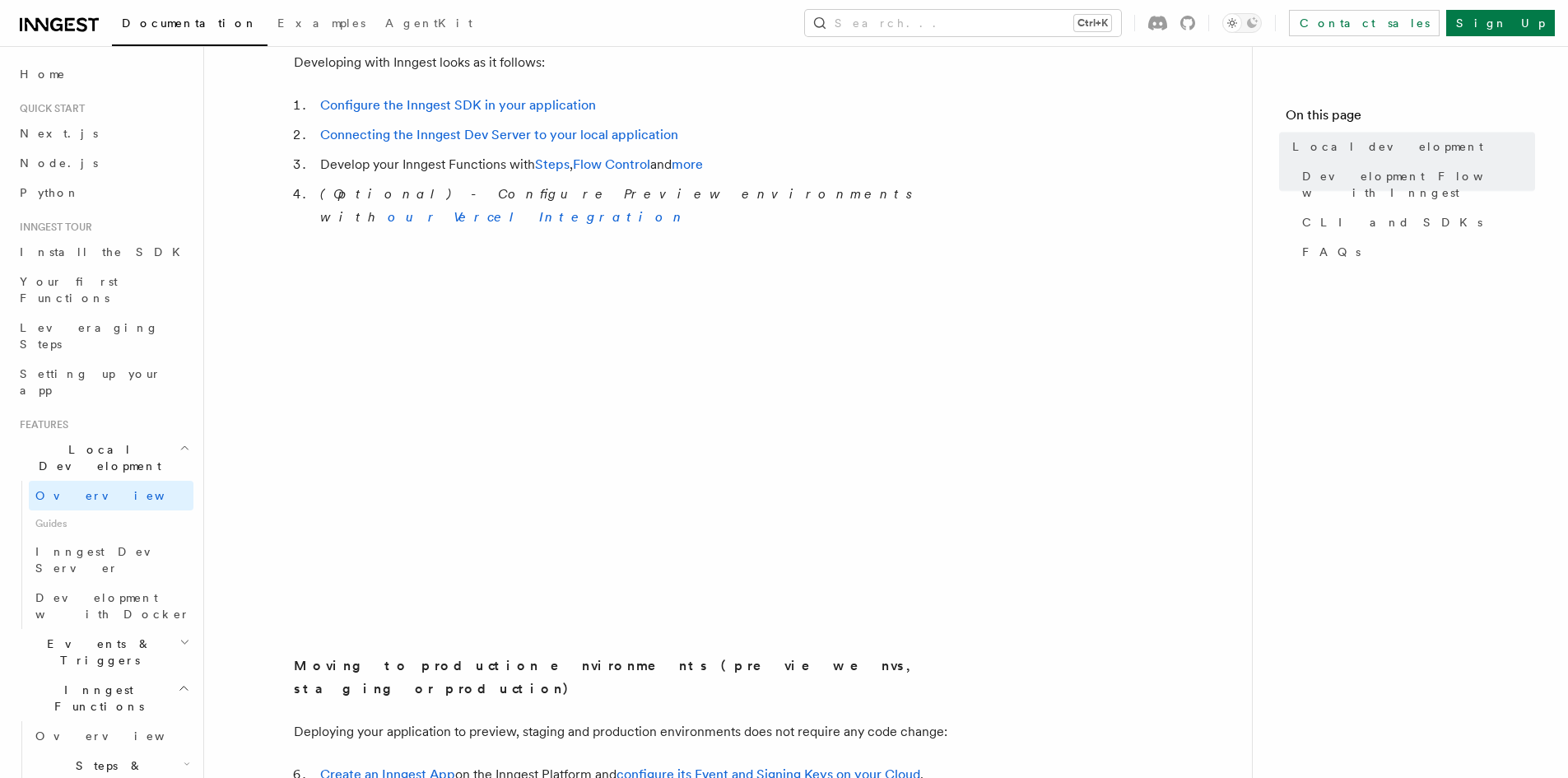
scroll to position [988, 0]
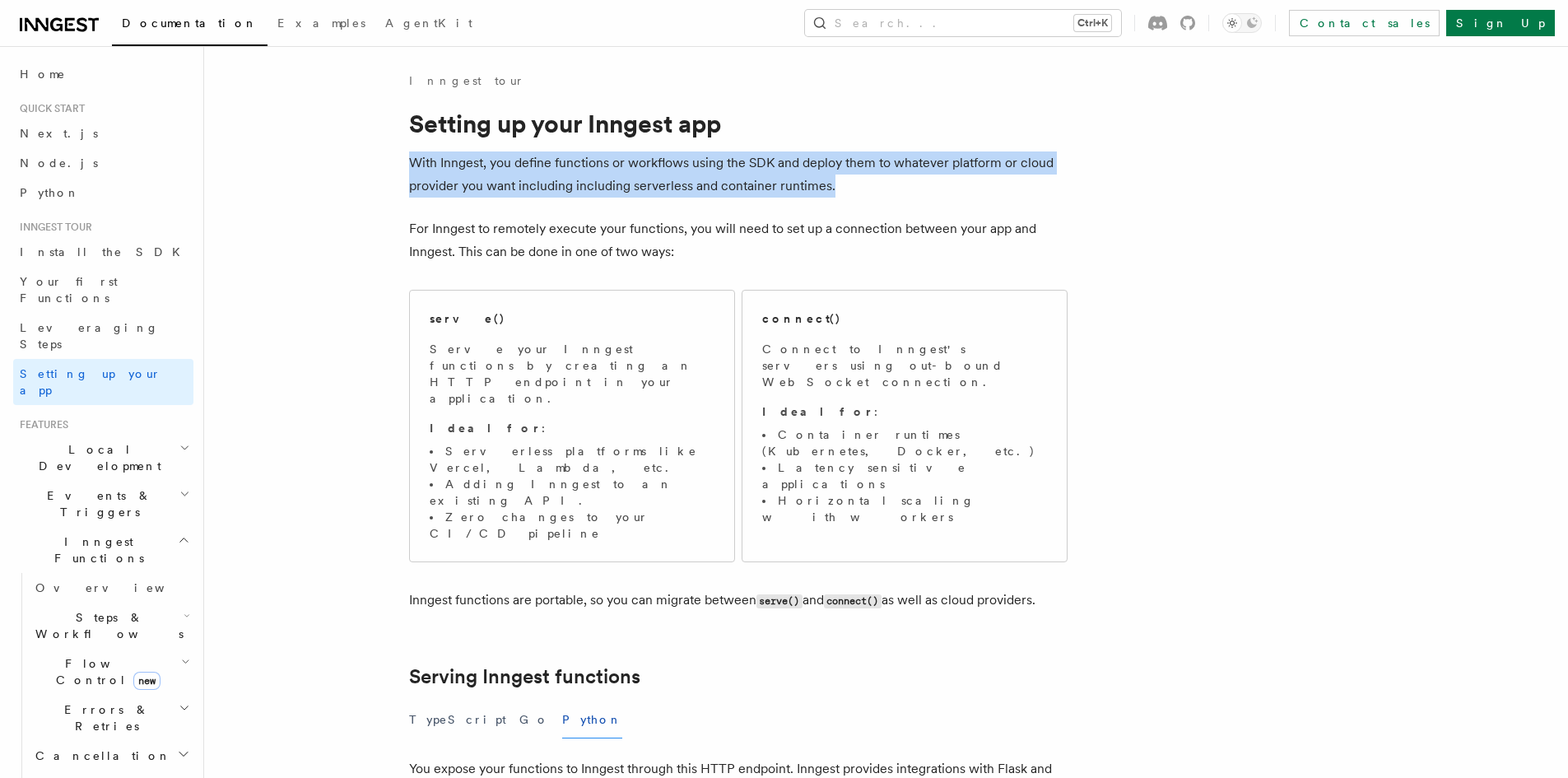
drag, startPoint x: 540, startPoint y: 199, endPoint x: 1047, endPoint y: 177, distance: 507.5
click at [1047, 177] on p "With Inngest, you define functions or workflows using the SDK and deploy them t…" at bounding box center [739, 175] width 659 height 46
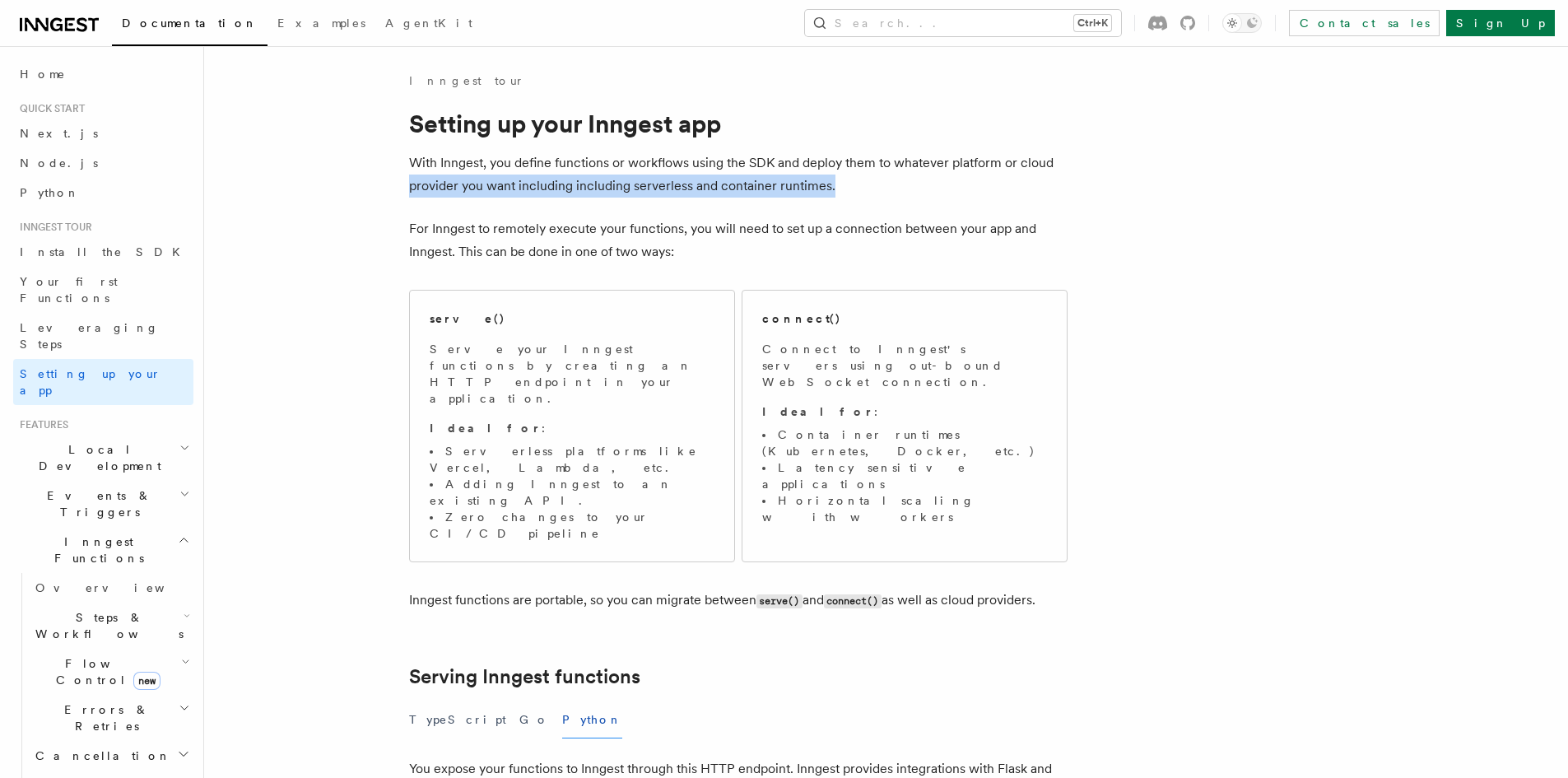
drag, startPoint x: 404, startPoint y: 175, endPoint x: 878, endPoint y: 175, distance: 474.0
click at [886, 192] on p "With Inngest, you define functions or workflows using the SDK and deploy them t…" at bounding box center [739, 175] width 659 height 46
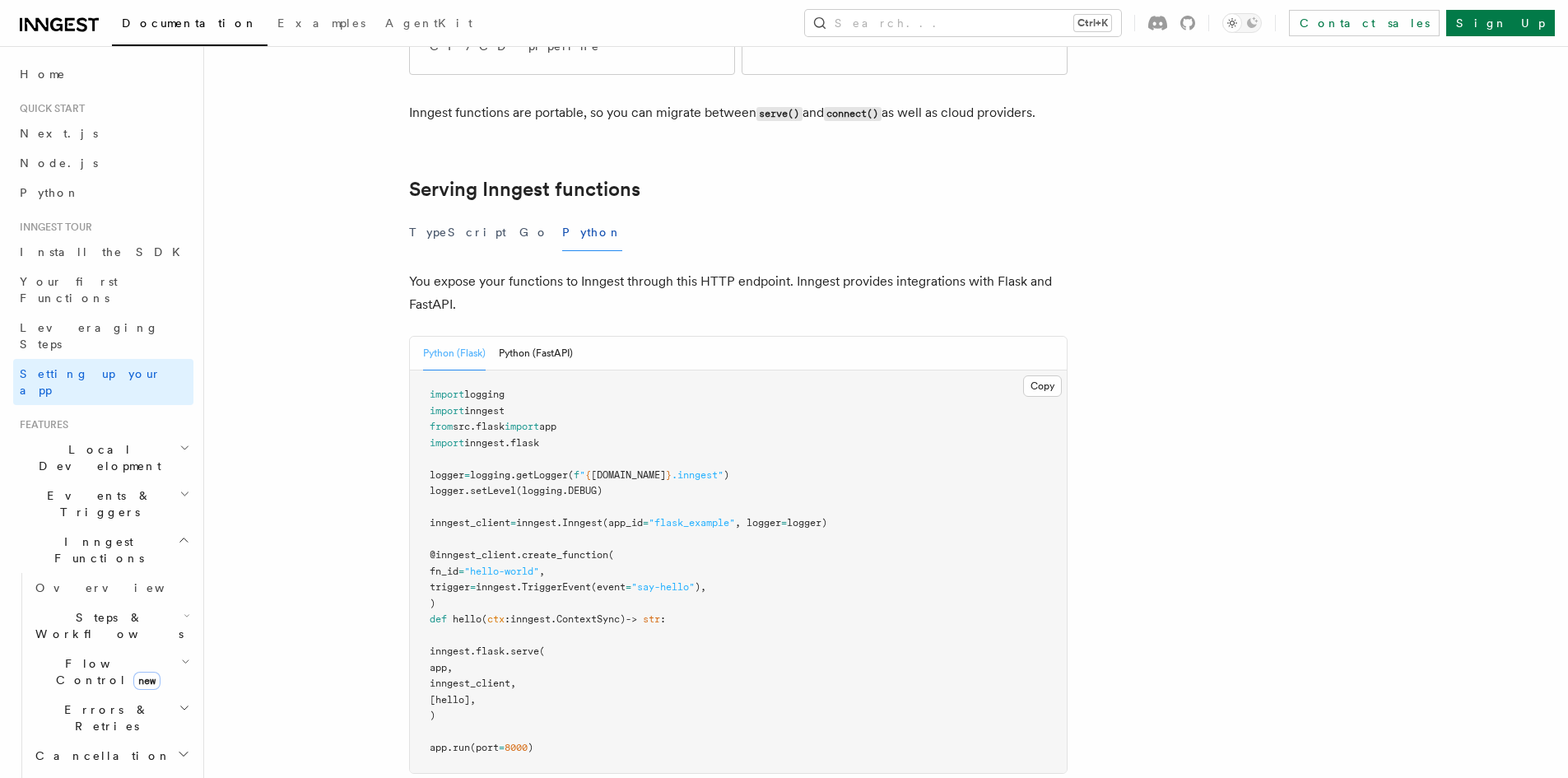
scroll to position [494, 0]
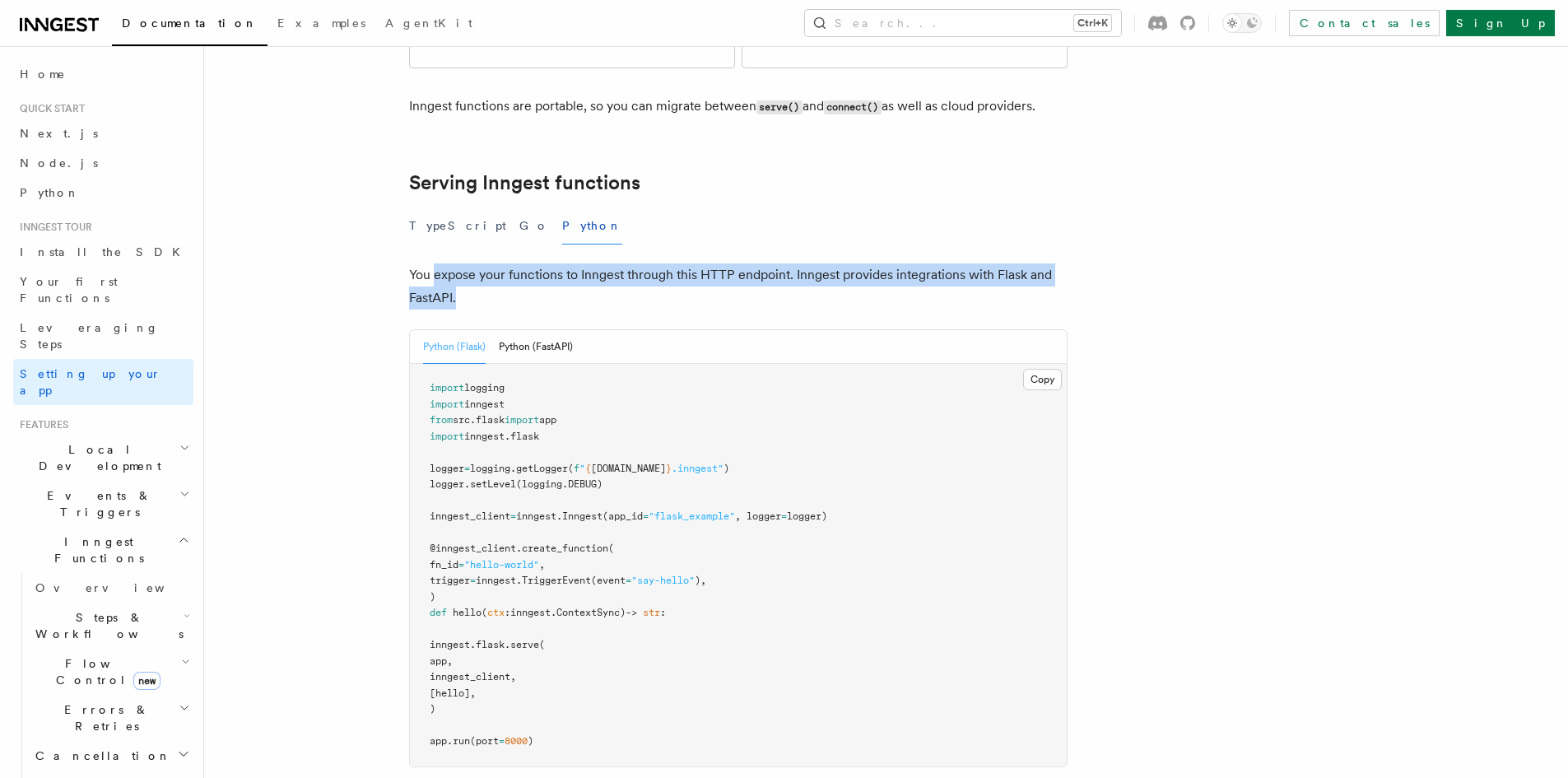
drag, startPoint x: 437, startPoint y: 199, endPoint x: 557, endPoint y: 209, distance: 120.4
click at [557, 264] on p "You expose your functions to Inngest through this HTTP endpoint. Inngest provid…" at bounding box center [739, 287] width 659 height 46
click at [549, 330] on button "Python (FastAPI)" at bounding box center [536, 347] width 74 height 34
click at [474, 264] on p "You expose your functions to Inngest through this HTTP endpoint. Inngest provid…" at bounding box center [739, 287] width 659 height 46
drag, startPoint x: 410, startPoint y: 192, endPoint x: 1061, endPoint y: 210, distance: 651.2
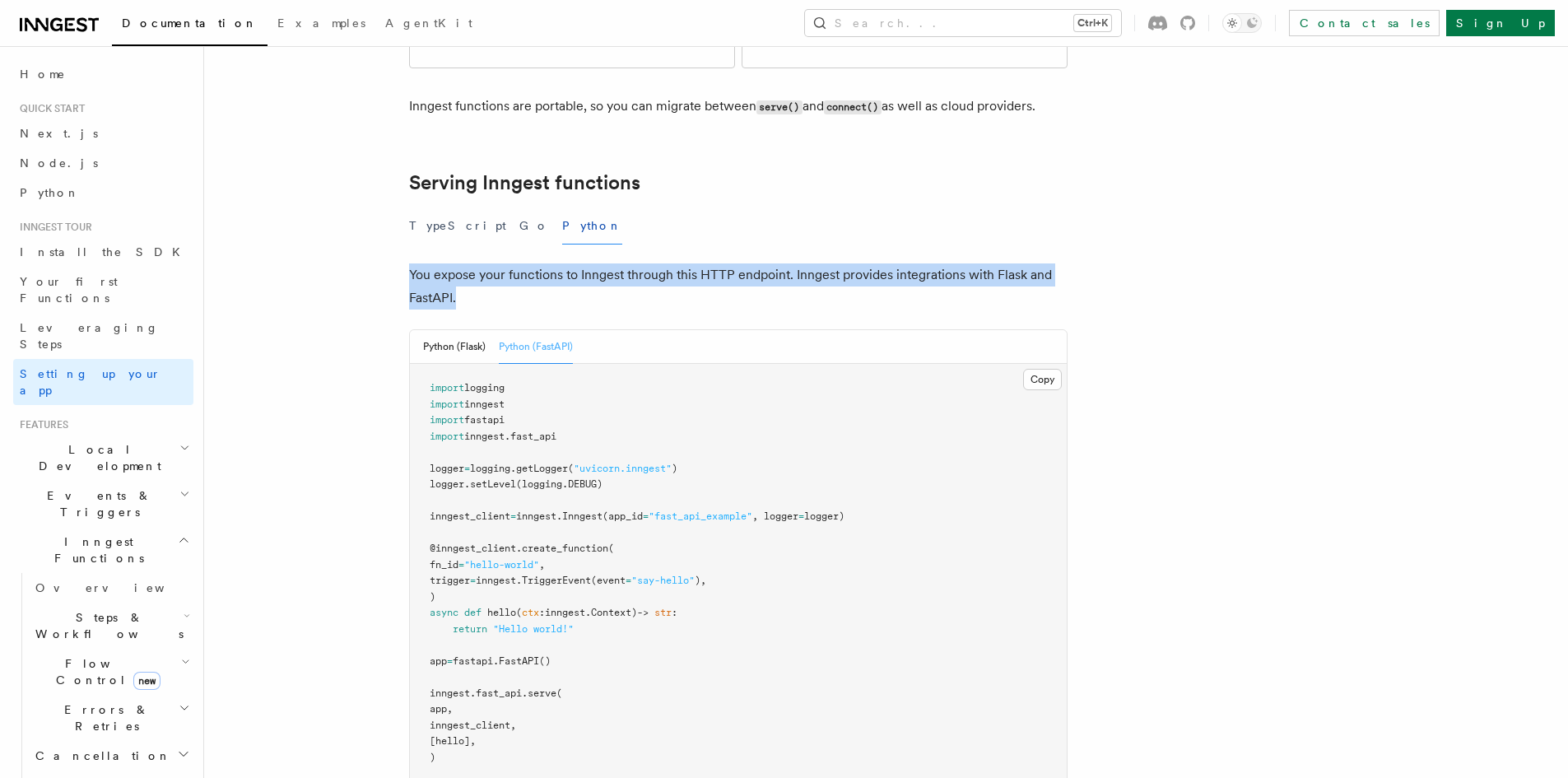
click at [1061, 264] on p "You expose your functions to Inngest through this HTTP endpoint. Inngest provid…" at bounding box center [739, 287] width 659 height 46
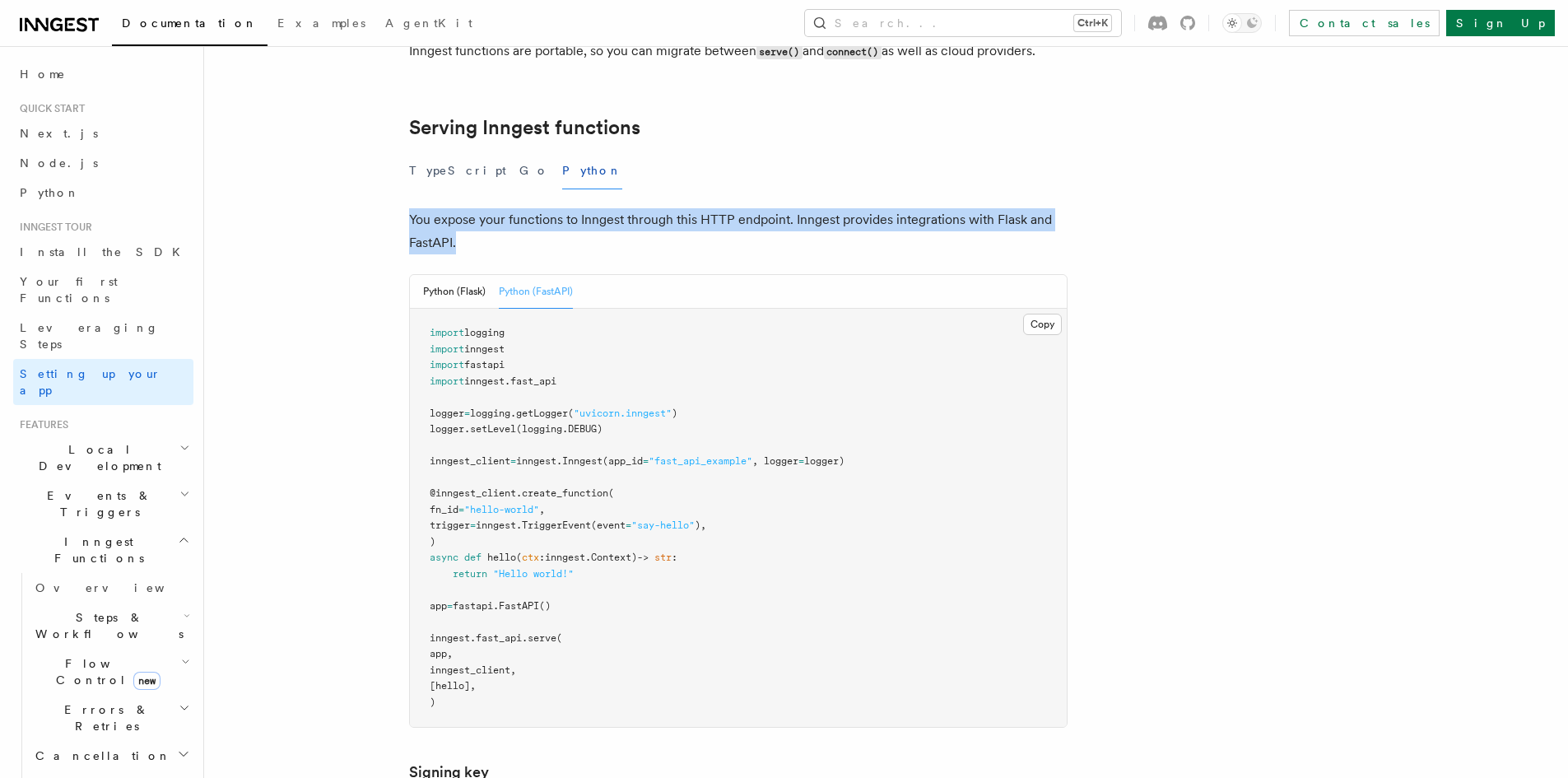
scroll to position [577, 0]
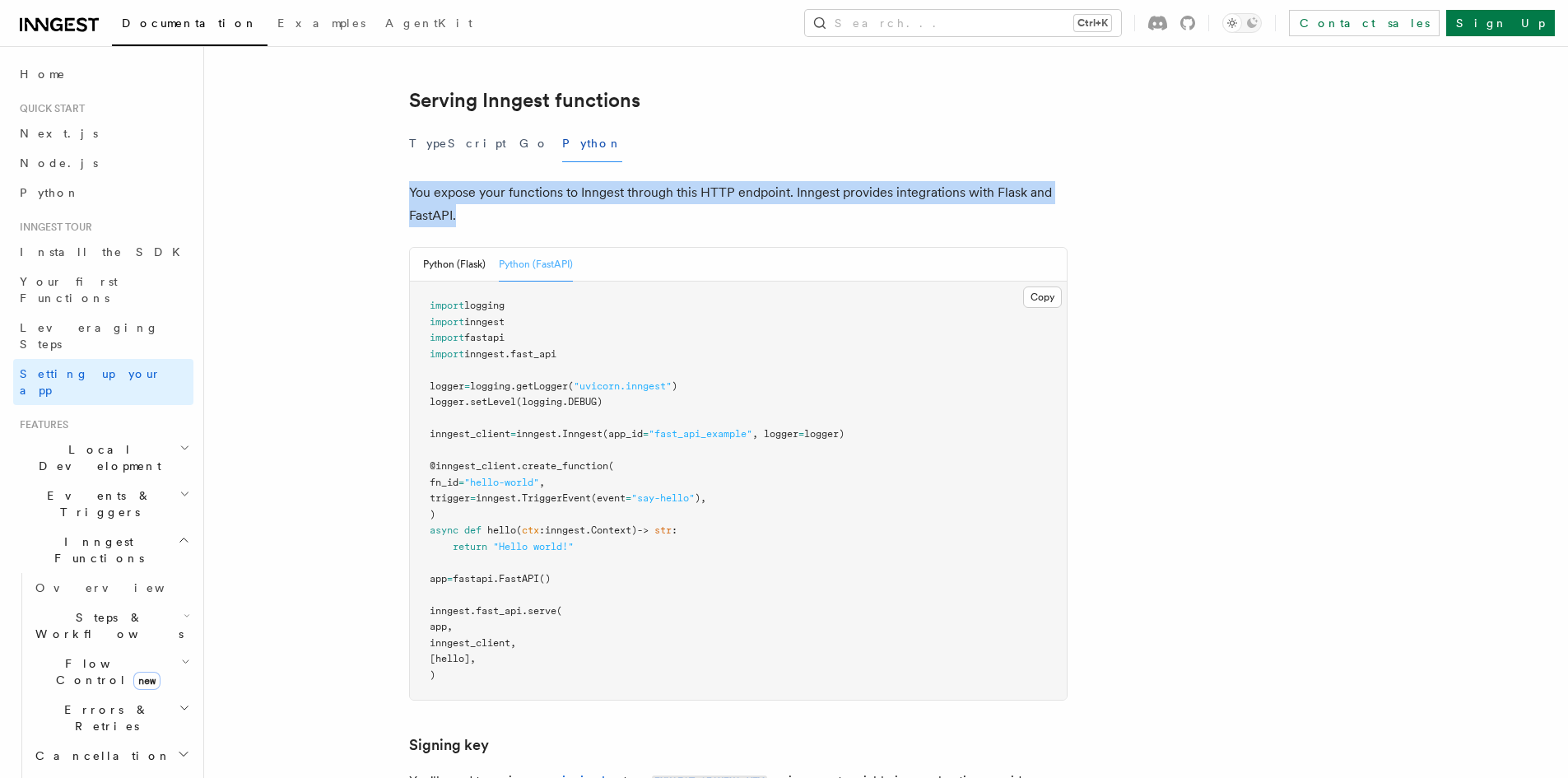
drag, startPoint x: 445, startPoint y: 575, endPoint x: 543, endPoint y: 571, distance: 98.1
click at [543, 571] on pre "import logging import inngest import fastapi import inngest . fast_api logger =…" at bounding box center [738, 491] width 657 height 419
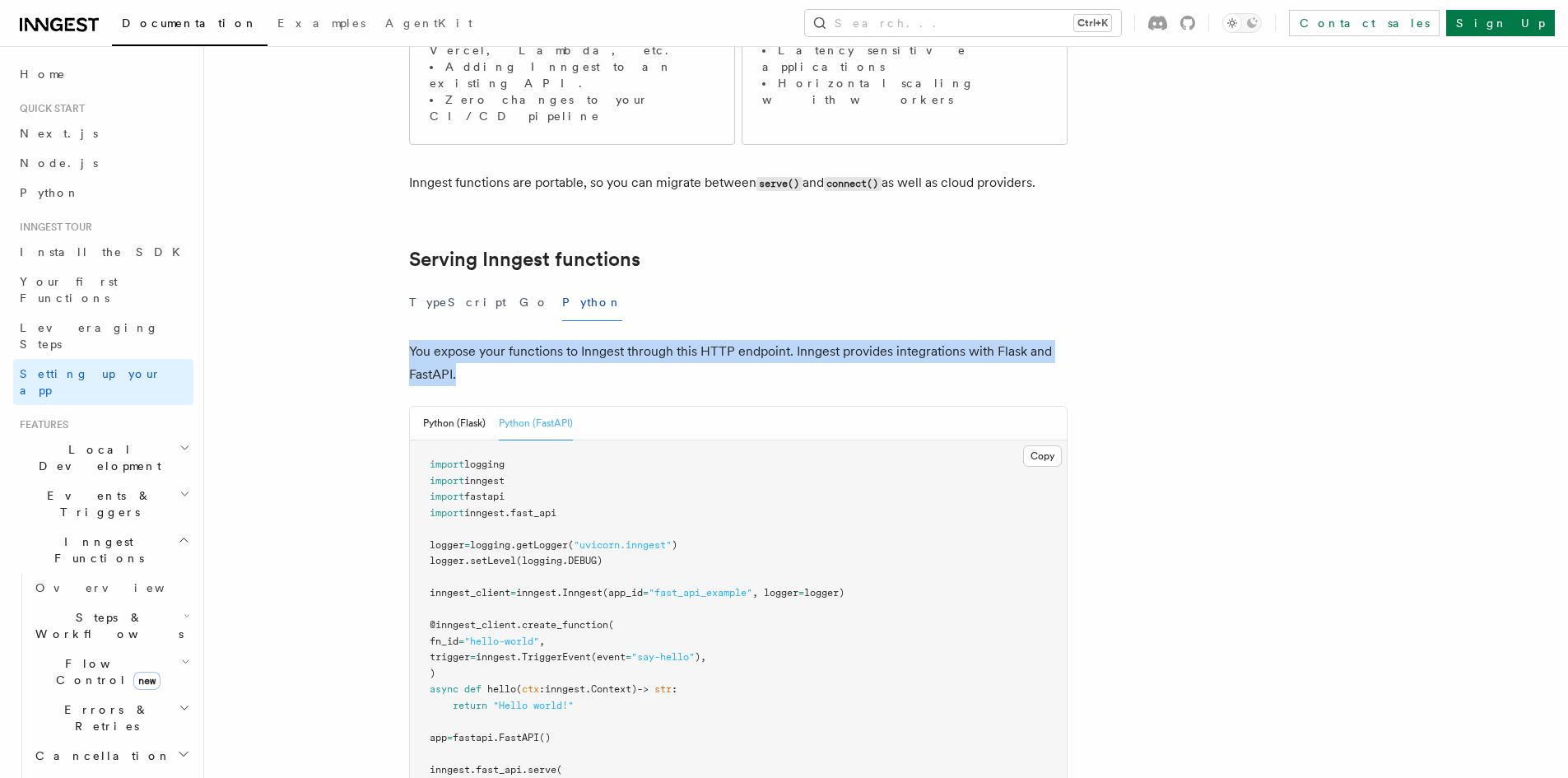
scroll to position [412, 0]
